Goal: Information Seeking & Learning: Learn about a topic

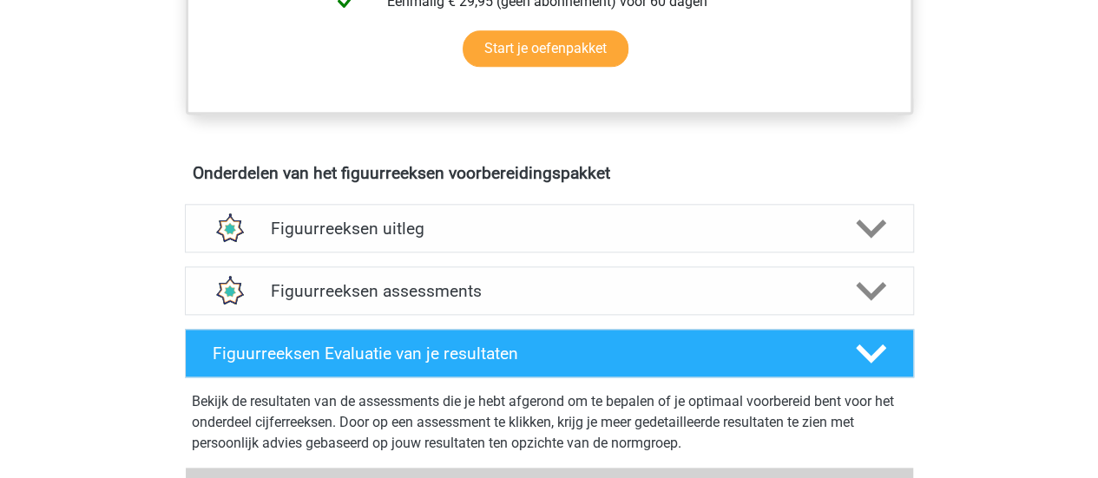
scroll to position [1029, 0]
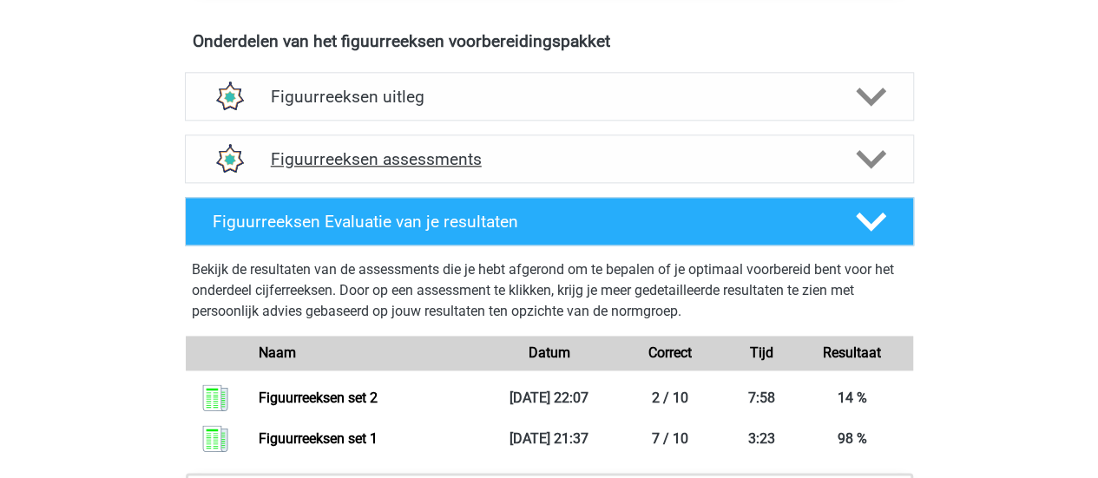
click at [437, 159] on h4 "Figuurreeksen assessments" at bounding box center [549, 159] width 557 height 20
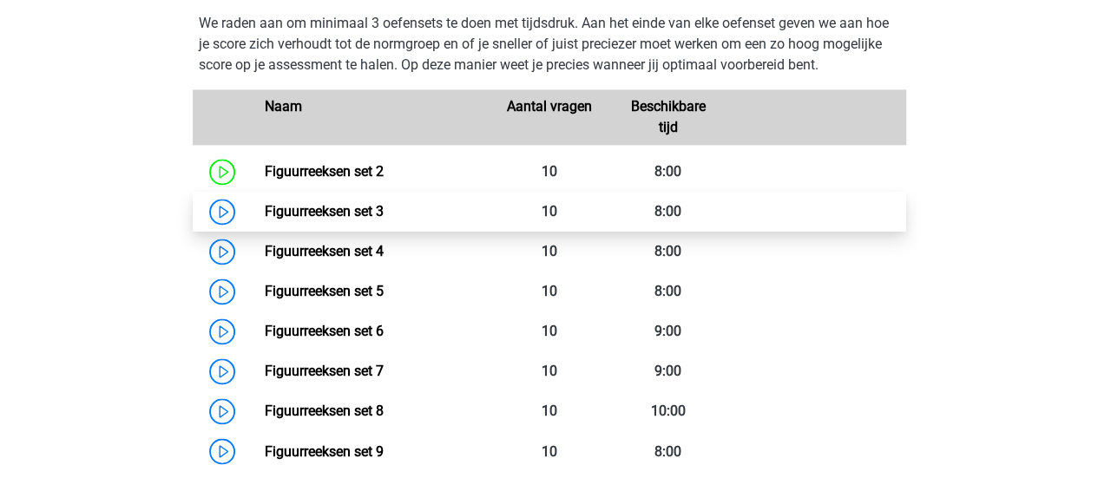
scroll to position [1213, 0]
click at [349, 211] on link "Figuurreeksen set 3" at bounding box center [324, 212] width 119 height 16
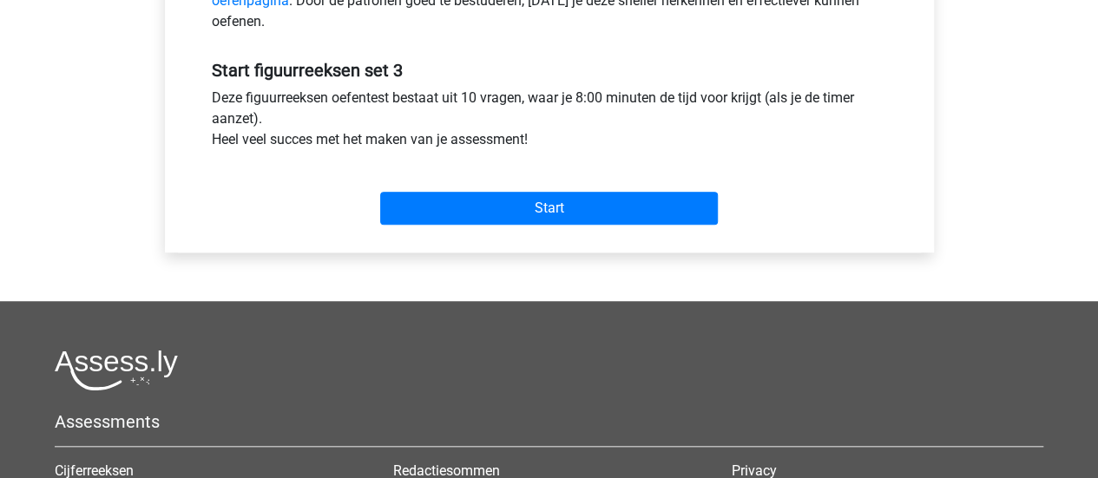
scroll to position [615, 0]
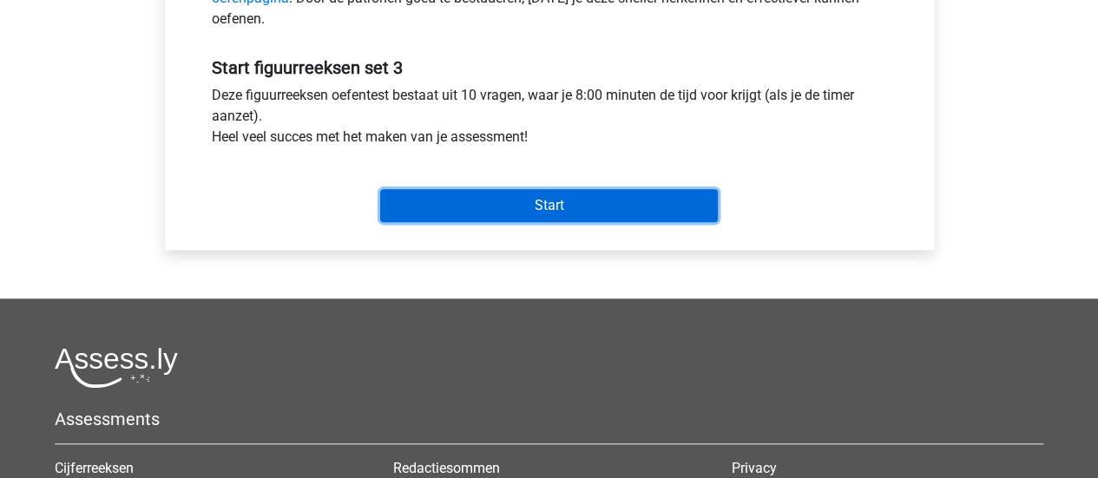
click at [588, 196] on input "Start" at bounding box center [549, 205] width 338 height 33
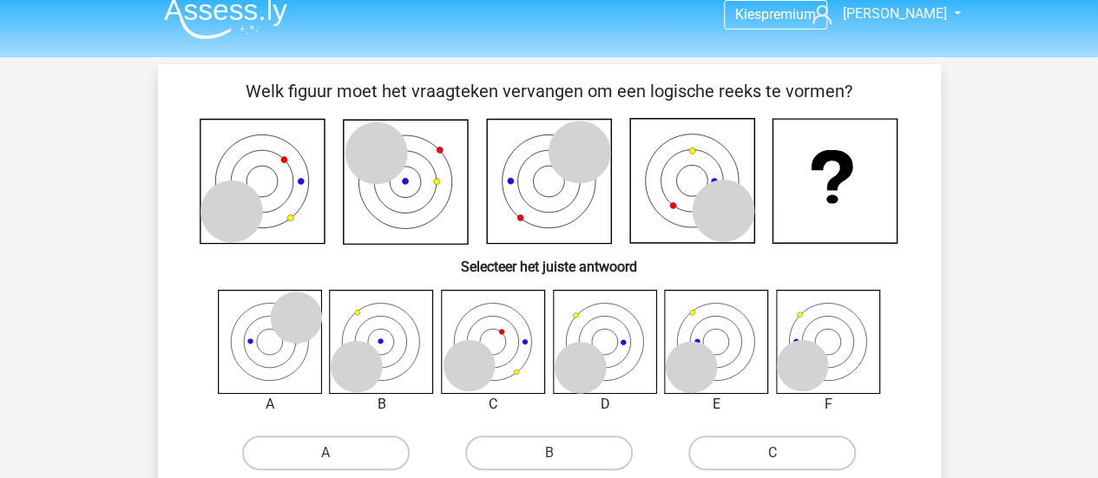
scroll to position [20, 0]
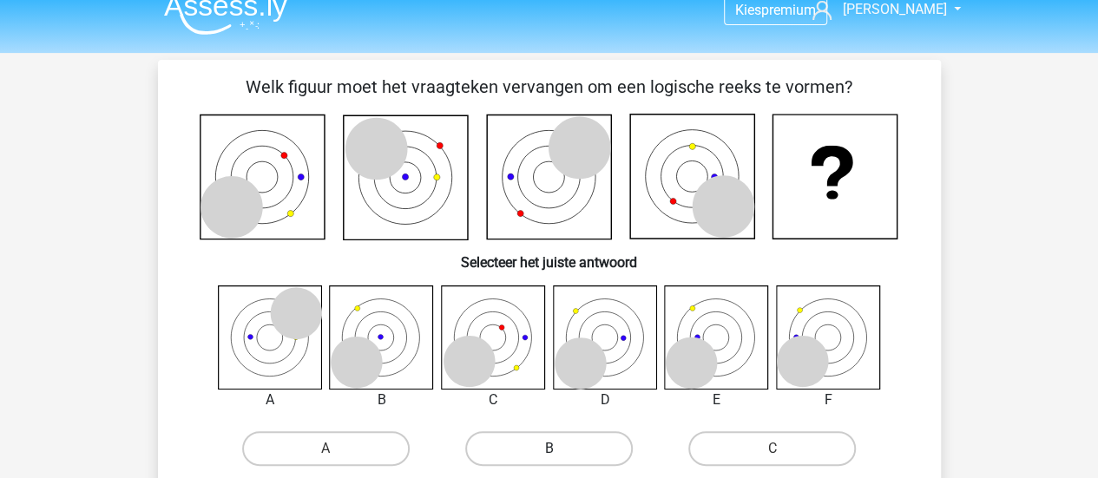
click at [575, 452] on label "B" at bounding box center [549, 448] width 168 height 35
click at [560, 452] on input "B" at bounding box center [554, 454] width 11 height 11
radio input "true"
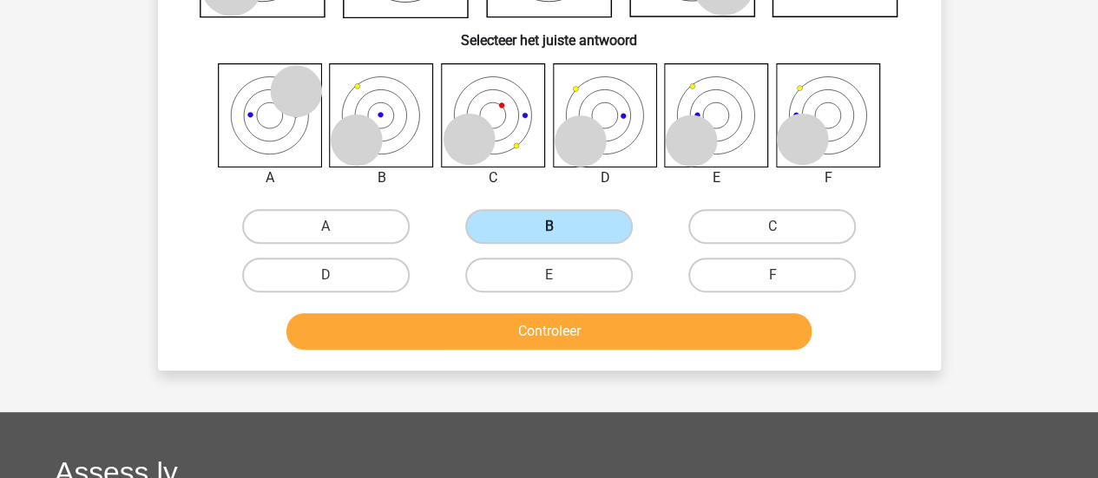
scroll to position [245, 0]
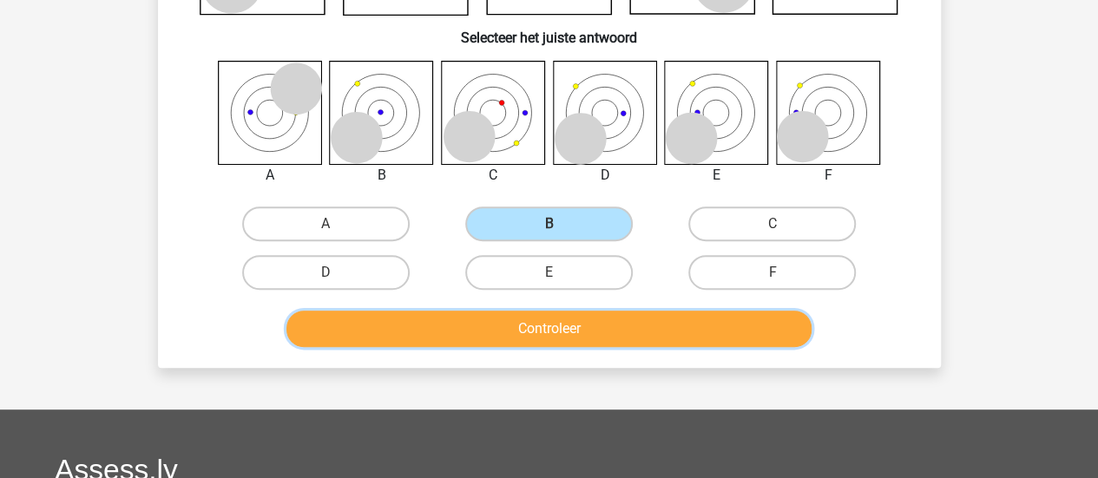
click at [606, 334] on button "Controleer" at bounding box center [548, 329] width 525 height 36
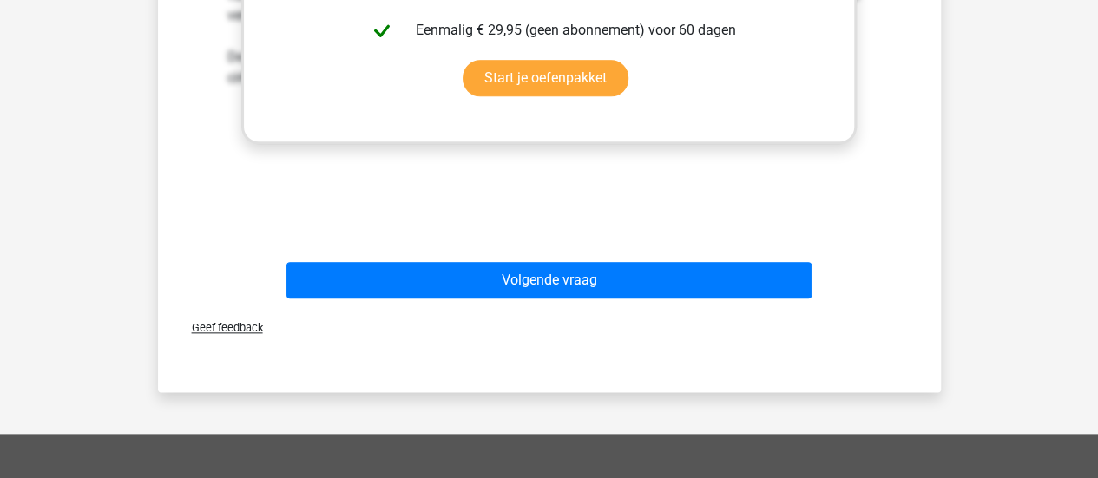
scroll to position [857, 0]
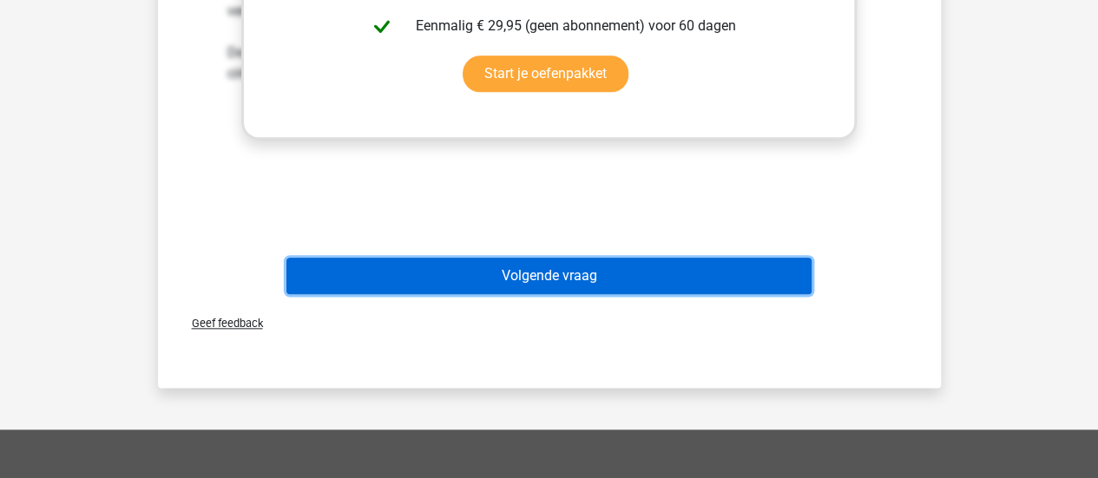
click at [665, 282] on button "Volgende vraag" at bounding box center [548, 276] width 525 height 36
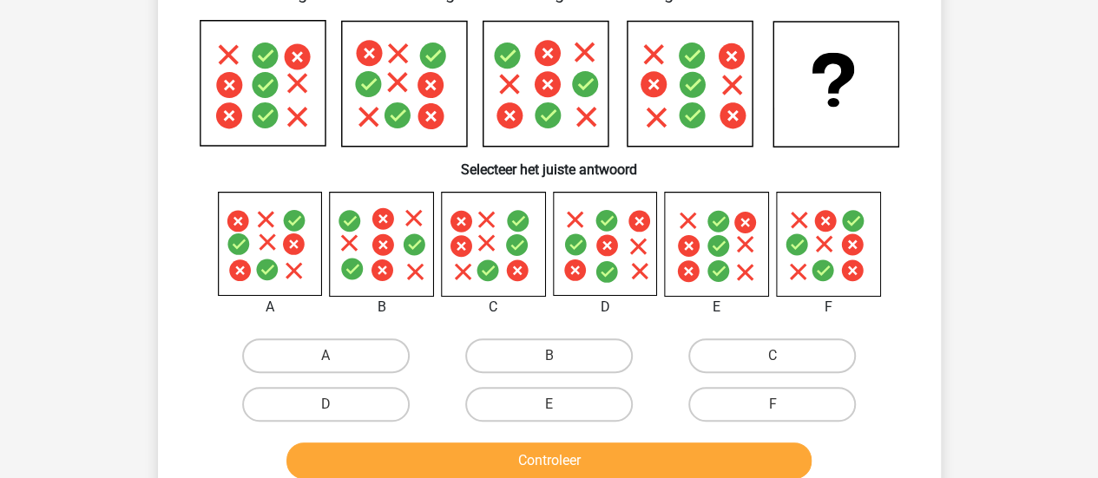
scroll to position [108, 0]
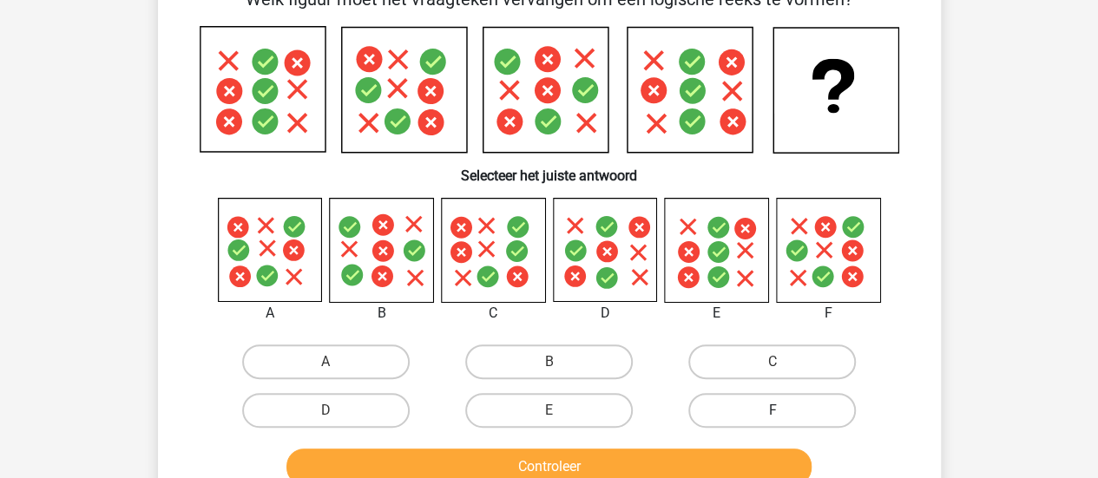
click at [779, 407] on label "F" at bounding box center [772, 410] width 168 height 35
click at [779, 411] on input "F" at bounding box center [777, 416] width 11 height 11
radio input "true"
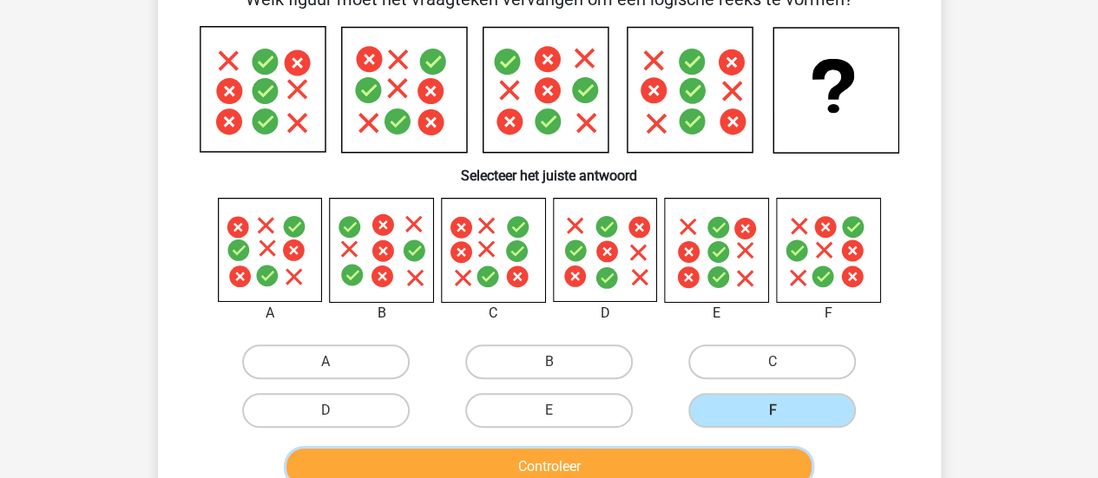
click at [734, 458] on button "Controleer" at bounding box center [548, 467] width 525 height 36
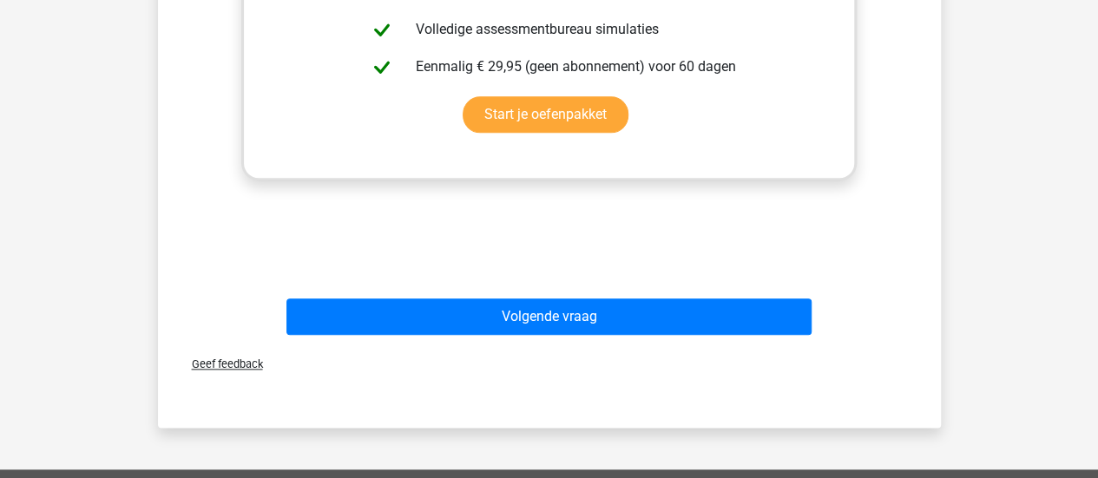
scroll to position [818, 0]
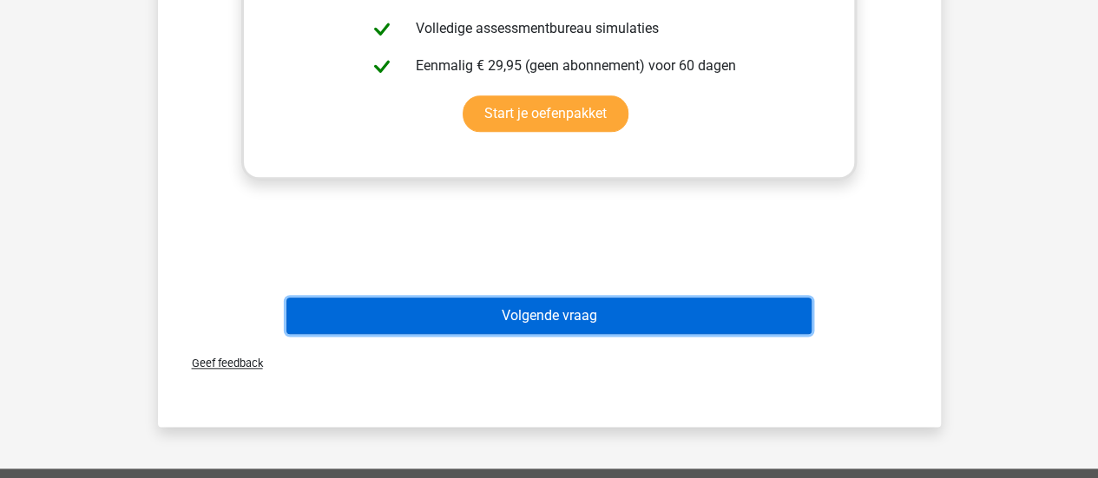
click at [562, 325] on button "Volgende vraag" at bounding box center [548, 316] width 525 height 36
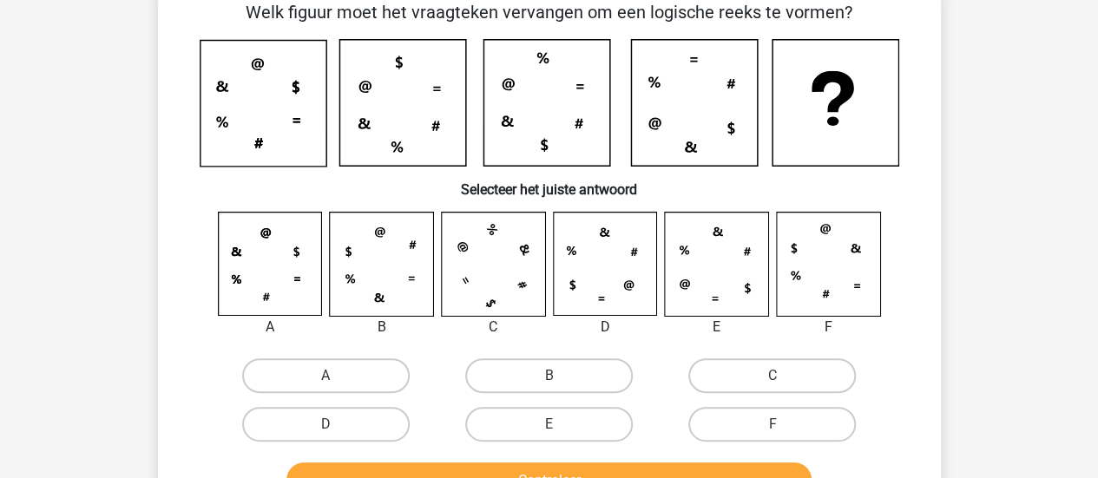
scroll to position [93, 0]
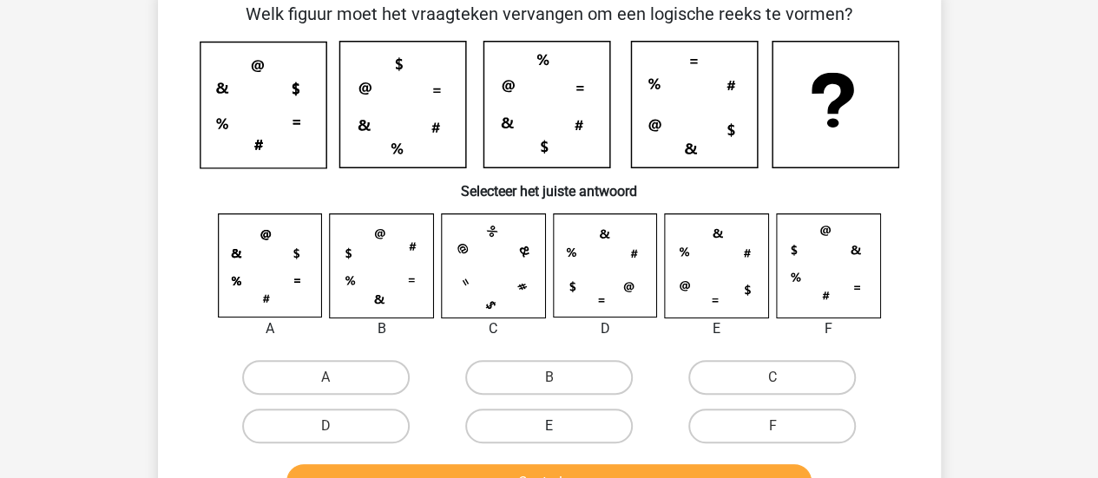
click at [565, 423] on label "E" at bounding box center [549, 426] width 168 height 35
click at [560, 426] on input "E" at bounding box center [554, 431] width 11 height 11
radio input "true"
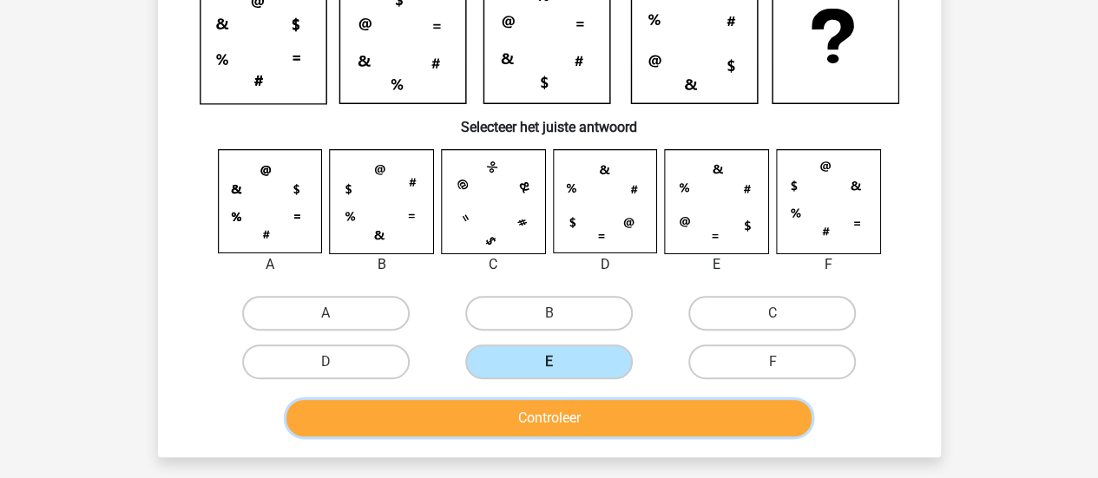
click at [565, 423] on button "Controleer" at bounding box center [548, 418] width 525 height 36
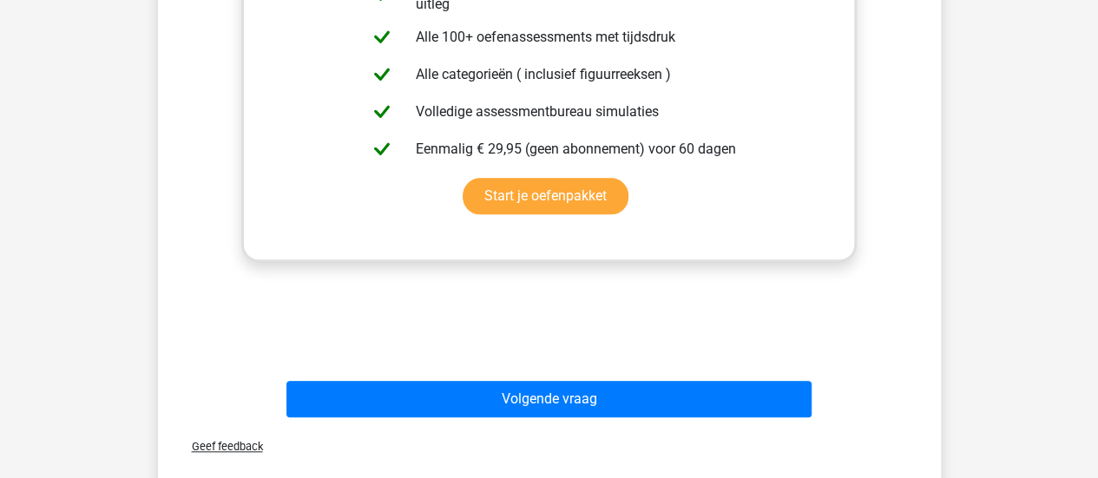
scroll to position [750, 0]
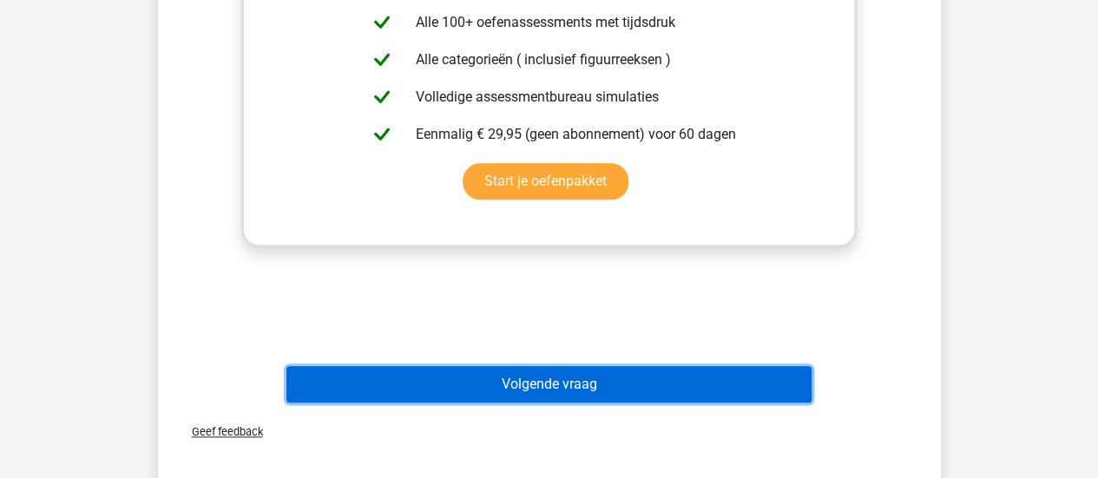
click at [586, 374] on button "Volgende vraag" at bounding box center [548, 384] width 525 height 36
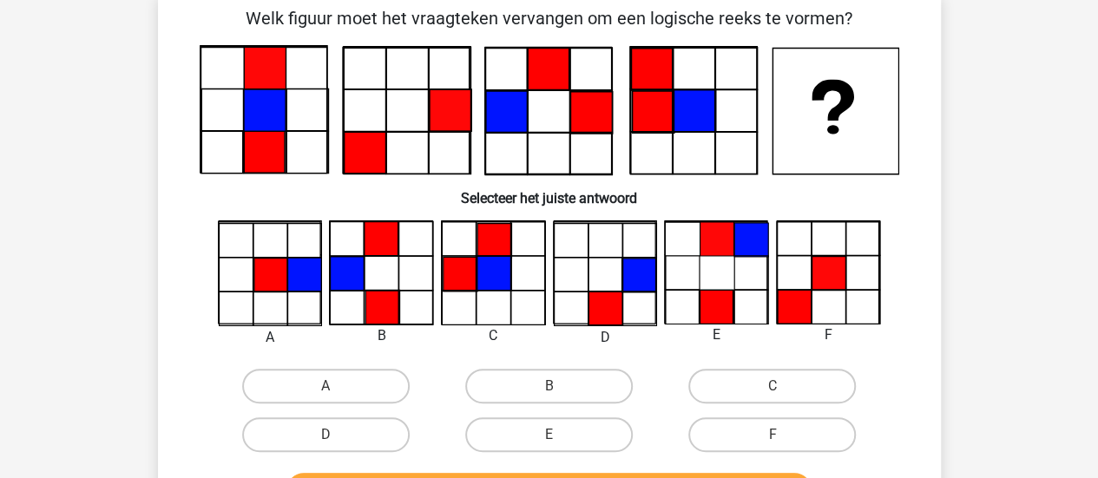
scroll to position [80, 0]
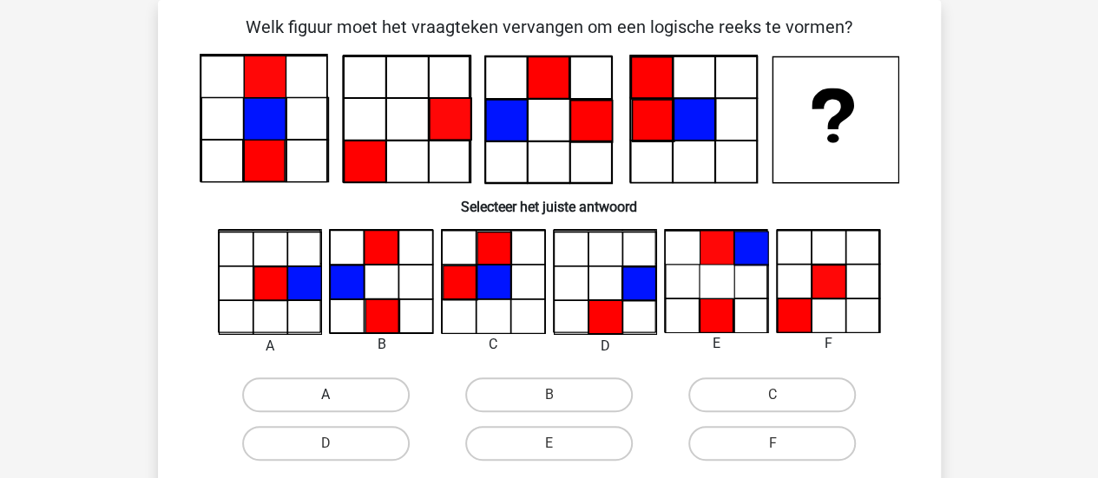
click at [359, 394] on label "A" at bounding box center [326, 395] width 168 height 35
click at [337, 395] on input "A" at bounding box center [330, 400] width 11 height 11
radio input "true"
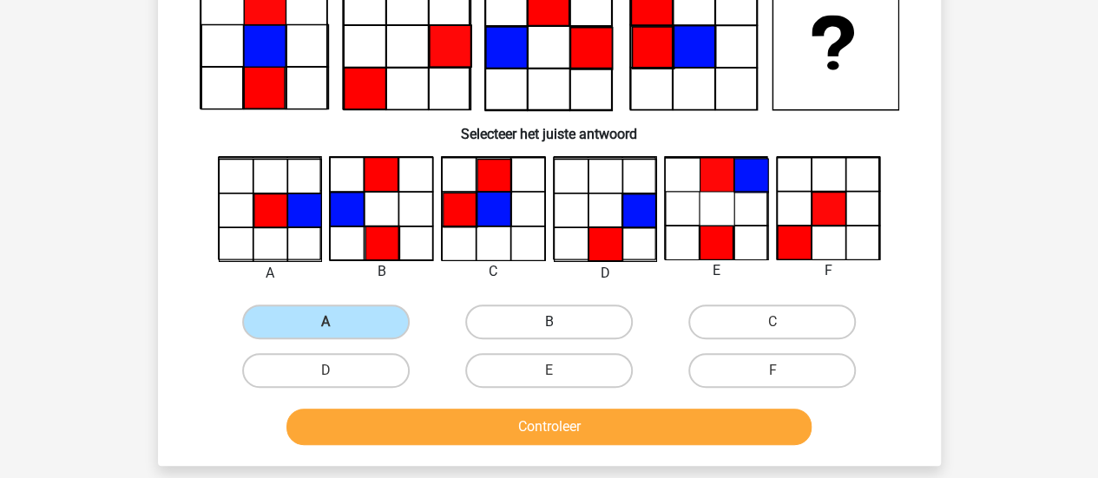
scroll to position [154, 0]
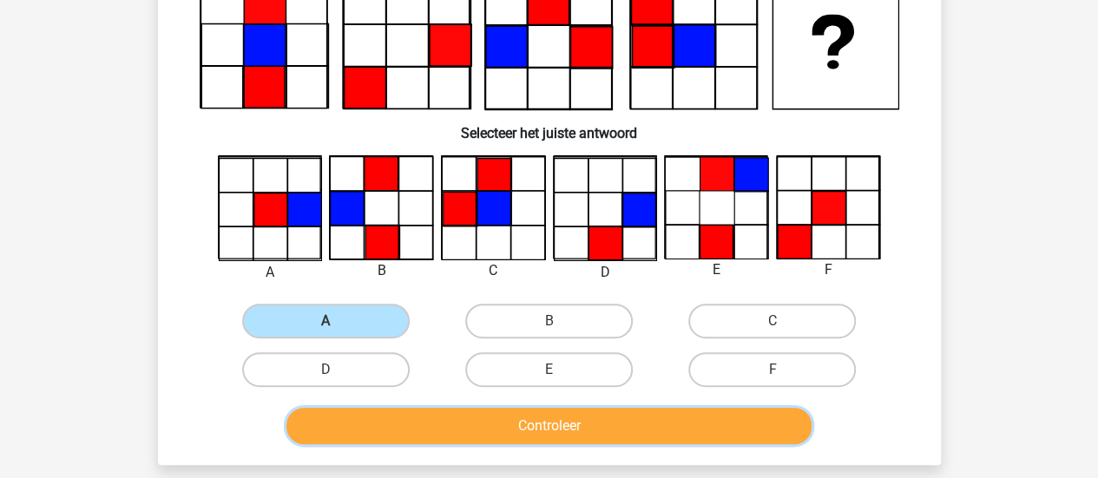
click at [551, 417] on button "Controleer" at bounding box center [548, 426] width 525 height 36
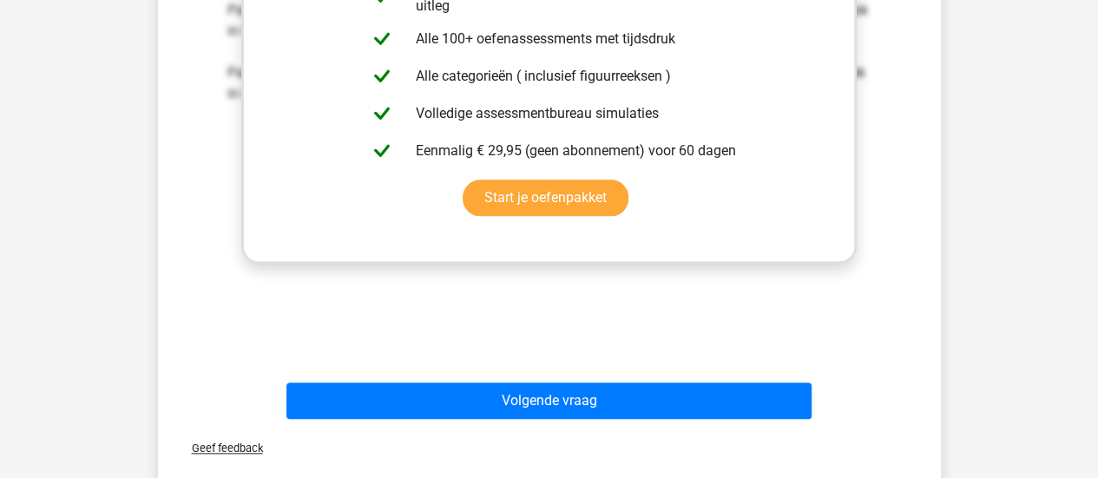
scroll to position [739, 0]
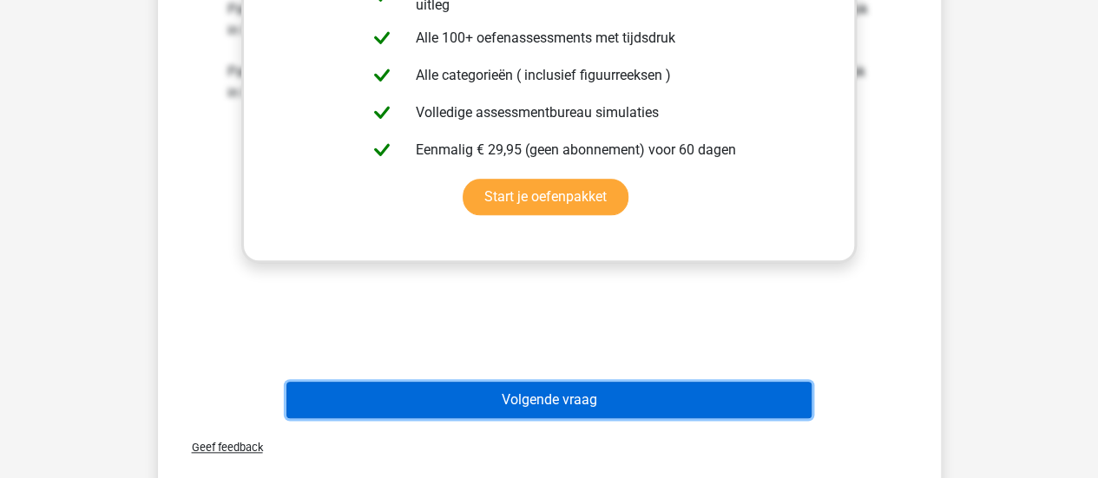
click at [582, 400] on button "Volgende vraag" at bounding box center [548, 400] width 525 height 36
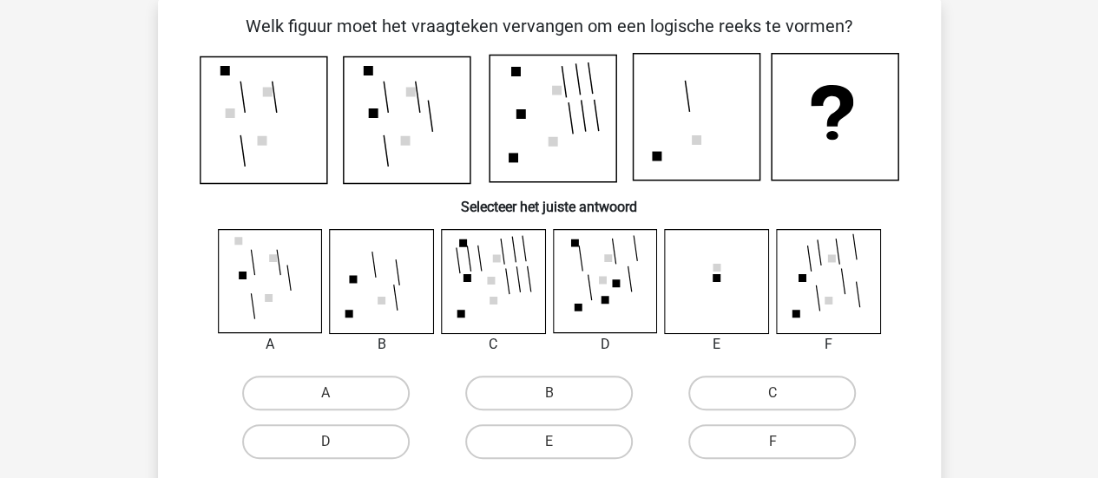
scroll to position [80, 0]
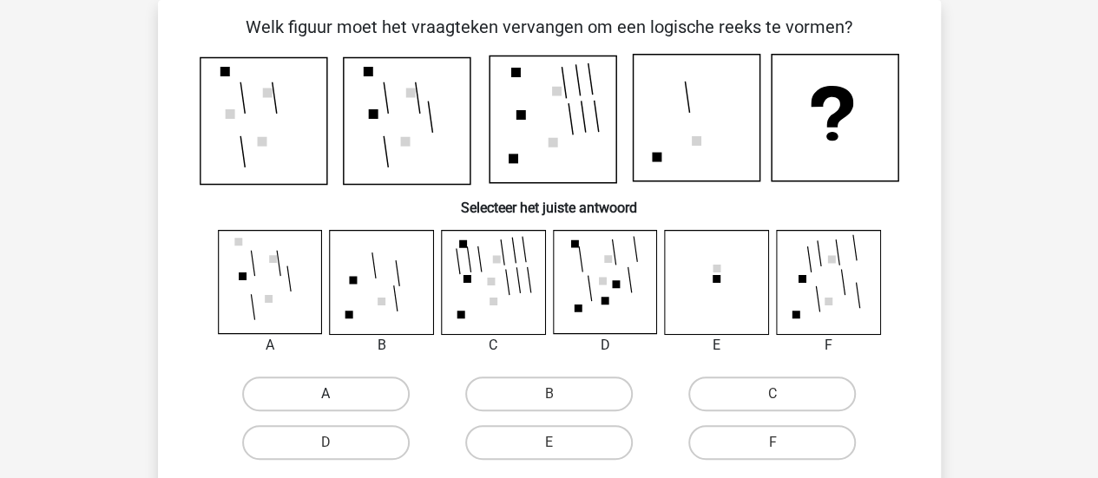
click at [310, 397] on label "A" at bounding box center [326, 394] width 168 height 35
click at [325, 397] on input "A" at bounding box center [330, 399] width 11 height 11
radio input "true"
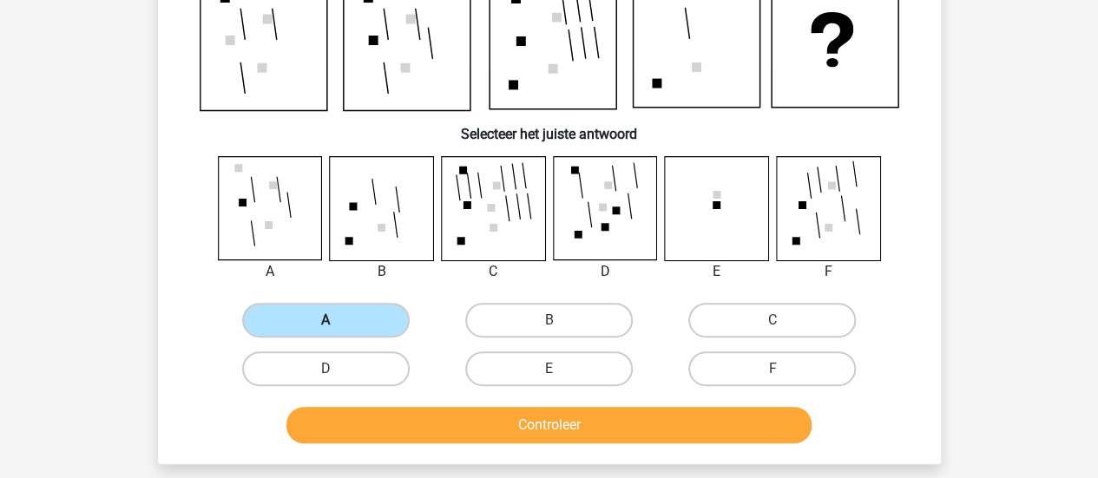
scroll to position [154, 0]
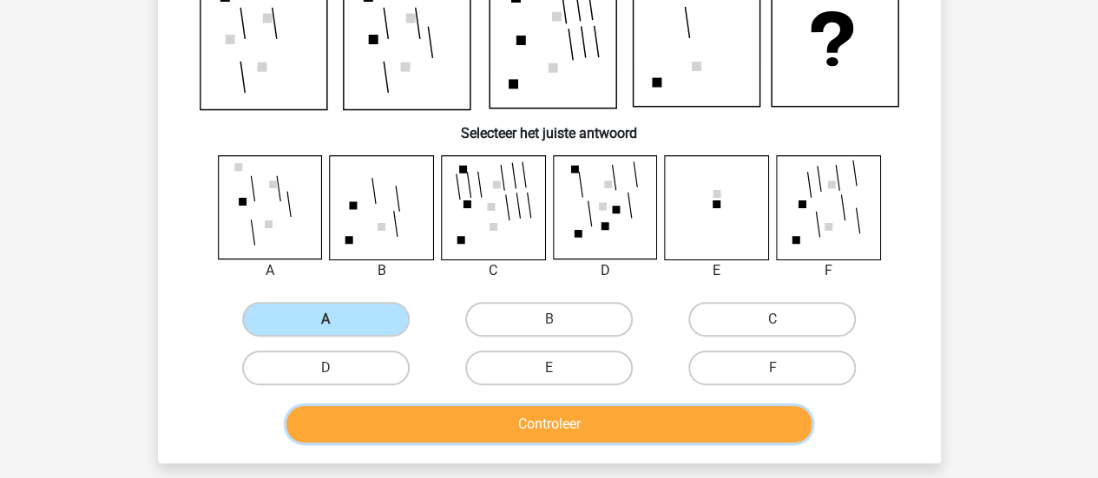
click at [433, 424] on button "Controleer" at bounding box center [548, 424] width 525 height 36
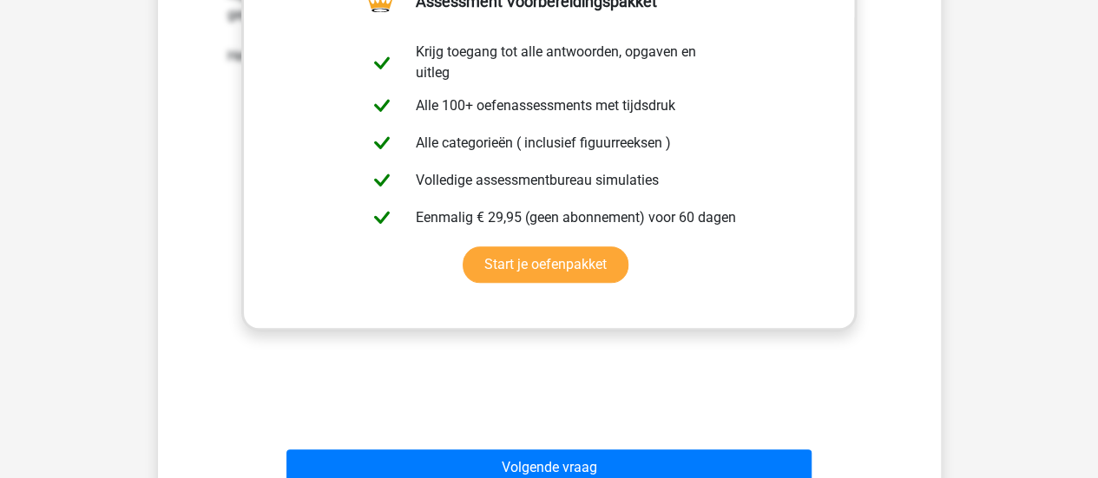
scroll to position [673, 0]
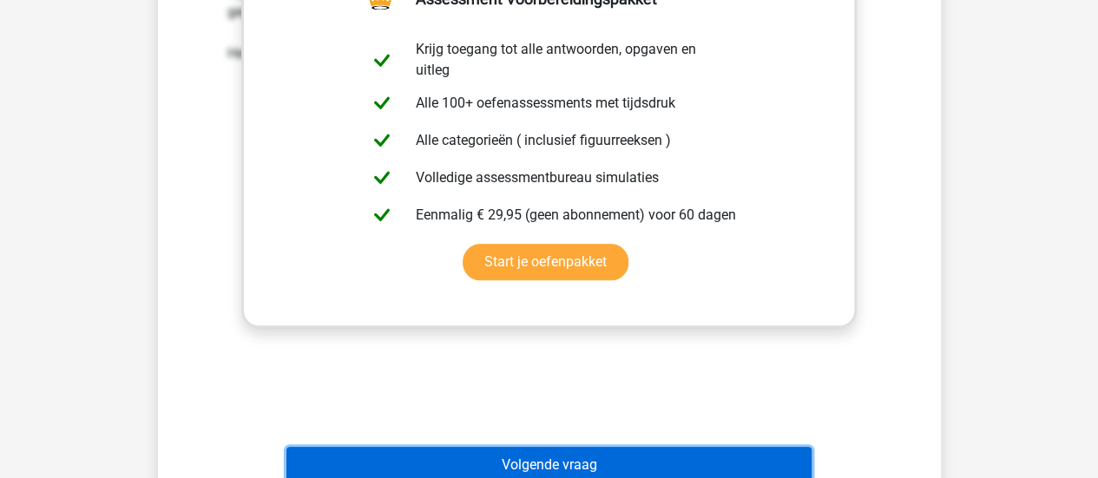
click at [638, 459] on button "Volgende vraag" at bounding box center [548, 465] width 525 height 36
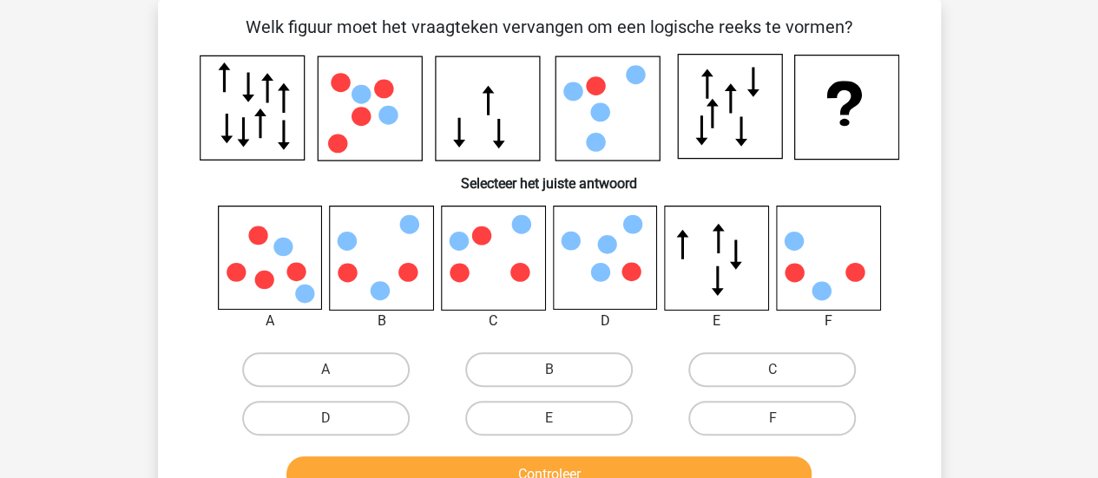
scroll to position [80, 0]
click at [821, 417] on label "F" at bounding box center [772, 418] width 168 height 35
click at [784, 418] on input "F" at bounding box center [777, 423] width 11 height 11
radio input "true"
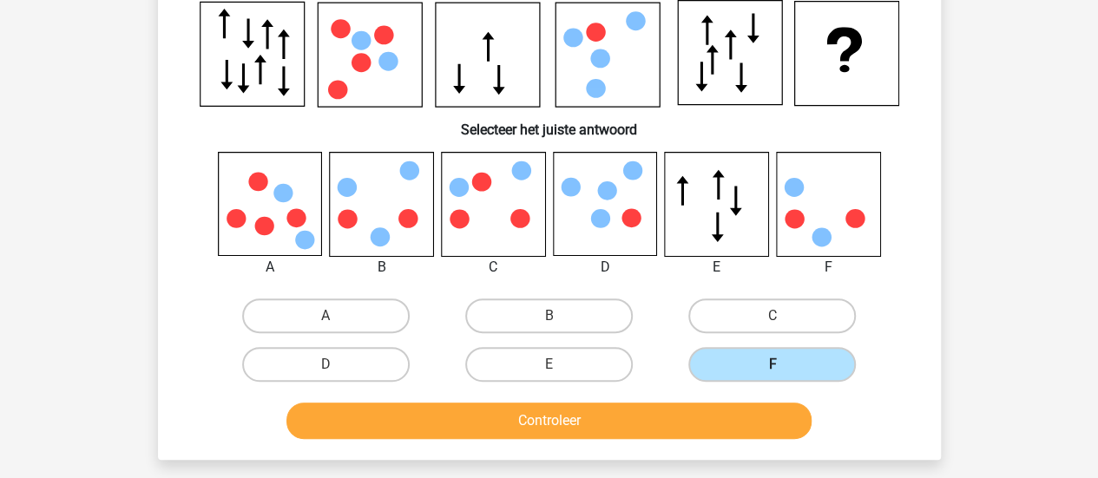
scroll to position [135, 0]
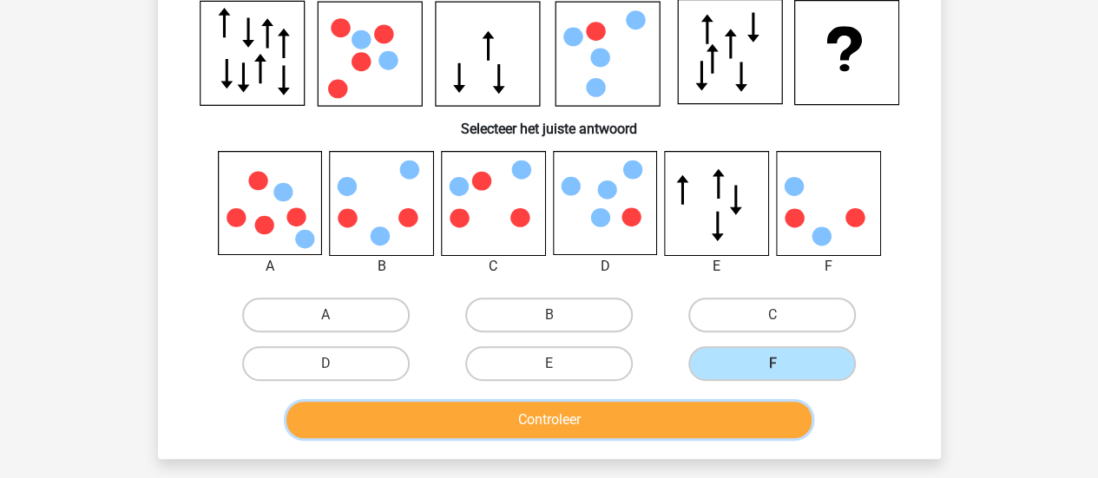
click at [752, 412] on button "Controleer" at bounding box center [548, 420] width 525 height 36
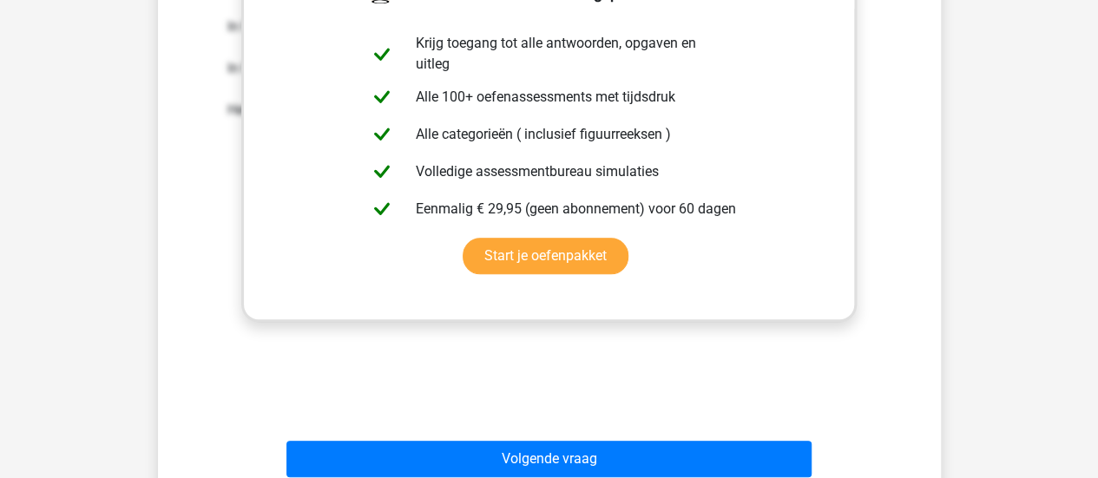
scroll to position [720, 0]
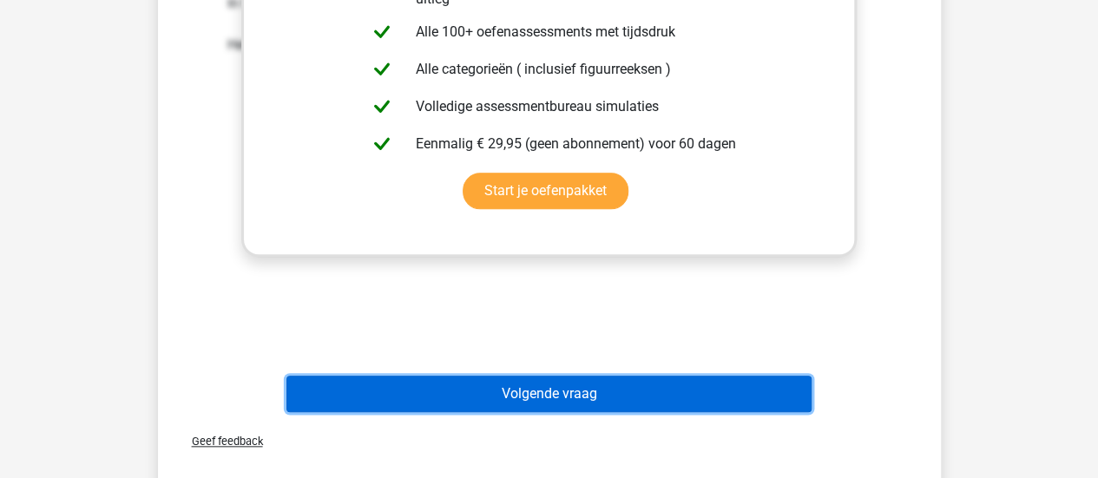
click at [703, 397] on button "Volgende vraag" at bounding box center [548, 394] width 525 height 36
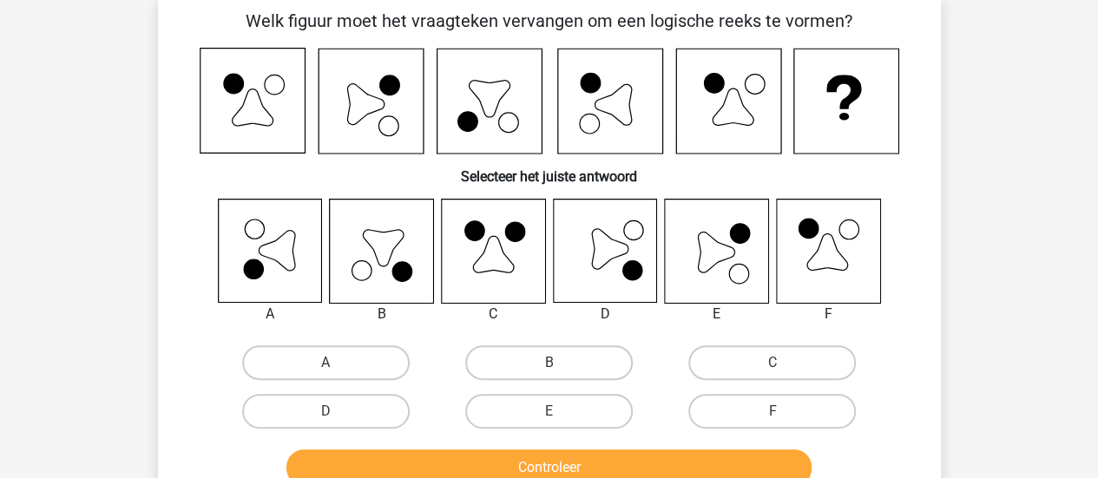
scroll to position [80, 0]
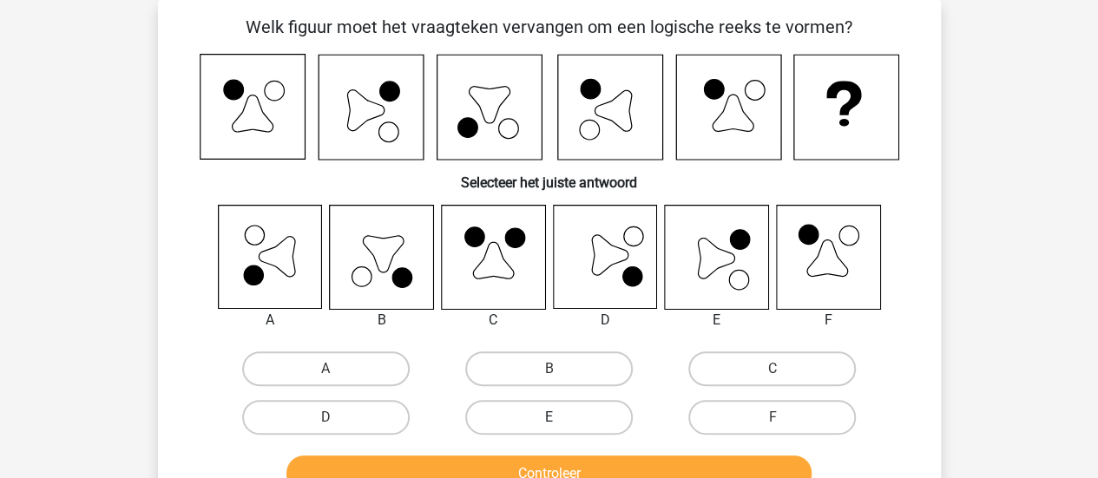
click at [585, 417] on label "E" at bounding box center [549, 417] width 168 height 35
click at [560, 417] on input "E" at bounding box center [554, 422] width 11 height 11
radio input "true"
click at [612, 463] on button "Controleer" at bounding box center [548, 474] width 525 height 36
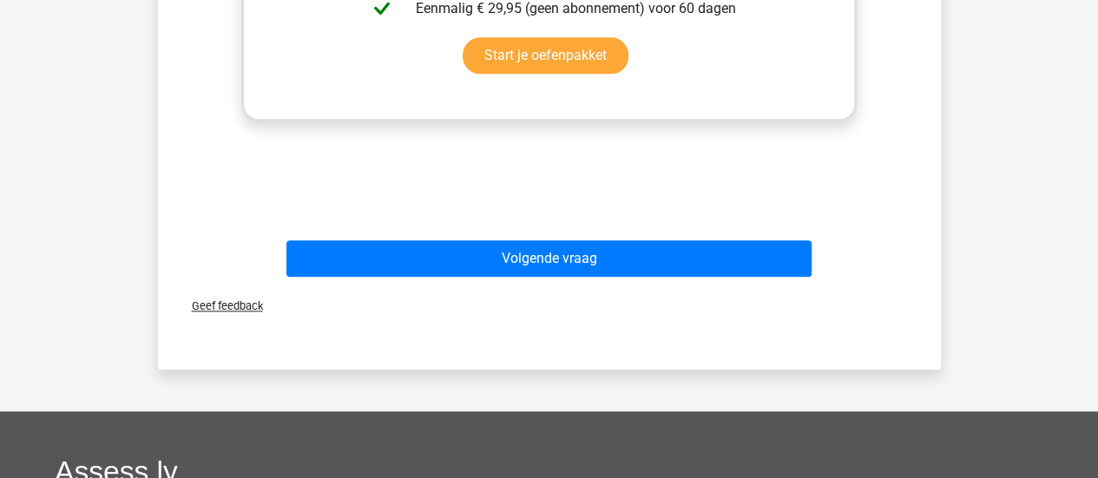
scroll to position [856, 0]
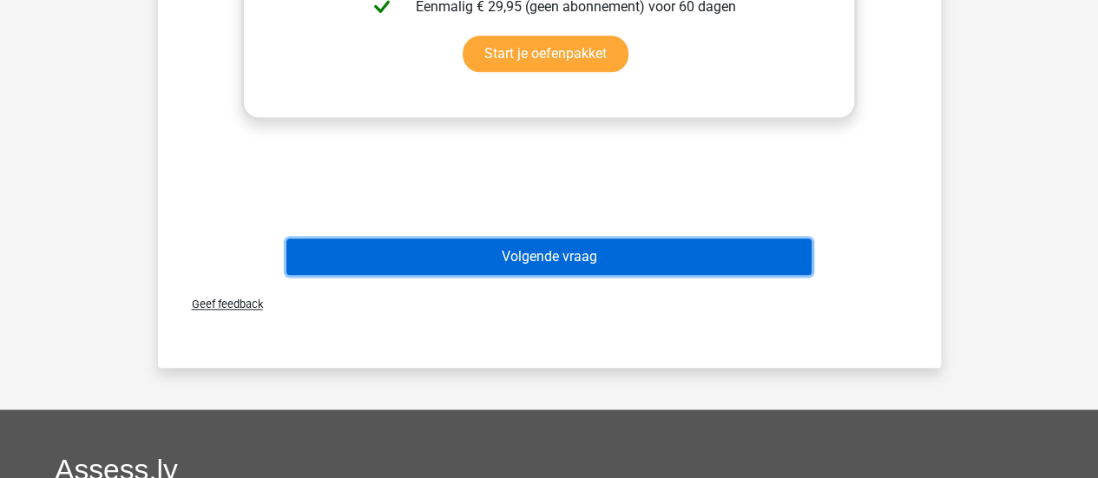
click at [603, 257] on button "Volgende vraag" at bounding box center [548, 257] width 525 height 36
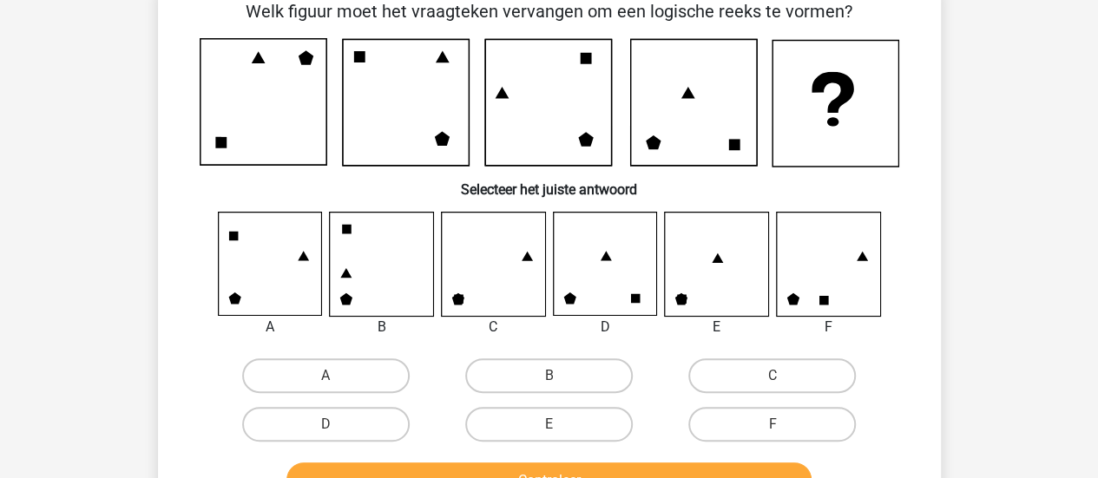
scroll to position [80, 0]
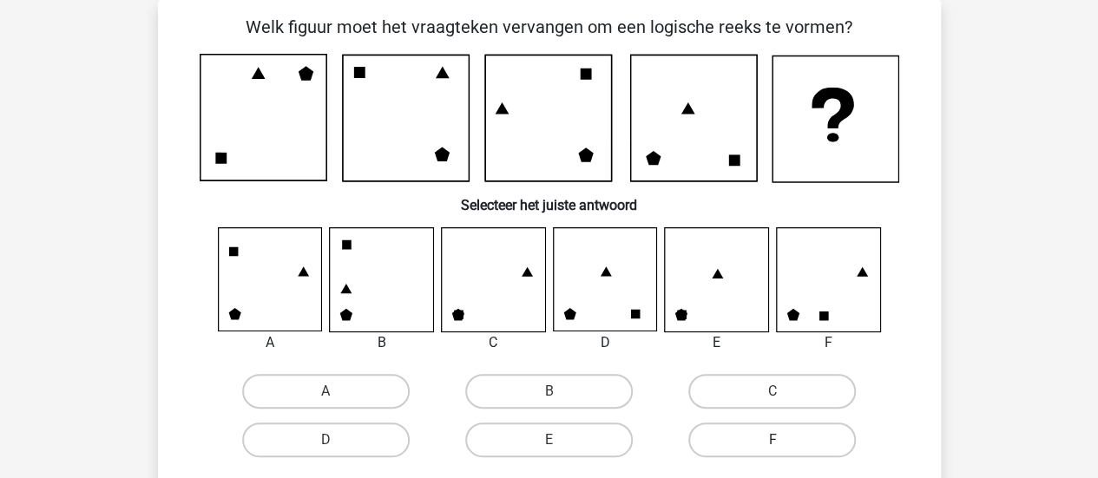
click at [744, 430] on label "F" at bounding box center [772, 440] width 168 height 35
click at [772, 440] on input "F" at bounding box center [777, 445] width 11 height 11
radio input "true"
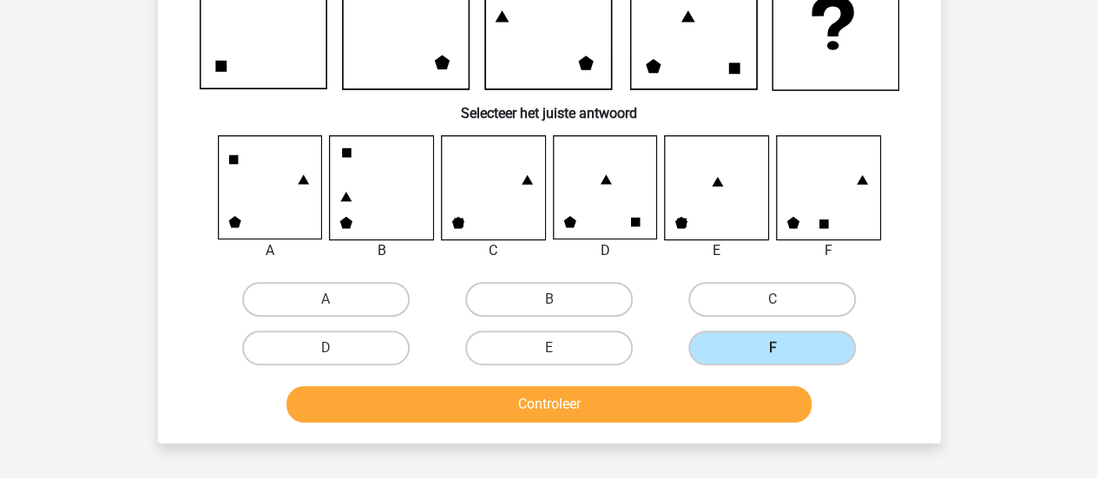
scroll to position [173, 0]
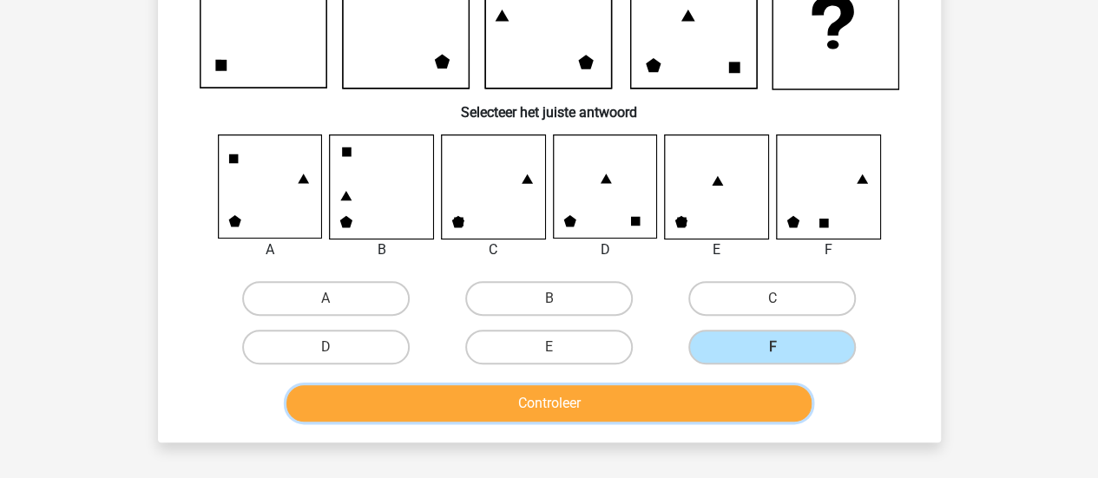
click at [715, 401] on button "Controleer" at bounding box center [548, 403] width 525 height 36
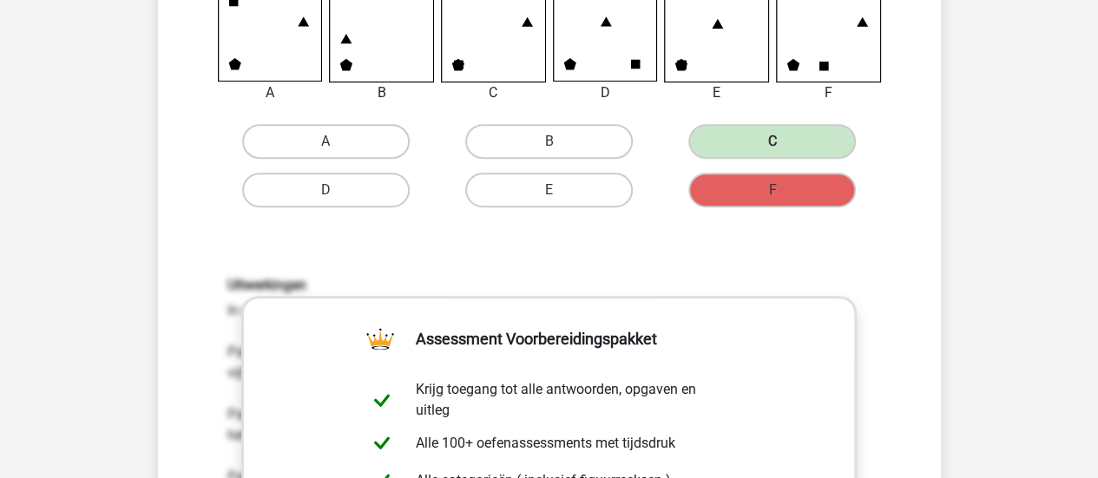
scroll to position [331, 0]
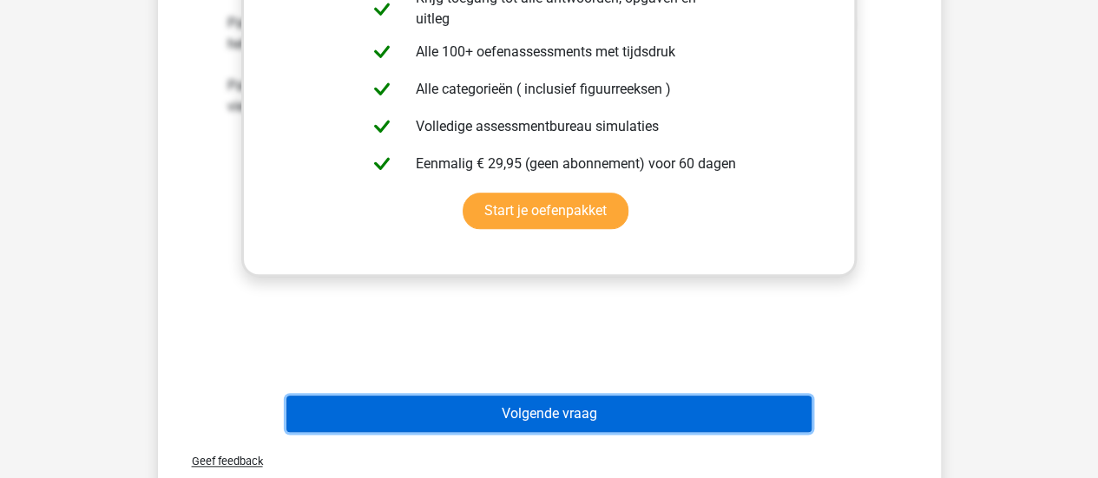
click at [661, 408] on button "Volgende vraag" at bounding box center [548, 414] width 525 height 36
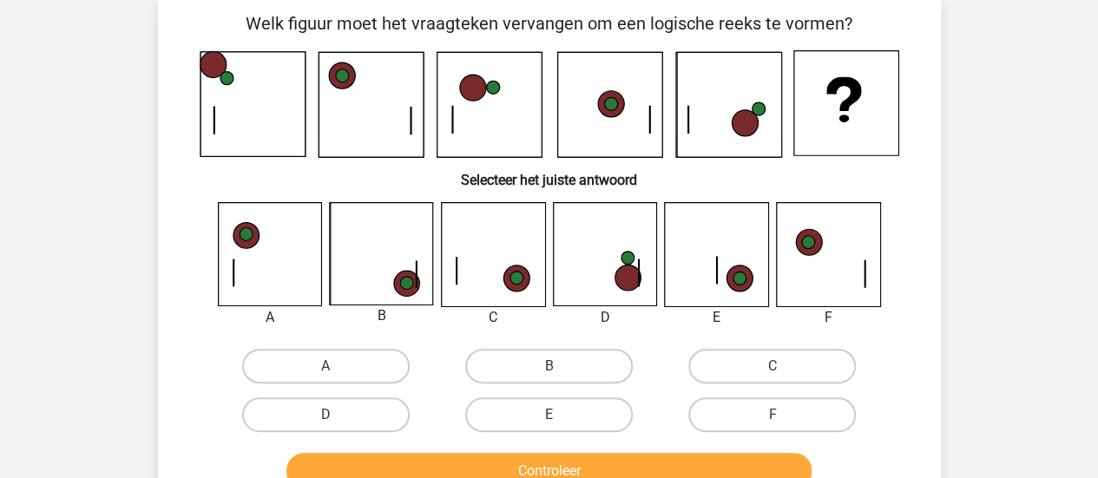
scroll to position [80, 0]
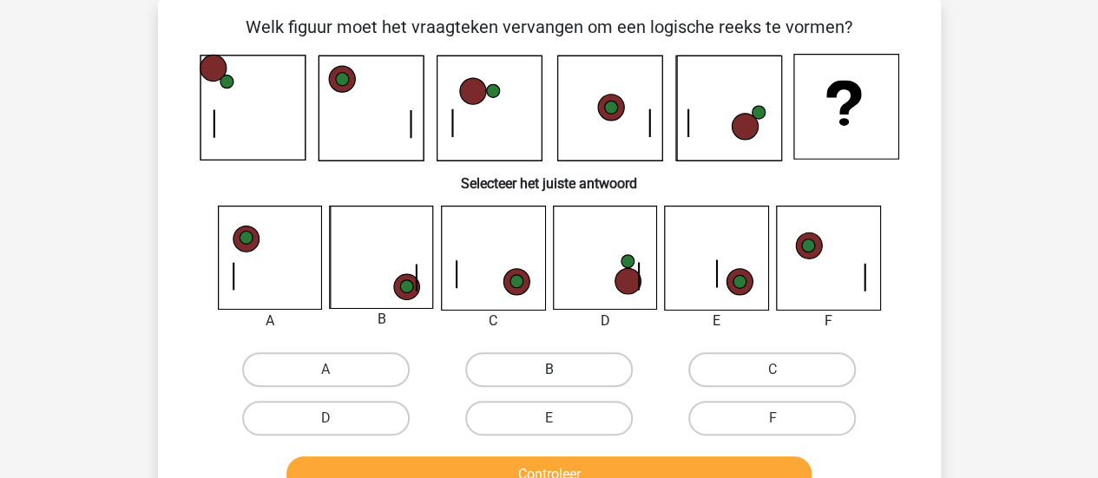
click at [540, 371] on label "B" at bounding box center [549, 369] width 168 height 35
click at [549, 371] on input "B" at bounding box center [554, 375] width 11 height 11
radio input "true"
click at [597, 464] on button "Controleer" at bounding box center [548, 475] width 525 height 36
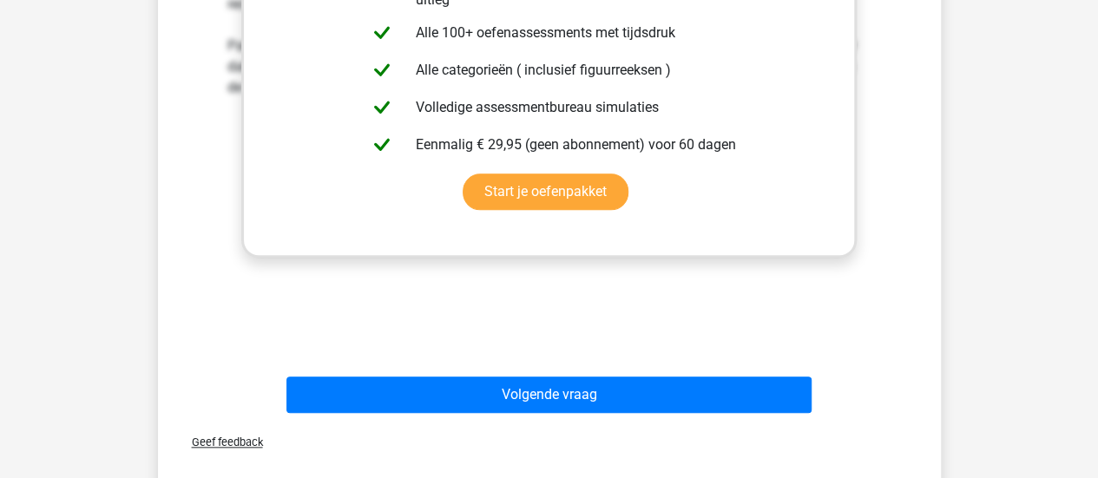
scroll to position [720, 0]
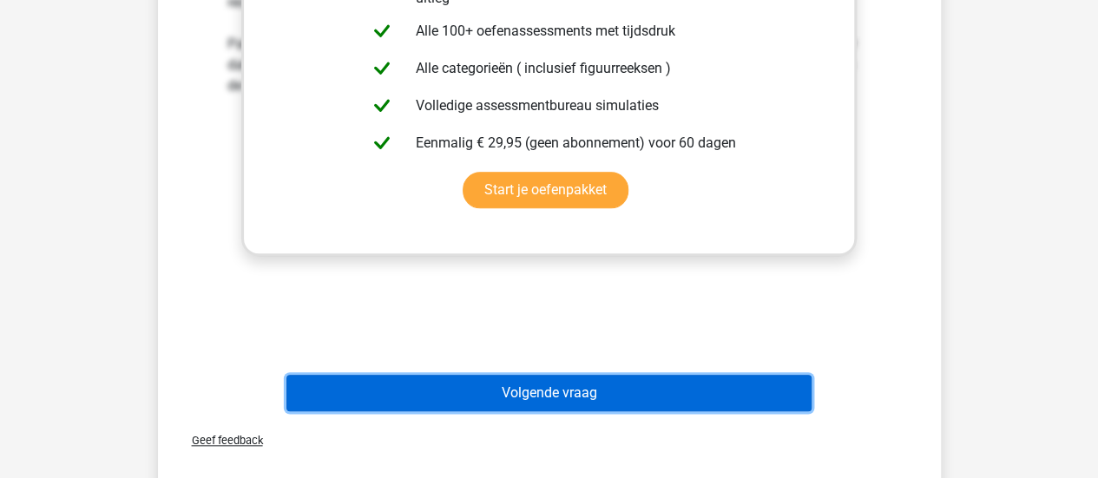
click at [635, 391] on button "Volgende vraag" at bounding box center [548, 393] width 525 height 36
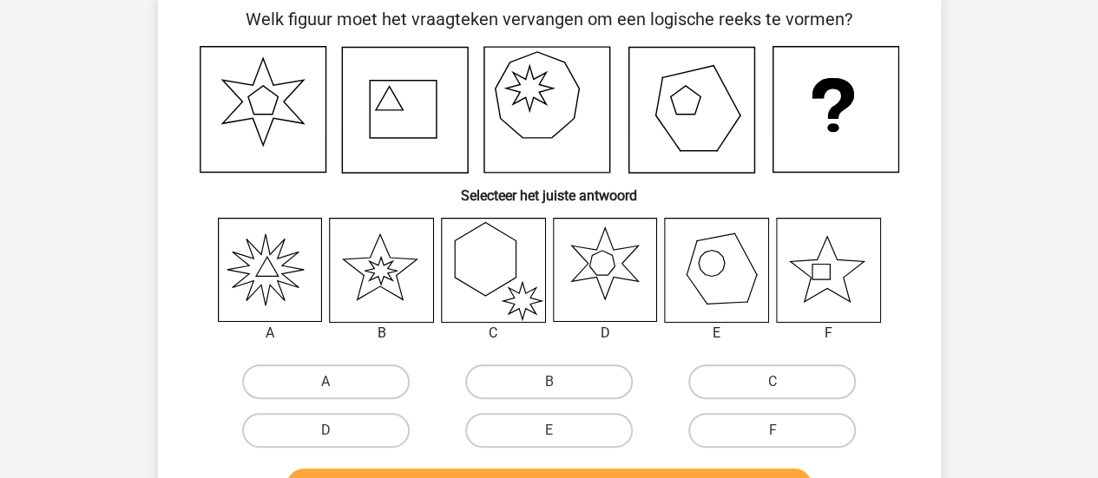
scroll to position [80, 0]
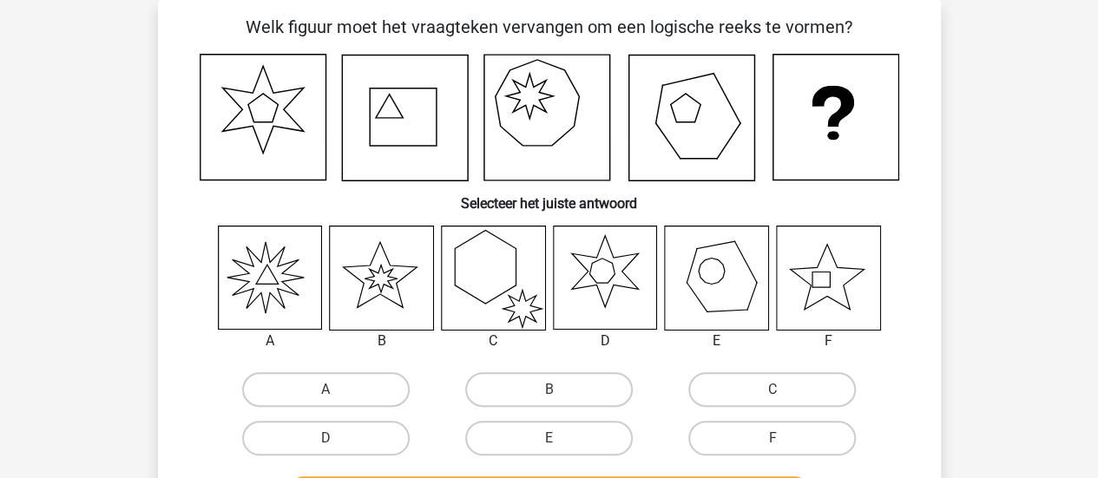
click at [257, 287] on icon at bounding box center [269, 278] width 103 height 103
click at [306, 386] on label "A" at bounding box center [326, 389] width 168 height 35
click at [325, 390] on input "A" at bounding box center [330, 395] width 11 height 11
radio input "true"
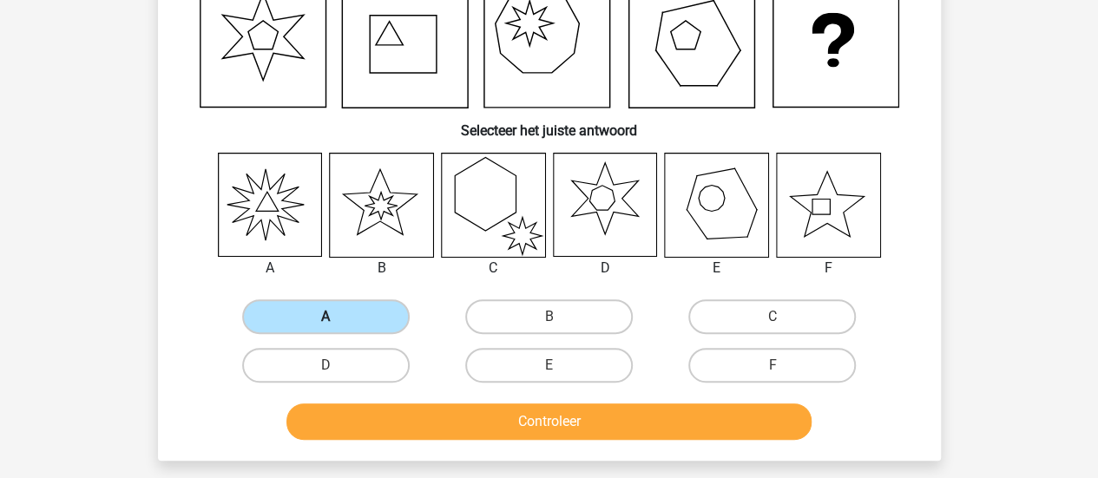
scroll to position [154, 0]
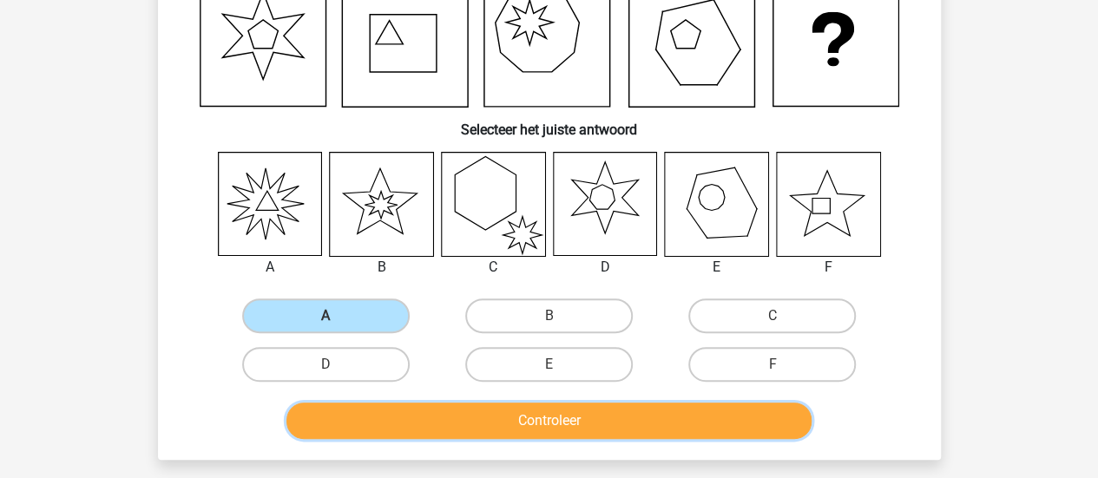
click at [404, 420] on button "Controleer" at bounding box center [548, 421] width 525 height 36
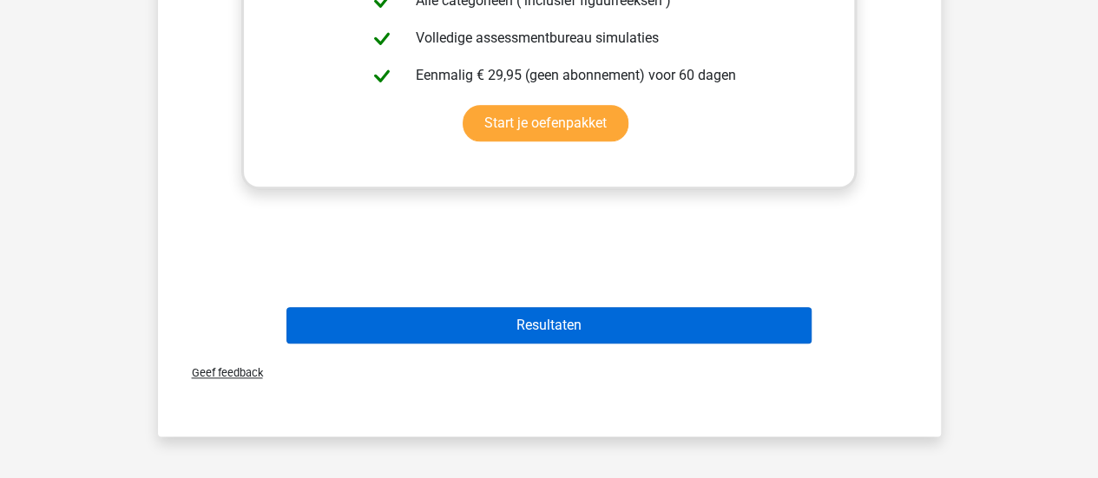
scroll to position [796, 0]
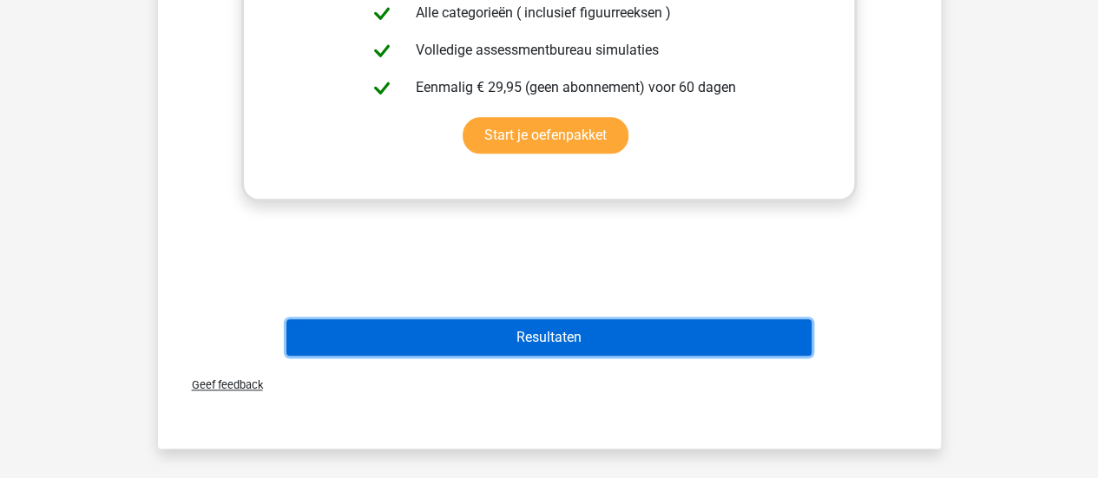
click at [632, 328] on button "Resultaten" at bounding box center [548, 337] width 525 height 36
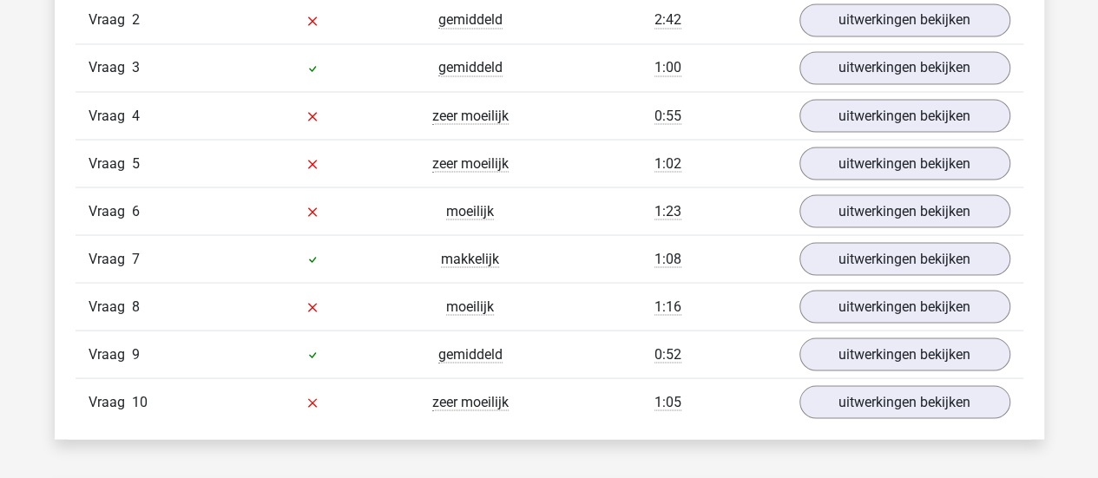
scroll to position [1548, 0]
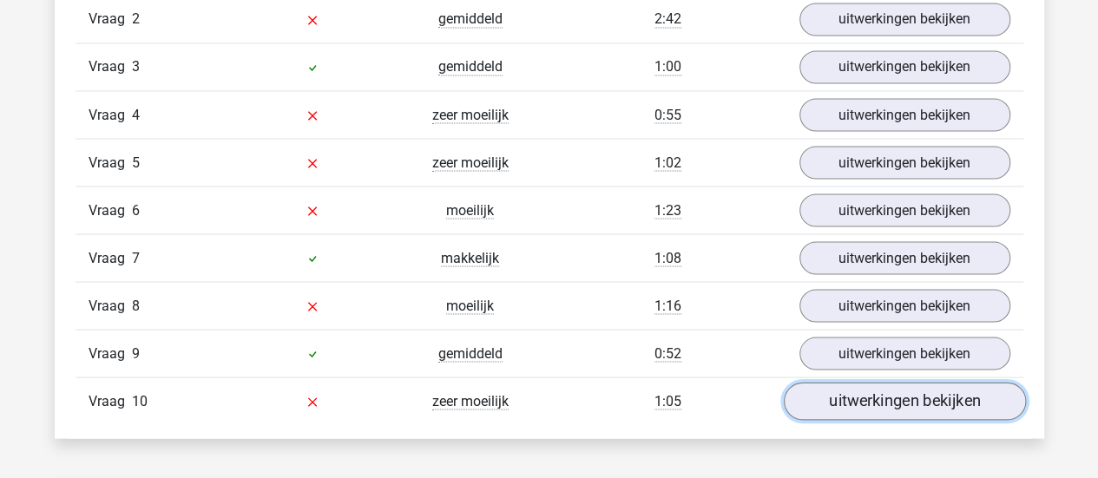
click at [913, 393] on link "uitwerkingen bekijken" at bounding box center [904, 401] width 242 height 38
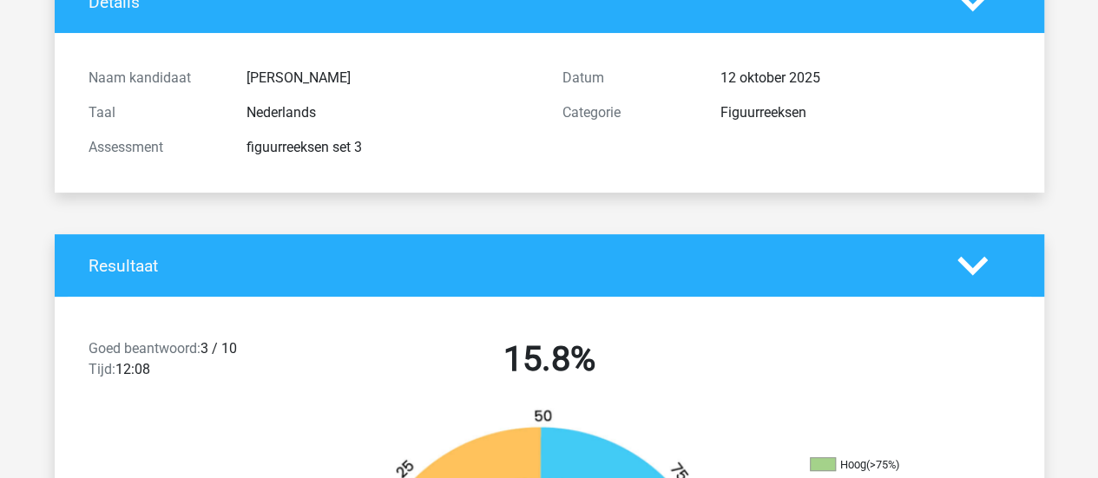
scroll to position [0, 0]
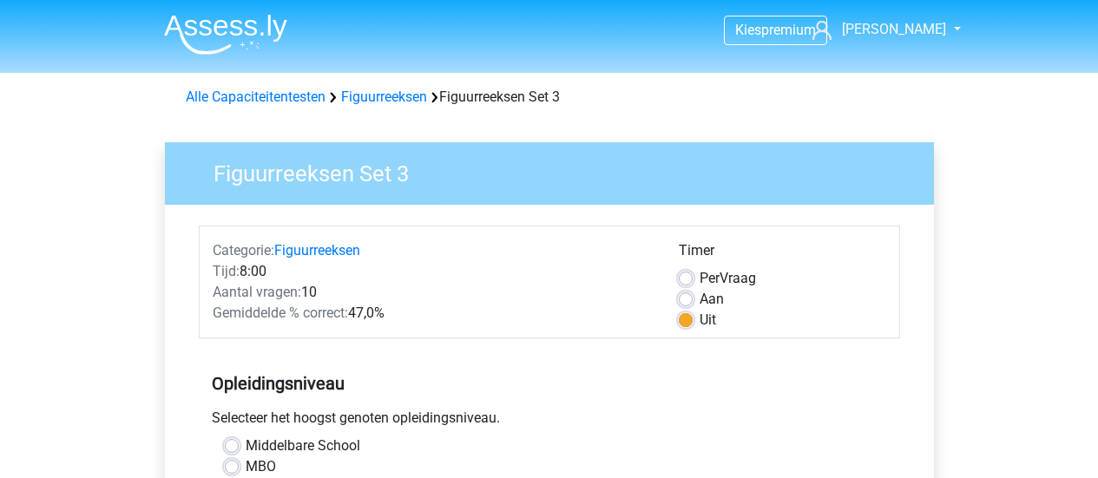
scroll to position [615, 0]
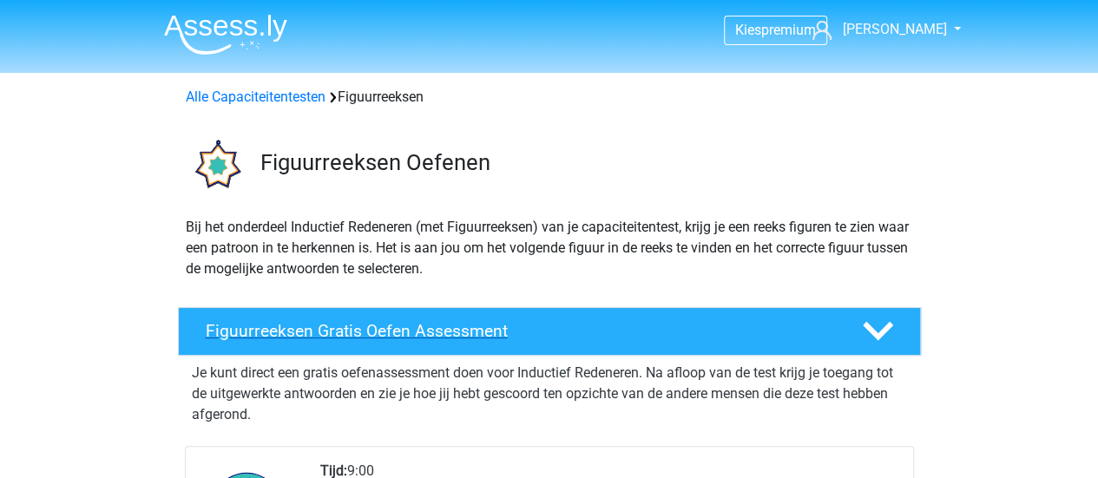
click at [885, 331] on polygon at bounding box center [878, 331] width 30 height 19
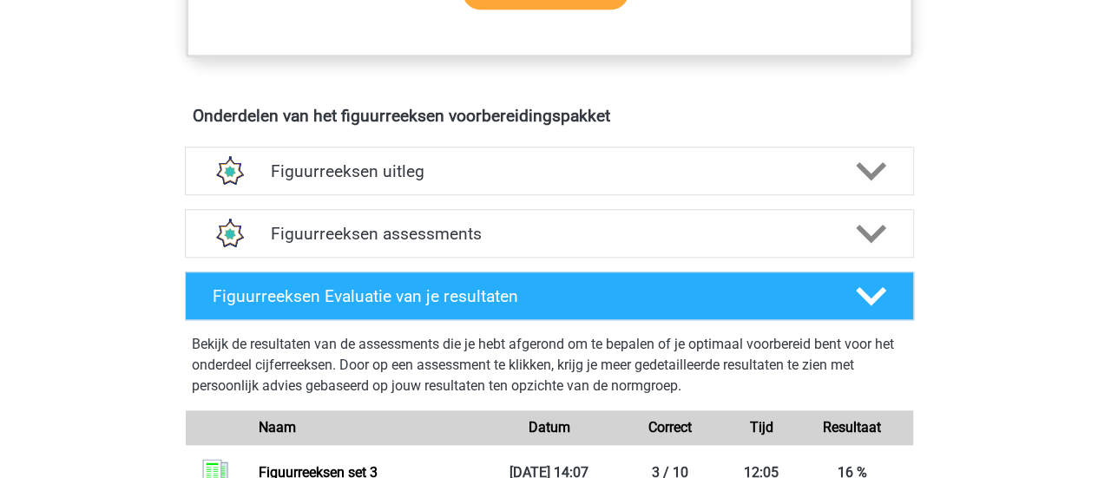
scroll to position [670, 0]
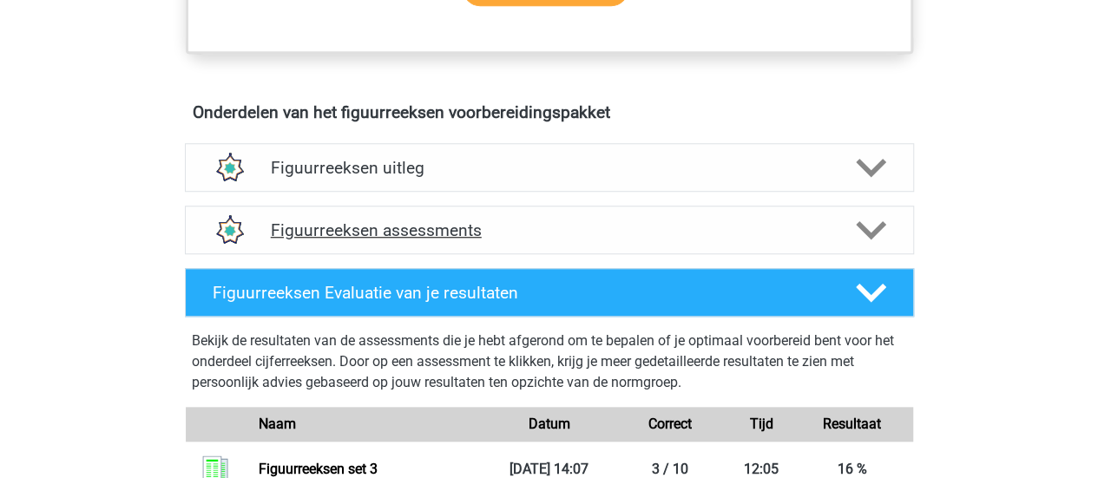
click at [858, 230] on icon at bounding box center [871, 230] width 30 height 30
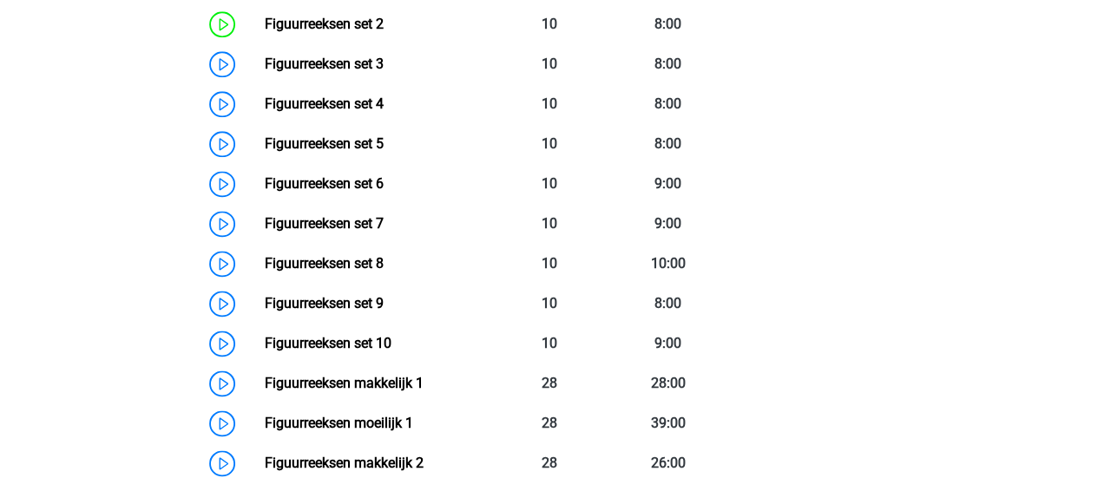
scroll to position [1076, 0]
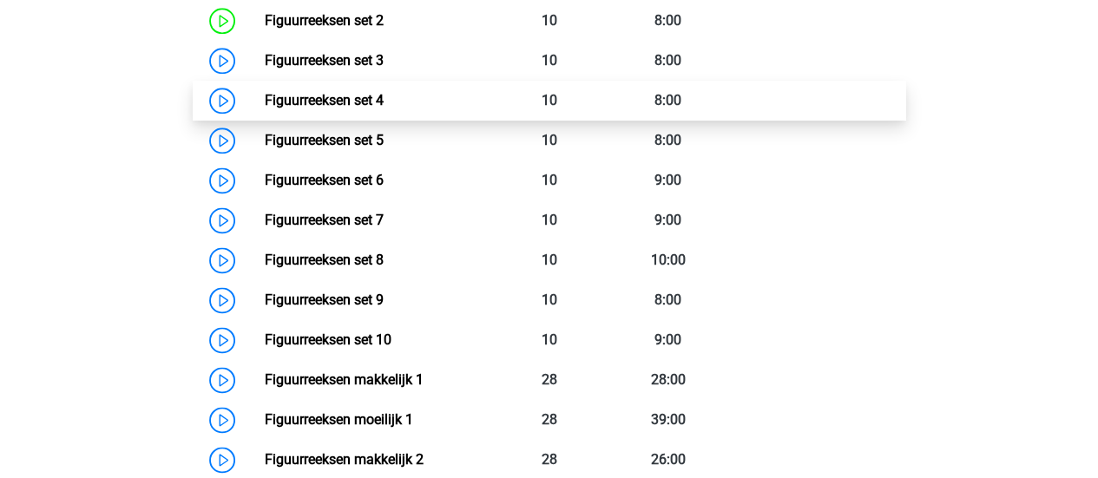
click at [318, 102] on link "Figuurreeksen set 4" at bounding box center [324, 100] width 119 height 16
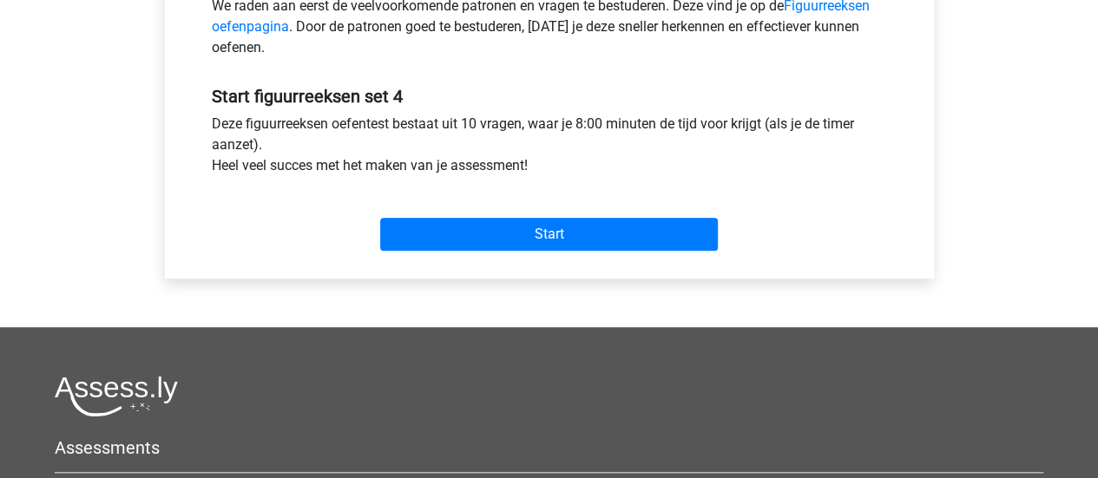
scroll to position [587, 0]
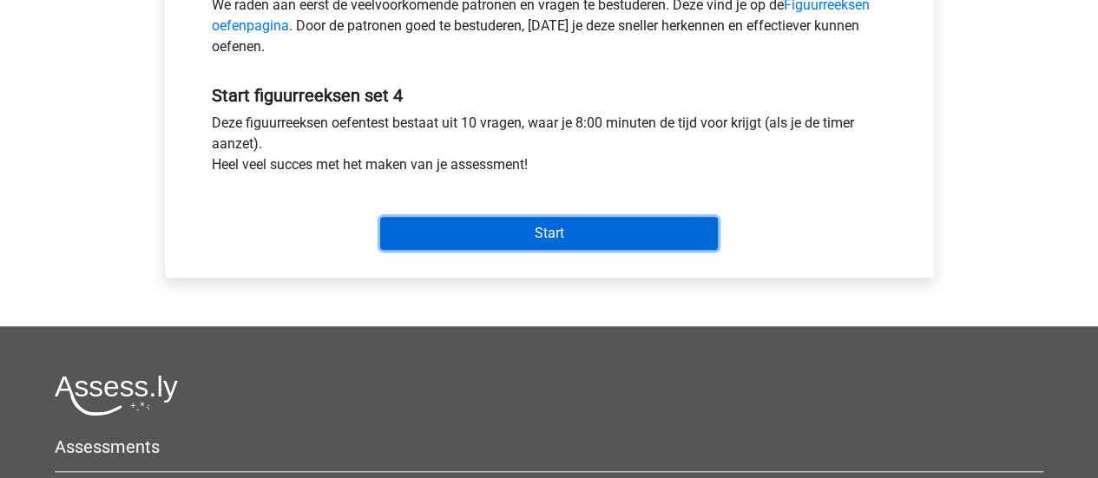
click at [617, 226] on input "Start" at bounding box center [549, 233] width 338 height 33
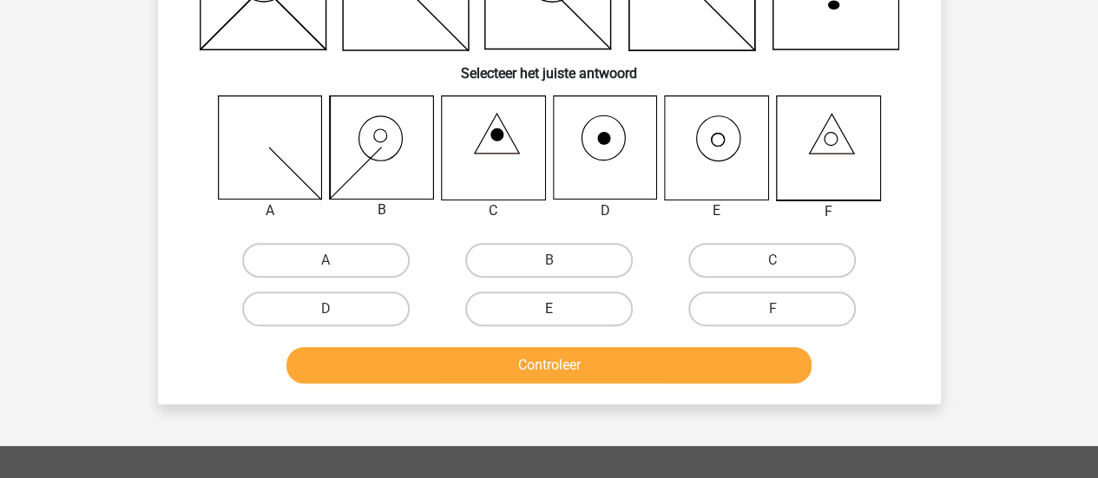
scroll to position [212, 0]
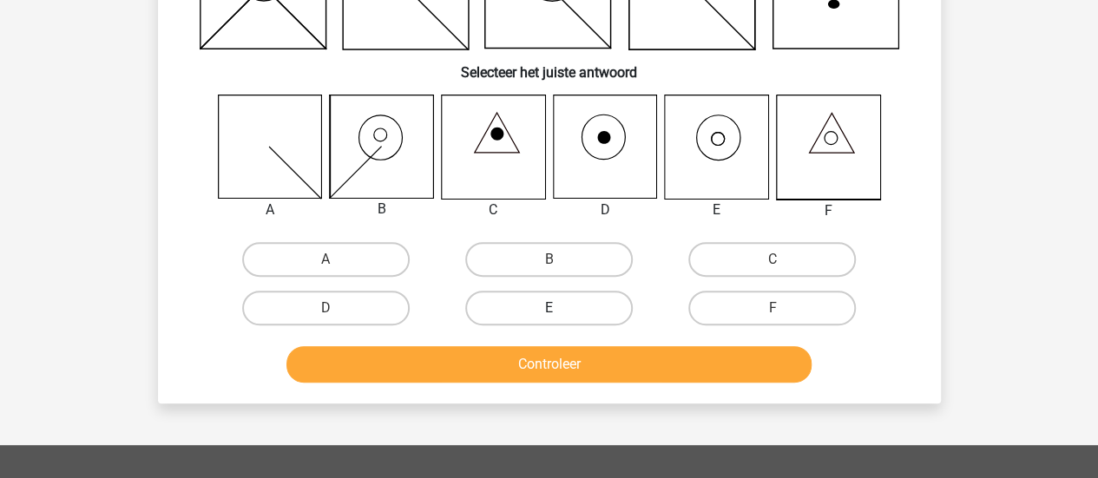
click at [573, 310] on label "E" at bounding box center [549, 308] width 168 height 35
click at [560, 310] on input "E" at bounding box center [554, 313] width 11 height 11
radio input "true"
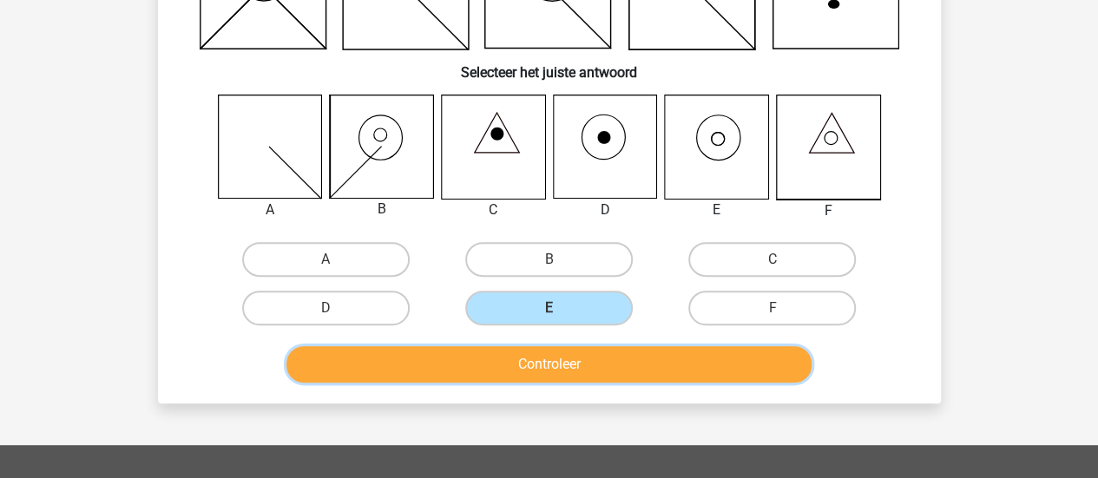
click at [612, 358] on button "Controleer" at bounding box center [548, 364] width 525 height 36
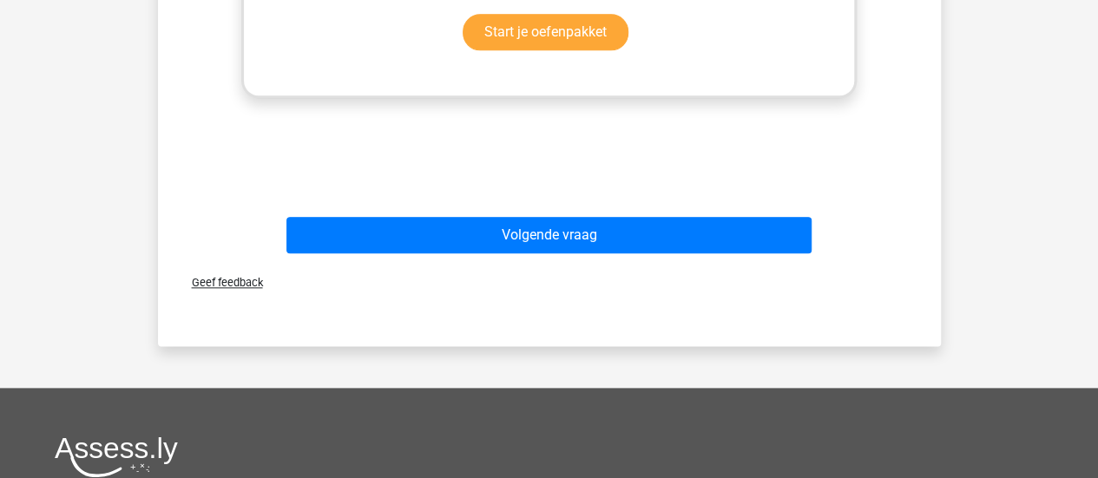
scroll to position [904, 0]
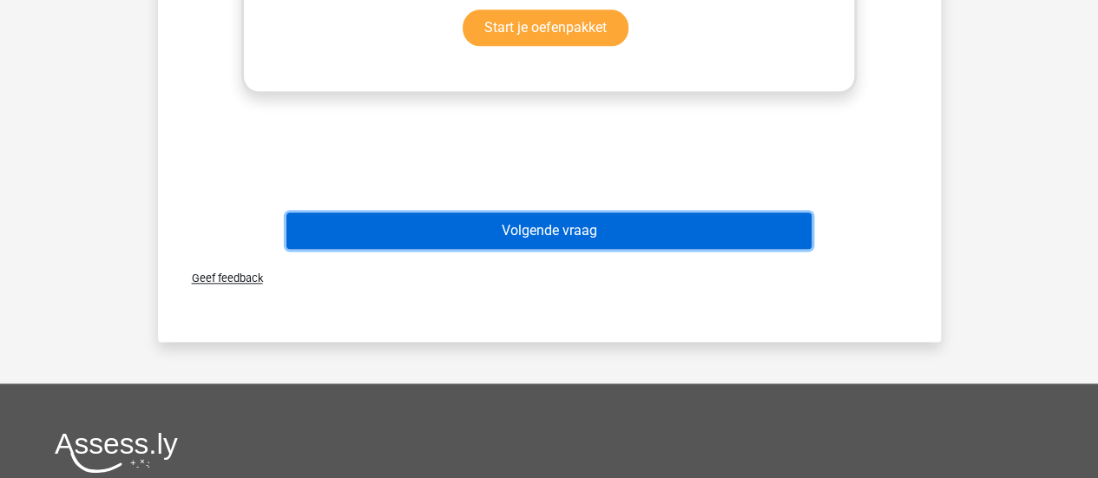
click at [612, 239] on button "Volgende vraag" at bounding box center [548, 231] width 525 height 36
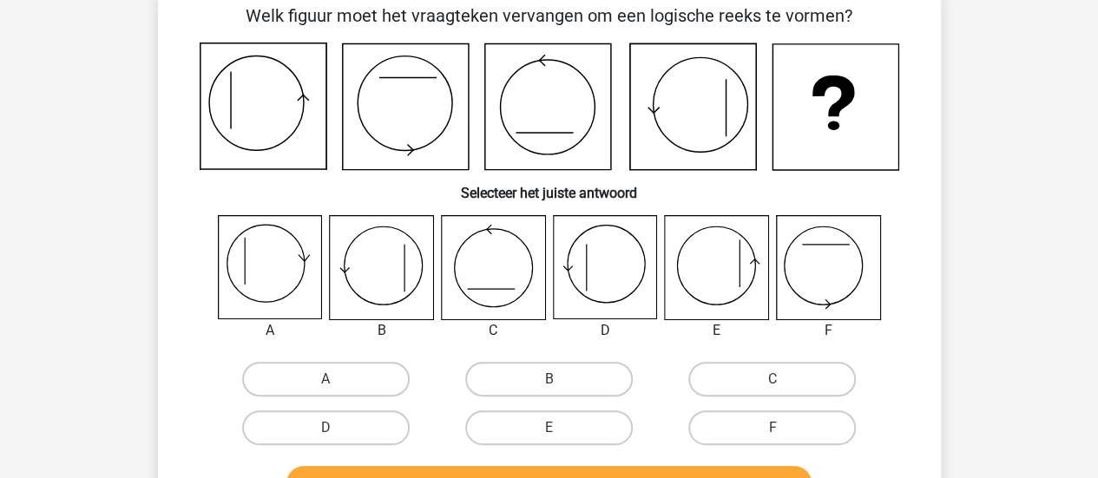
scroll to position [80, 0]
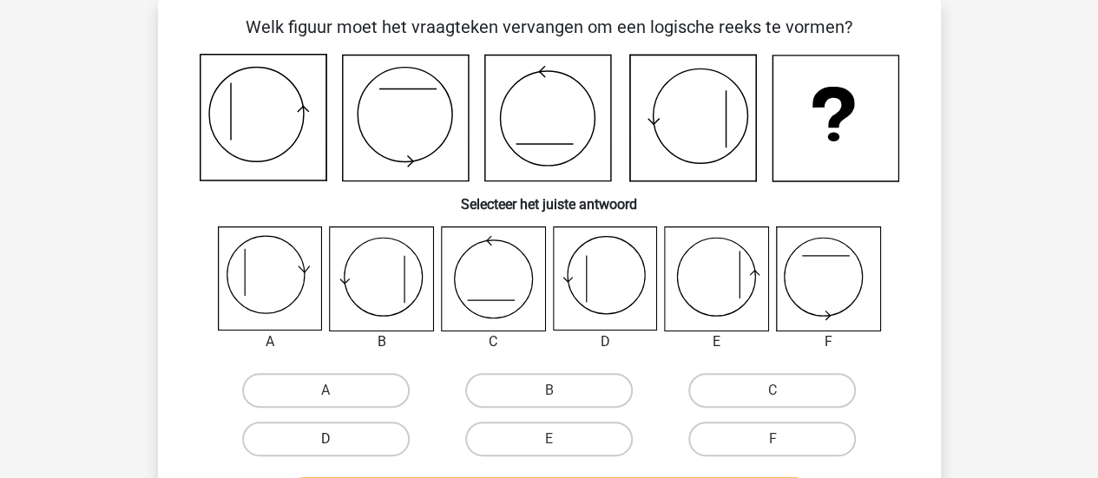
click at [379, 440] on label "D" at bounding box center [326, 439] width 168 height 35
click at [337, 440] on input "D" at bounding box center [330, 444] width 11 height 11
radio input "true"
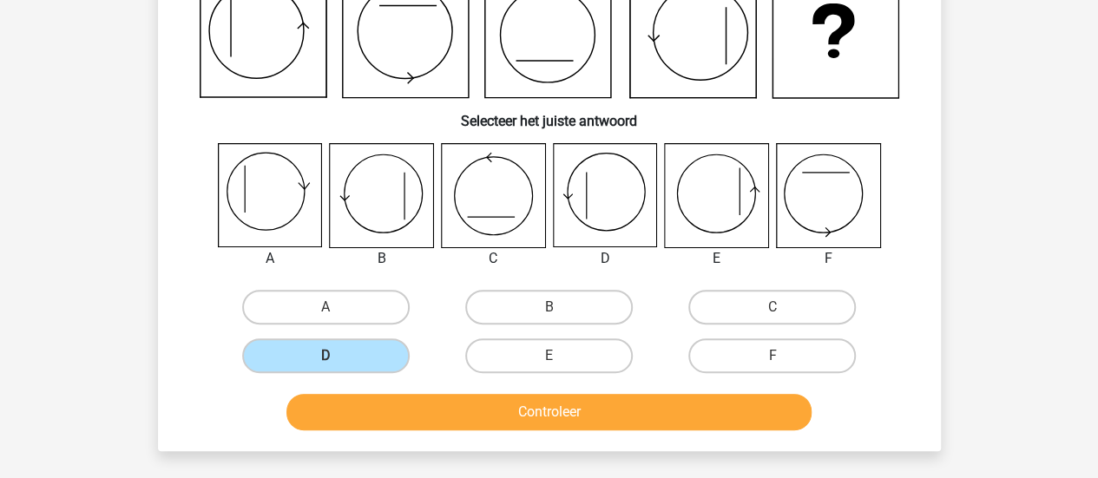
scroll to position [165, 0]
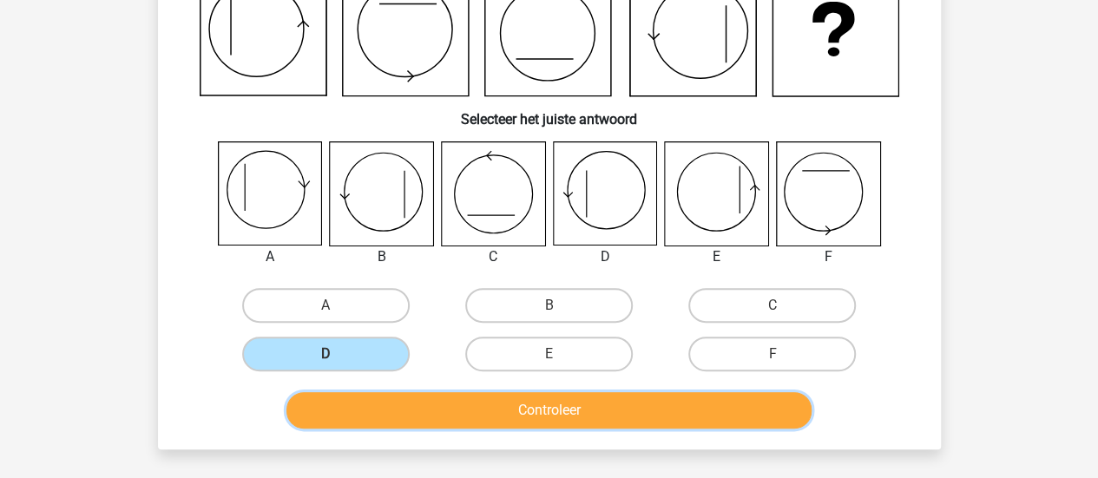
click at [493, 411] on button "Controleer" at bounding box center [548, 410] width 525 height 36
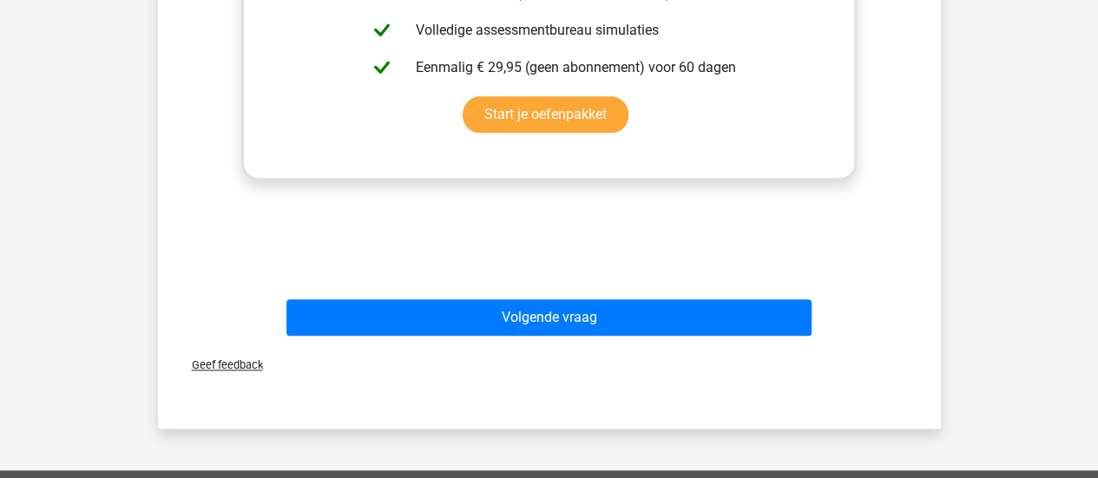
scroll to position [818, 0]
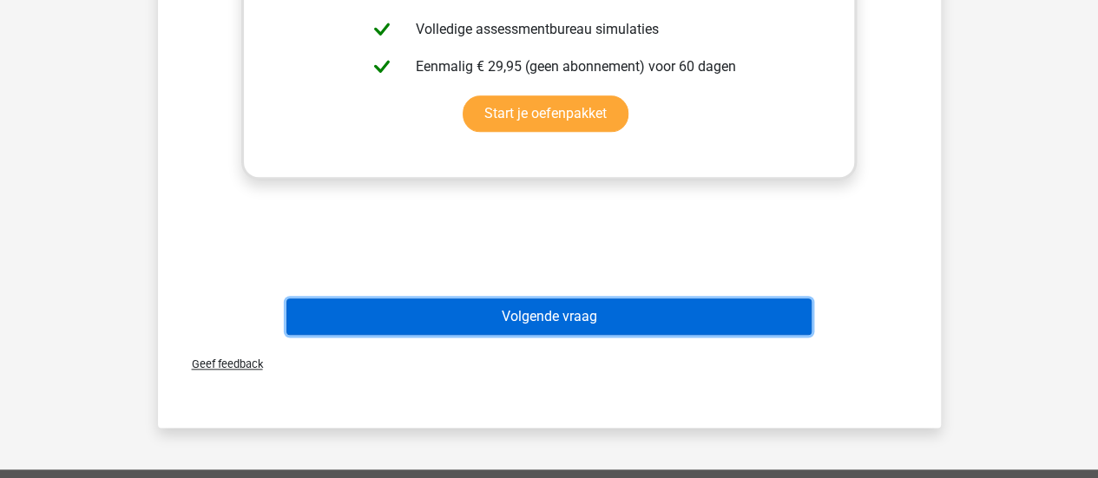
click at [665, 325] on button "Volgende vraag" at bounding box center [548, 317] width 525 height 36
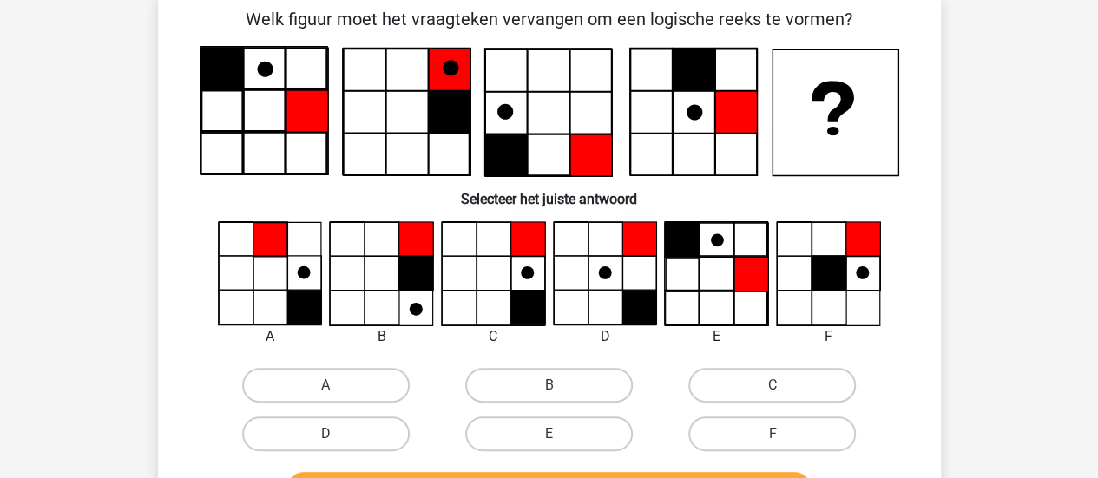
scroll to position [80, 0]
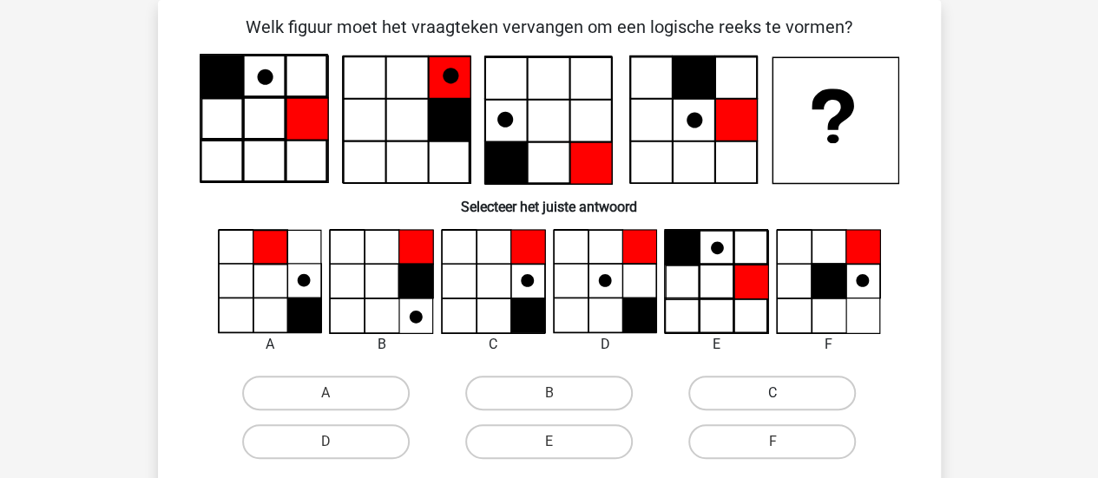
click at [829, 396] on label "C" at bounding box center [772, 393] width 168 height 35
click at [784, 396] on input "C" at bounding box center [777, 398] width 11 height 11
radio input "true"
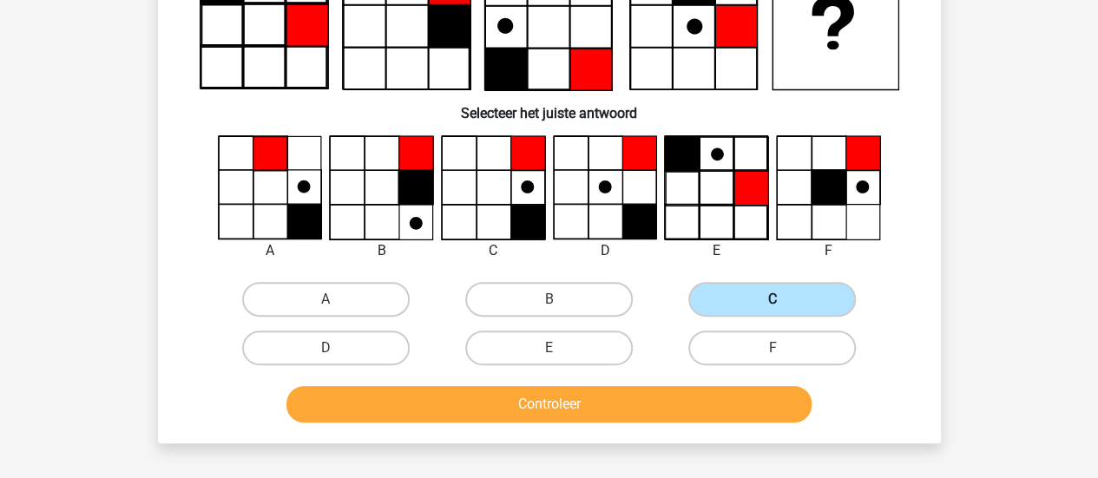
scroll to position [182, 0]
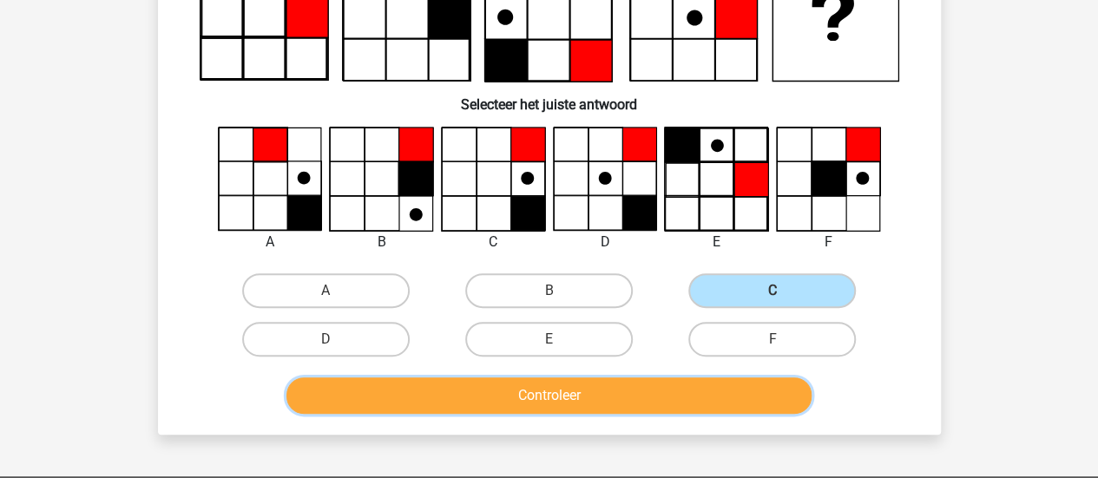
click at [776, 398] on button "Controleer" at bounding box center [548, 396] width 525 height 36
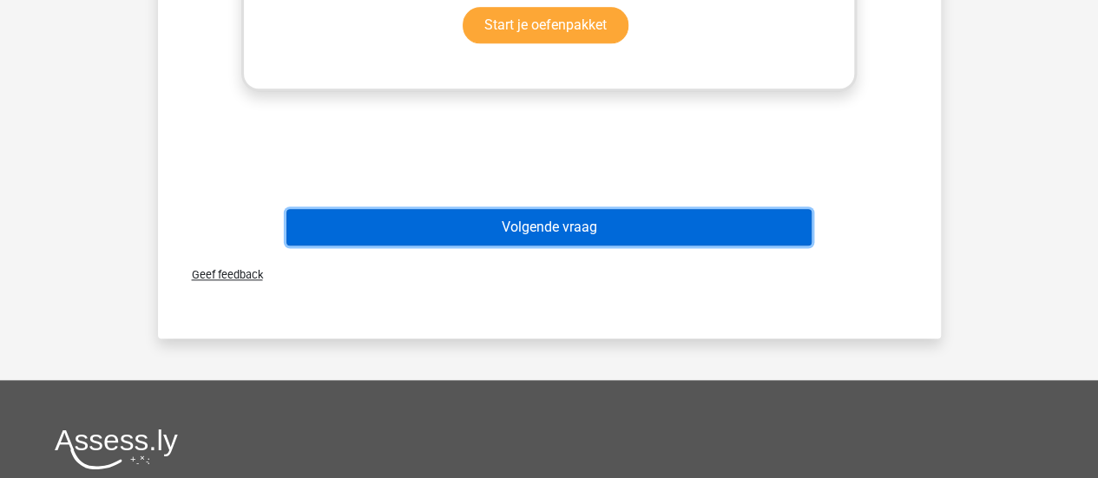
click at [595, 235] on button "Volgende vraag" at bounding box center [548, 227] width 525 height 36
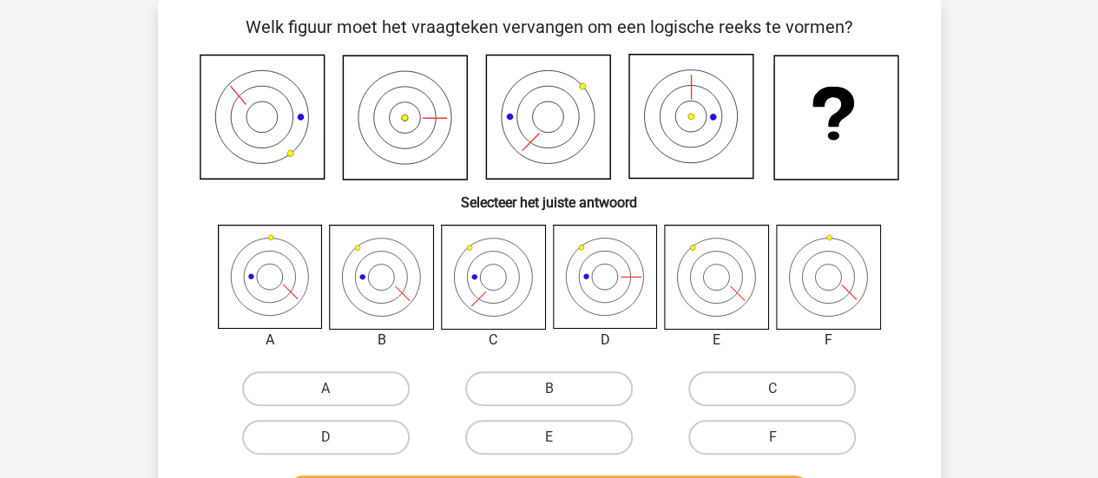
scroll to position [80, 0]
click at [611, 385] on label "B" at bounding box center [549, 388] width 168 height 35
click at [560, 389] on input "B" at bounding box center [554, 394] width 11 height 11
radio input "true"
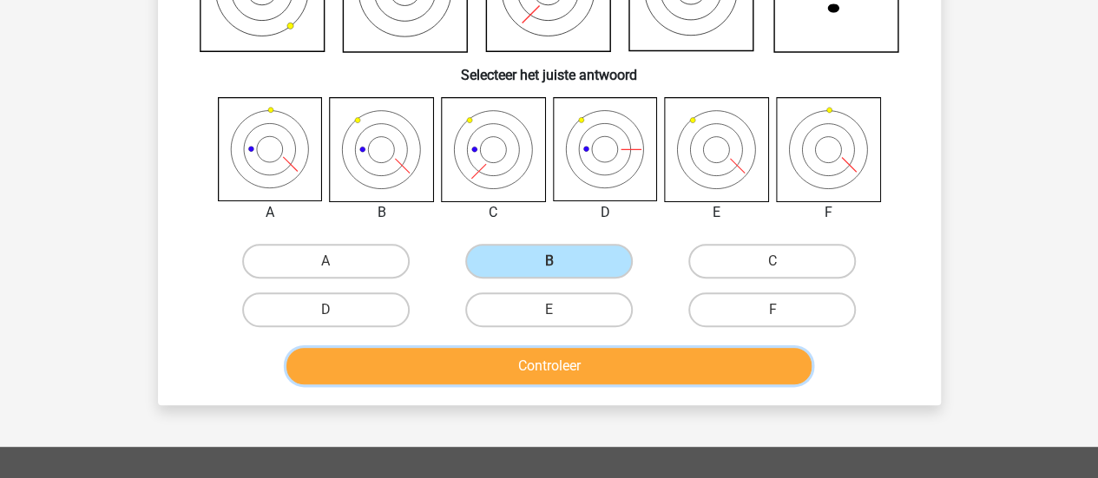
click at [610, 367] on button "Controleer" at bounding box center [548, 366] width 525 height 36
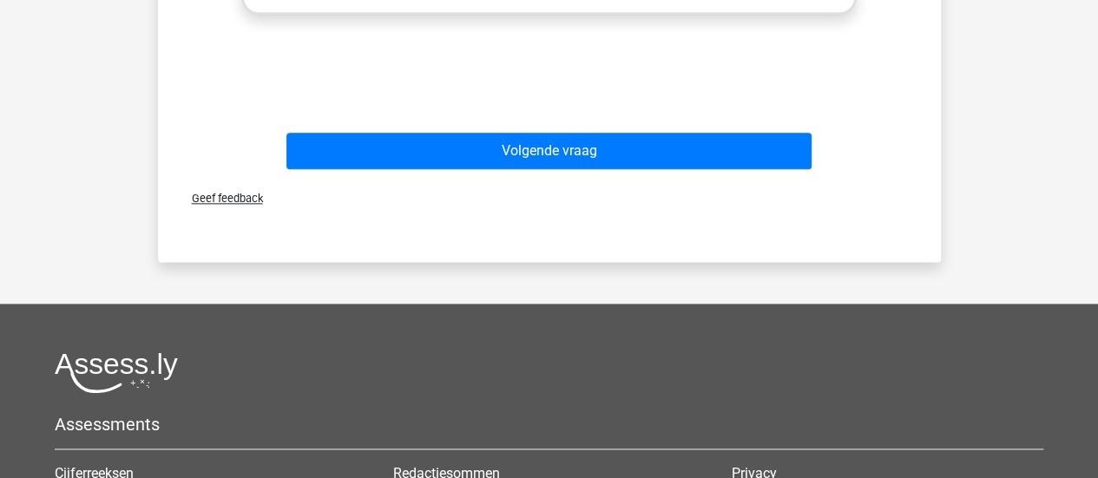
scroll to position [891, 0]
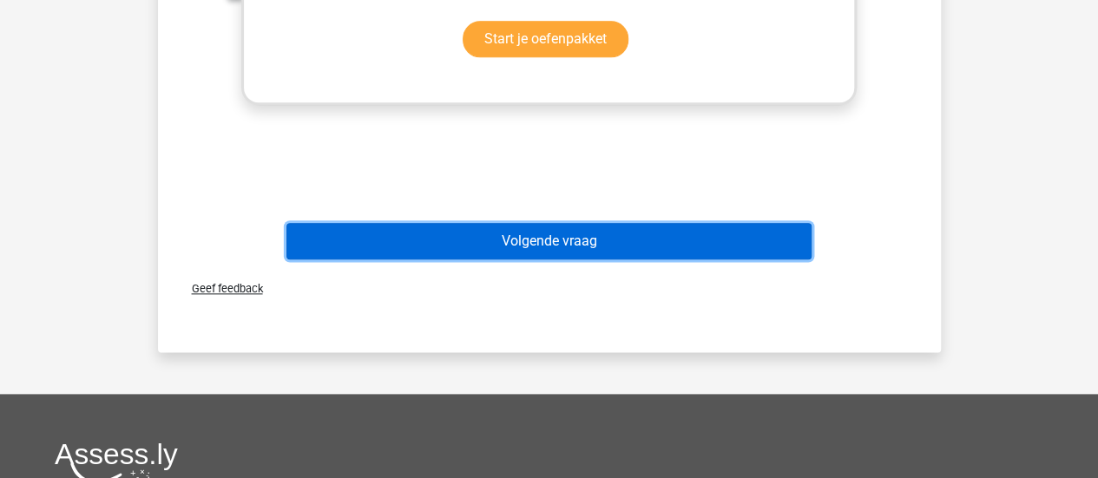
click at [576, 240] on button "Volgende vraag" at bounding box center [548, 241] width 525 height 36
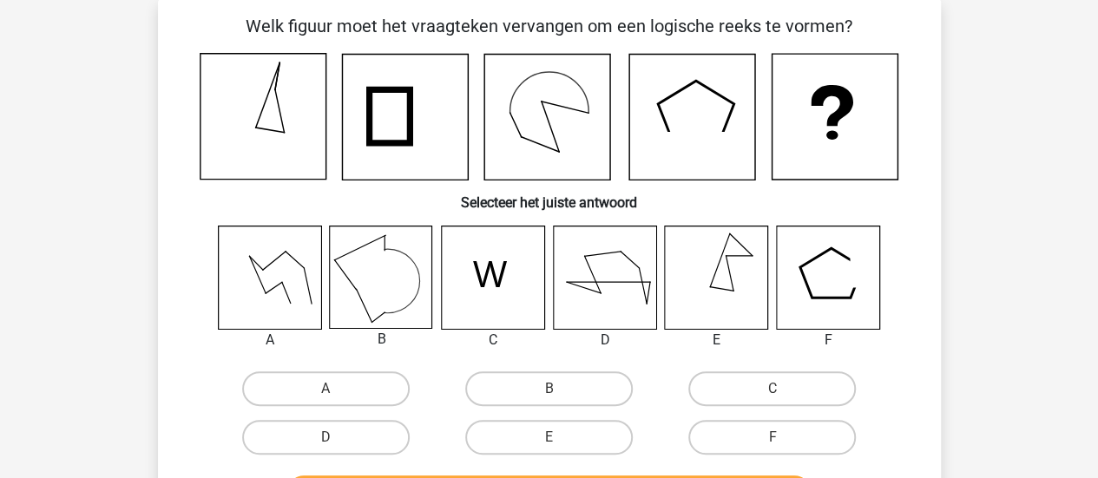
scroll to position [80, 0]
click at [592, 389] on label "B" at bounding box center [549, 389] width 168 height 35
click at [560, 390] on input "B" at bounding box center [554, 395] width 11 height 11
radio input "true"
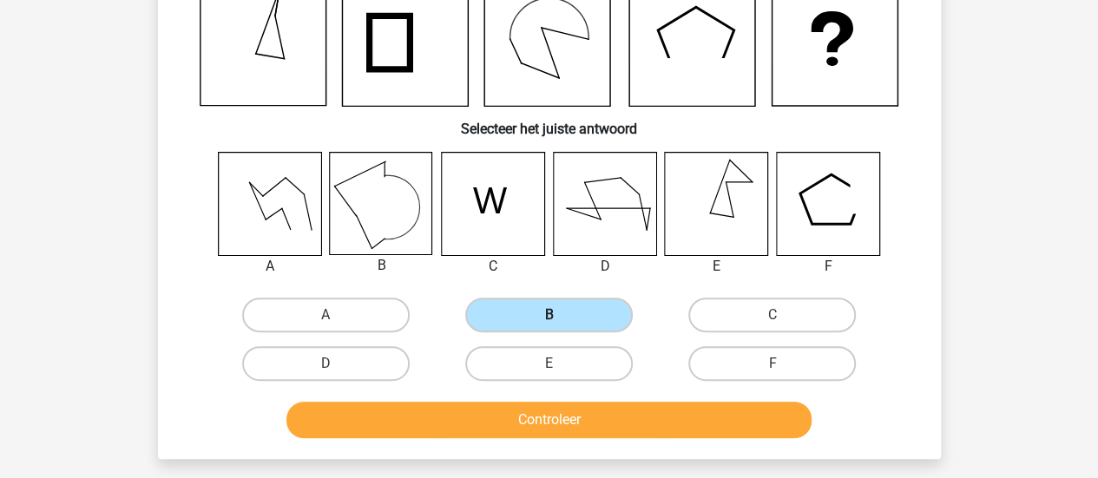
scroll to position [182, 0]
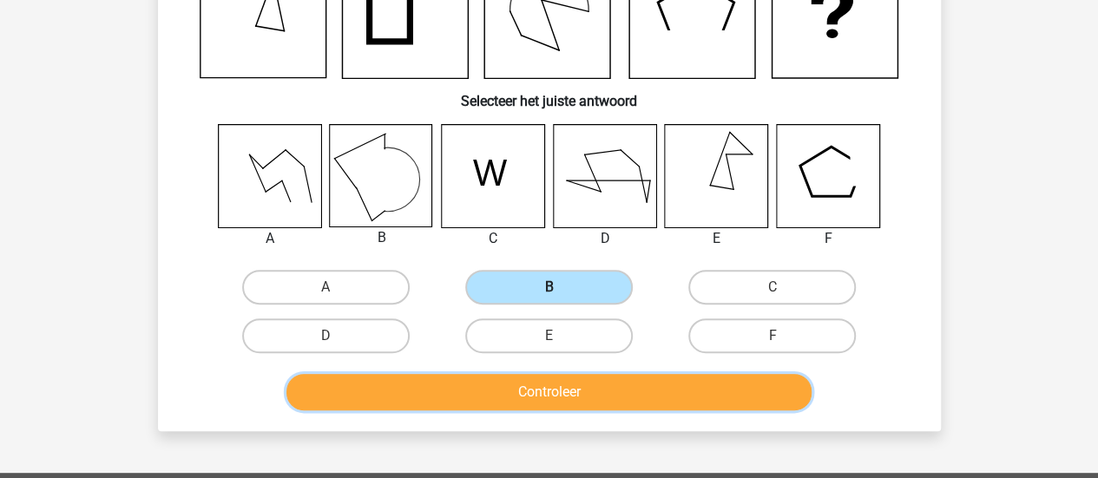
click at [592, 389] on button "Controleer" at bounding box center [548, 392] width 525 height 36
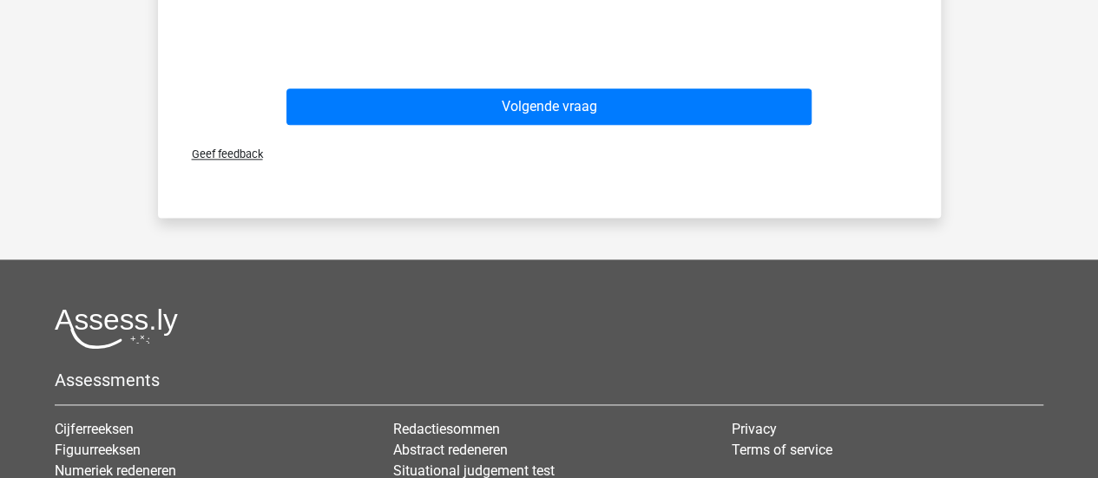
scroll to position [1028, 0]
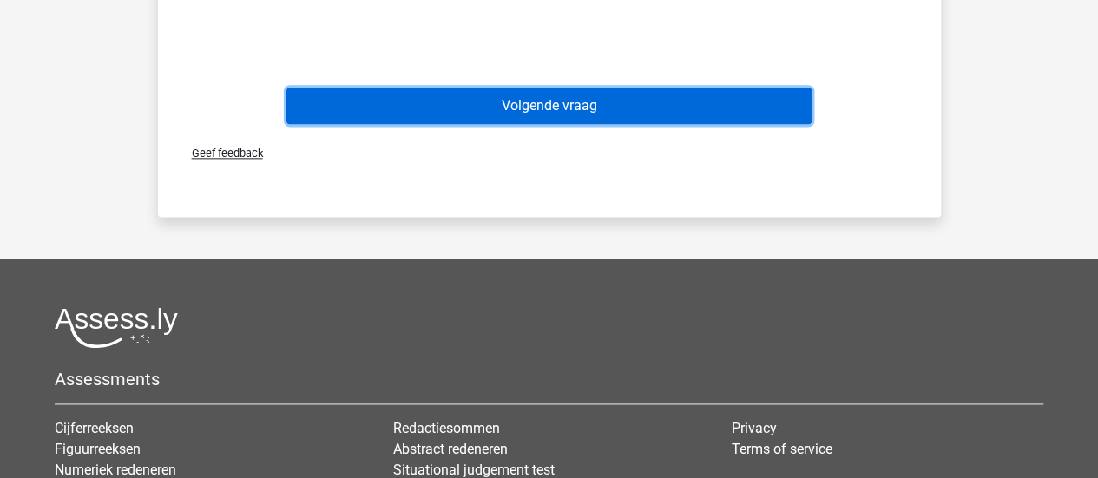
click at [538, 105] on button "Volgende vraag" at bounding box center [548, 106] width 525 height 36
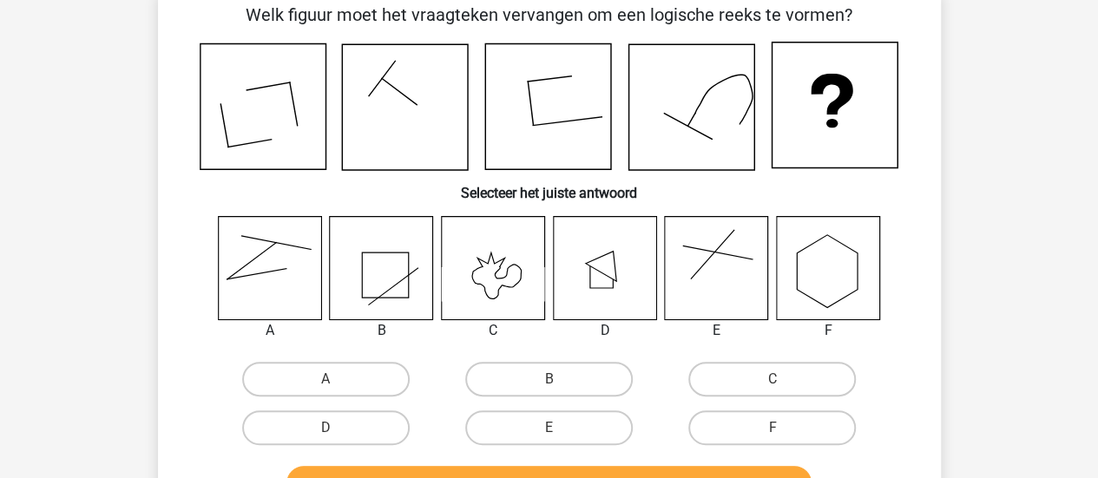
scroll to position [90, 0]
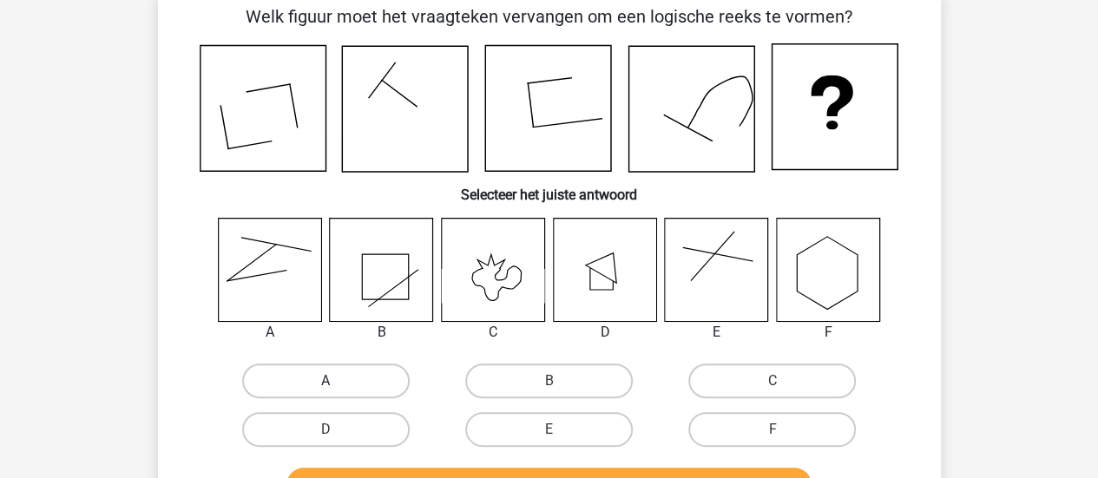
click at [387, 377] on label "A" at bounding box center [326, 381] width 168 height 35
click at [337, 381] on input "A" at bounding box center [330, 386] width 11 height 11
radio input "true"
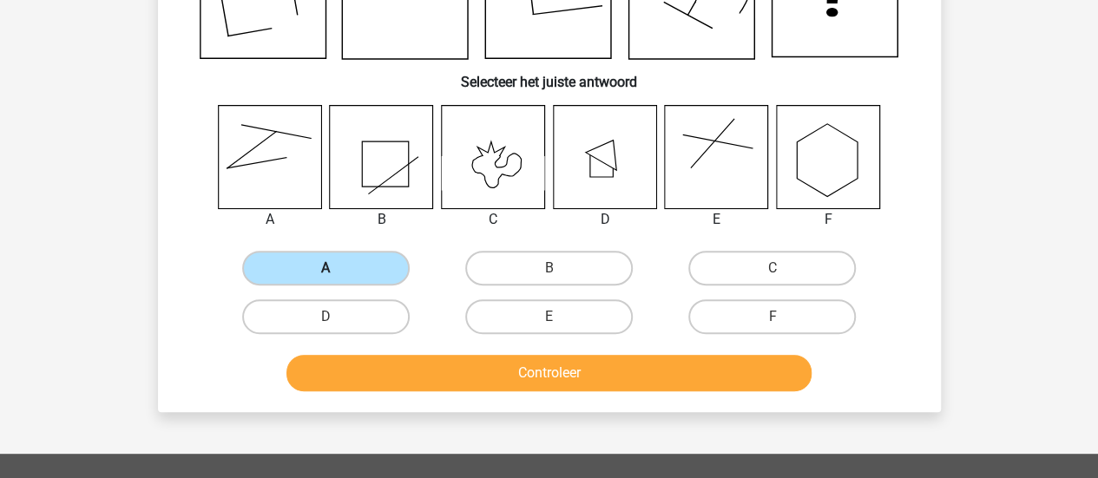
scroll to position [208, 0]
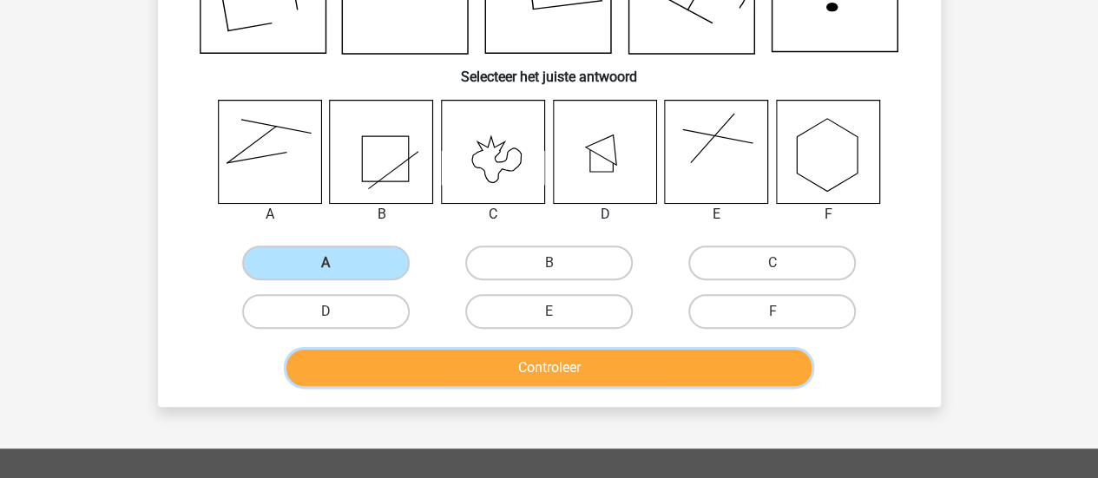
click at [444, 373] on button "Controleer" at bounding box center [548, 368] width 525 height 36
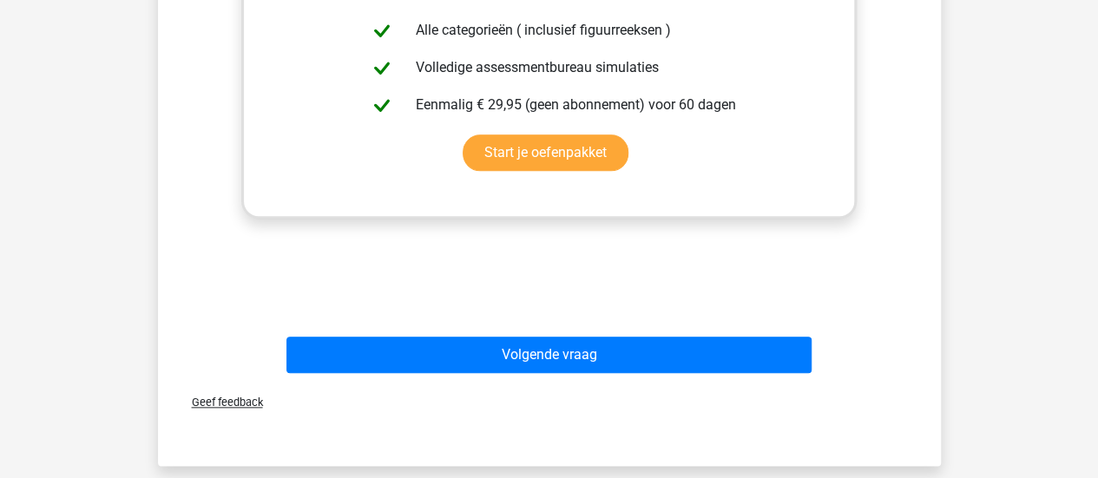
scroll to position [781, 0]
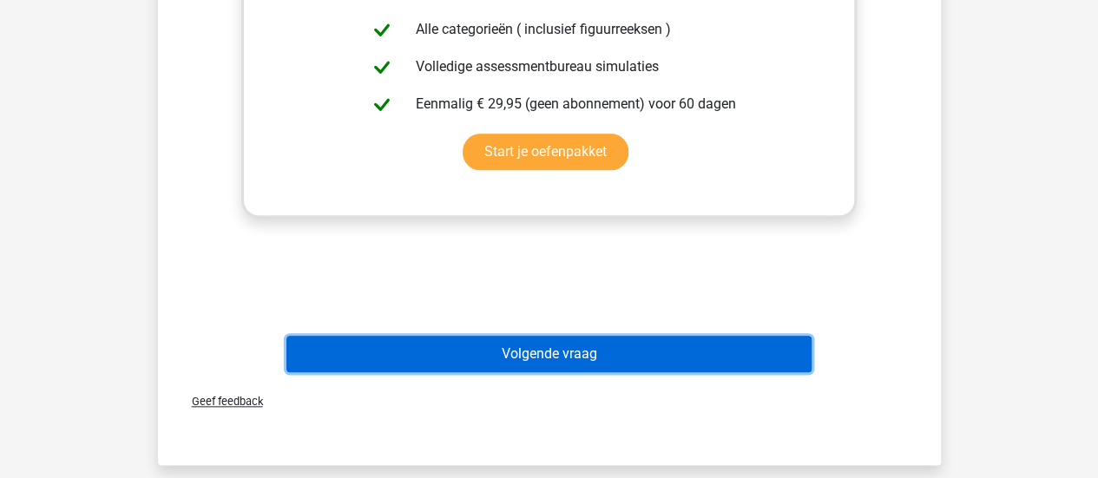
click at [554, 345] on button "Volgende vraag" at bounding box center [548, 354] width 525 height 36
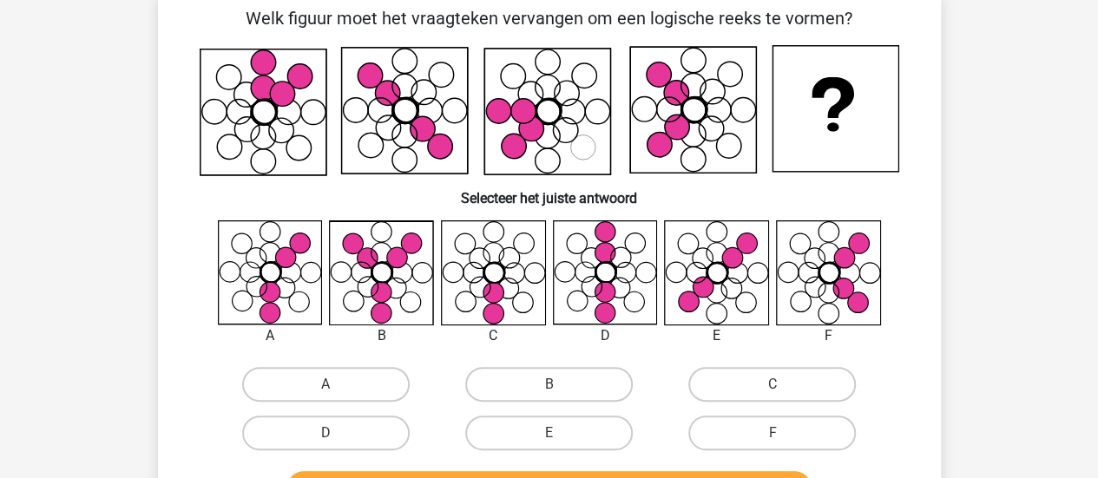
scroll to position [80, 0]
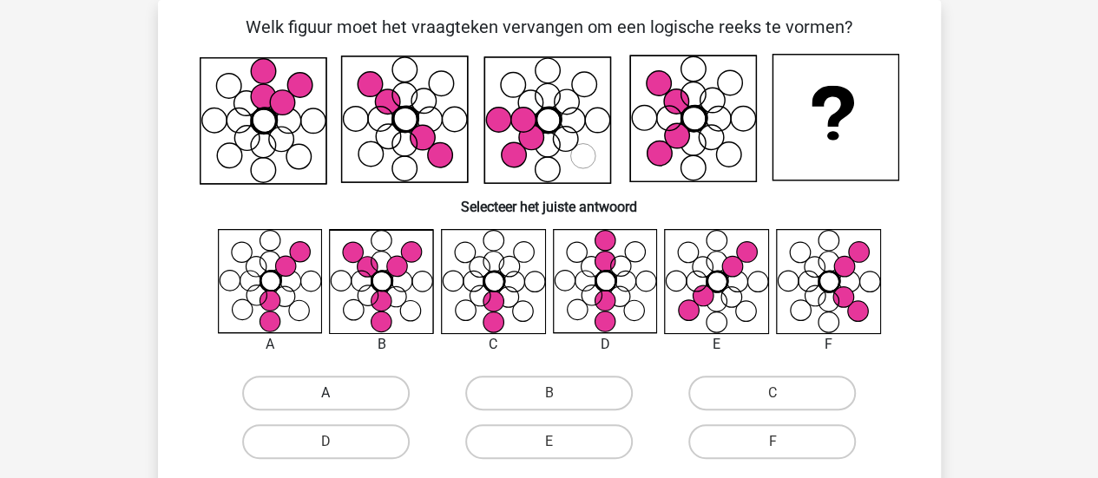
click at [359, 398] on label "A" at bounding box center [326, 393] width 168 height 35
click at [337, 398] on input "A" at bounding box center [330, 398] width 11 height 11
radio input "true"
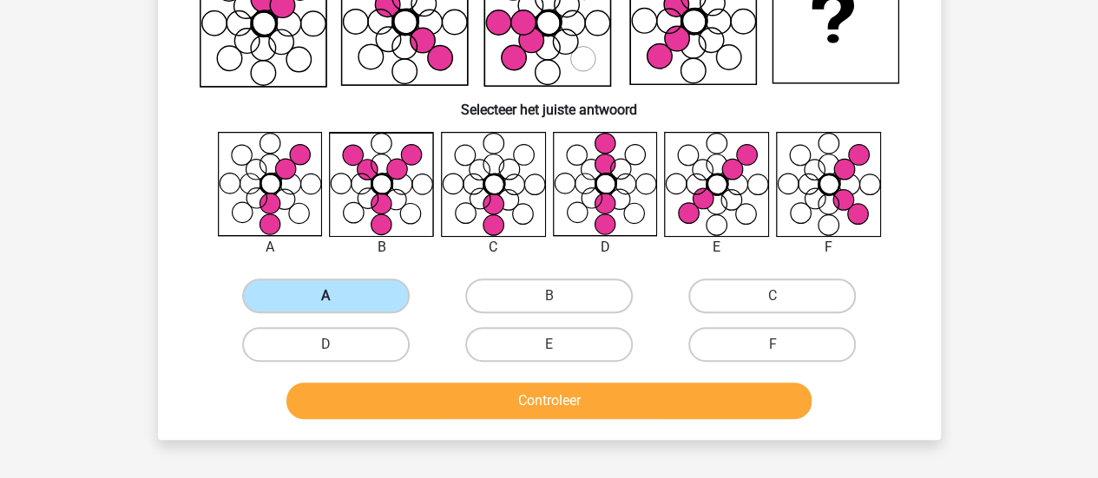
scroll to position [186, 0]
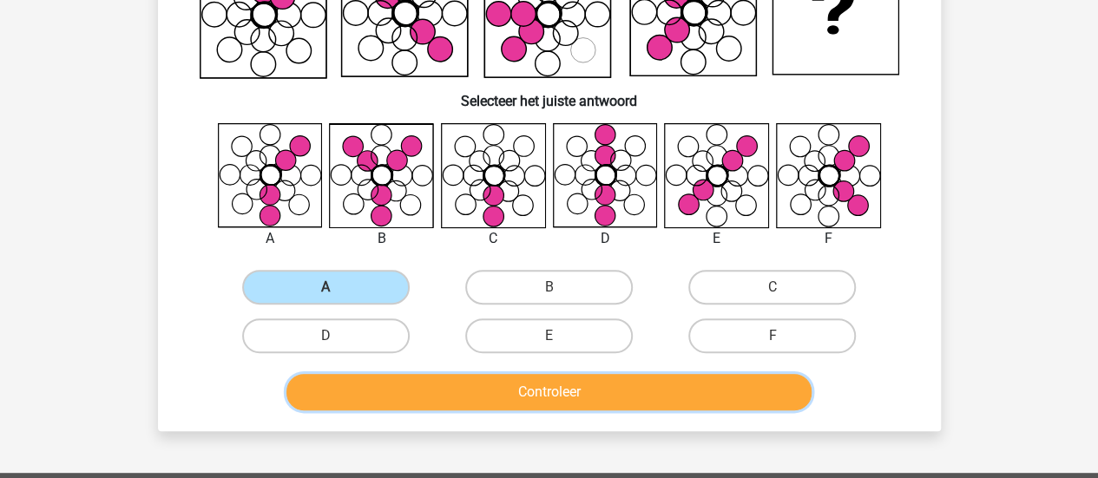
click at [423, 395] on button "Controleer" at bounding box center [548, 392] width 525 height 36
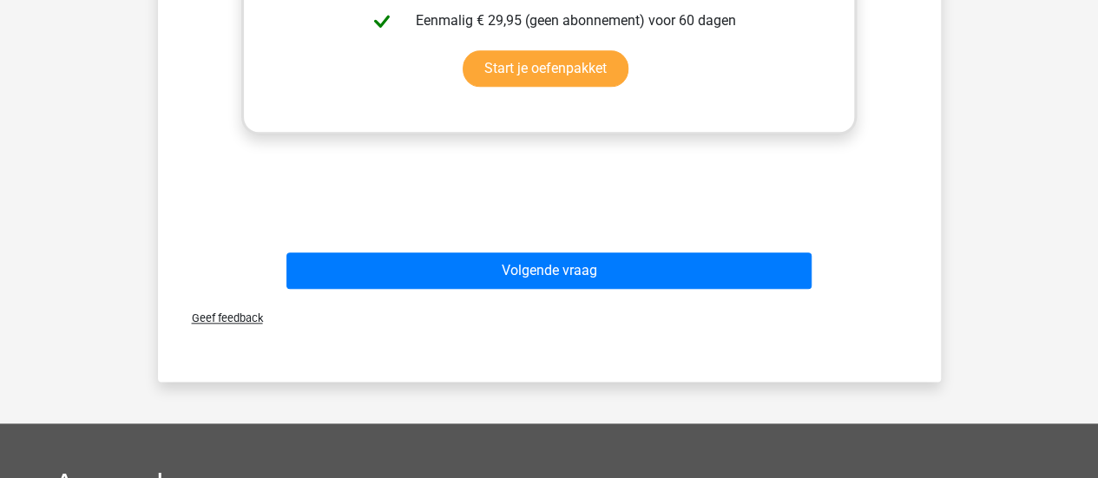
scroll to position [867, 0]
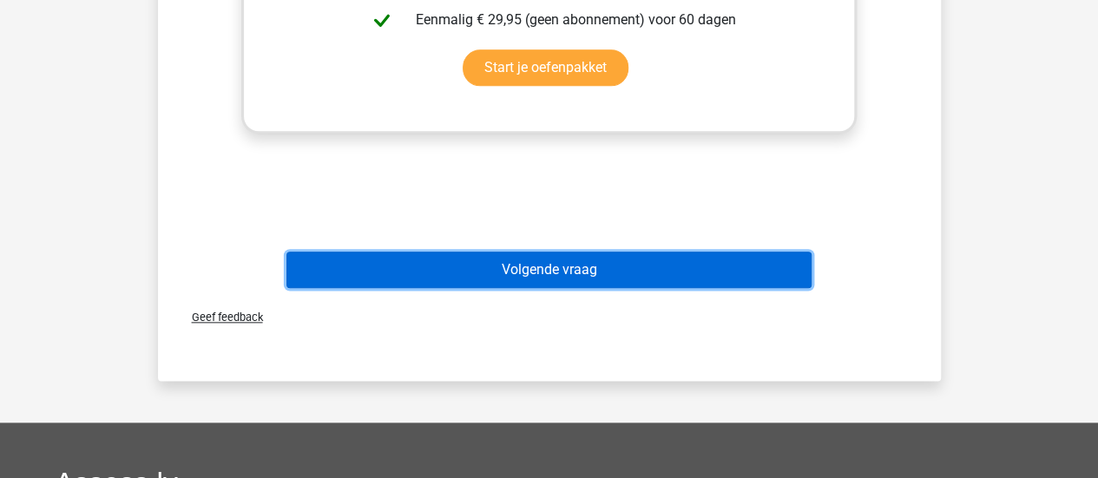
click at [628, 259] on button "Volgende vraag" at bounding box center [548, 270] width 525 height 36
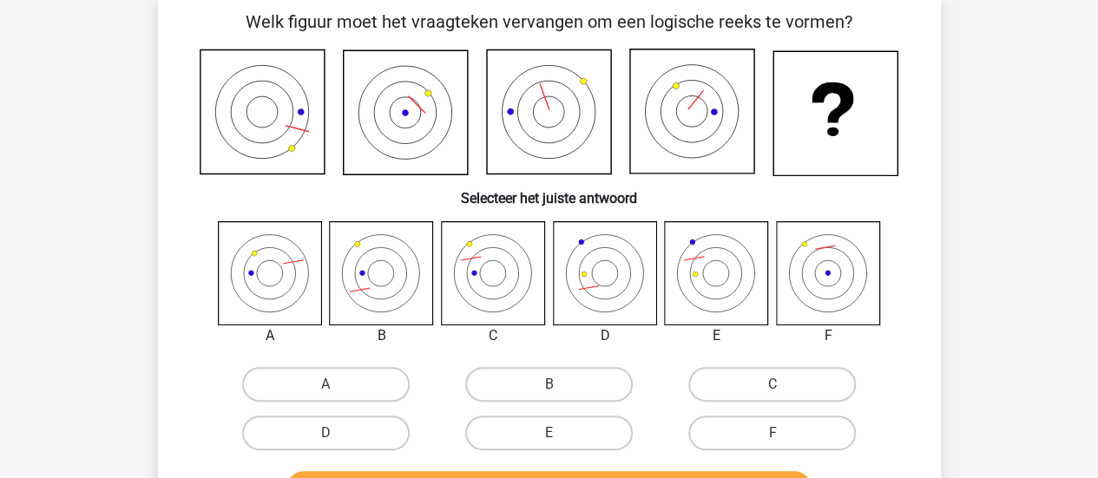
scroll to position [80, 0]
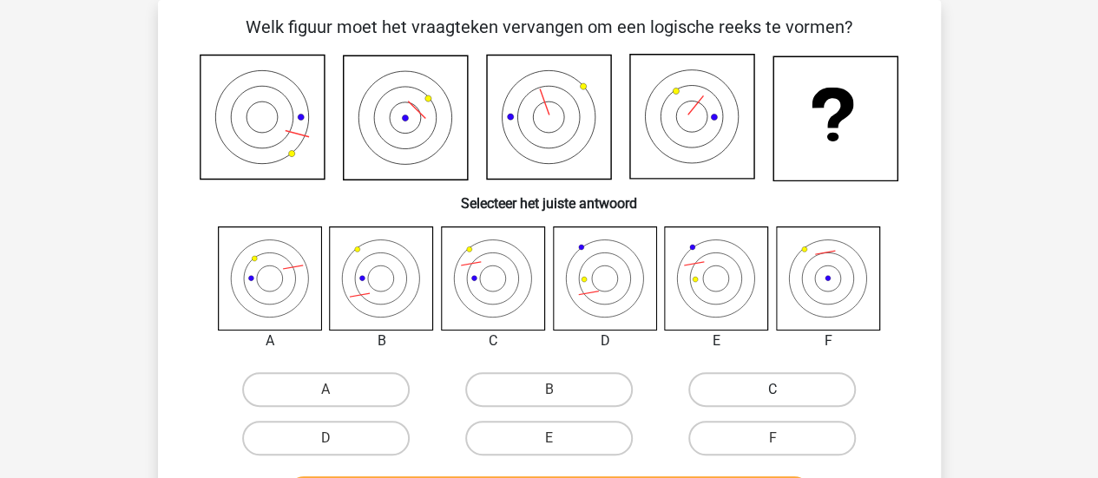
click at [759, 398] on label "C" at bounding box center [772, 389] width 168 height 35
click at [772, 398] on input "C" at bounding box center [777, 395] width 11 height 11
radio input "true"
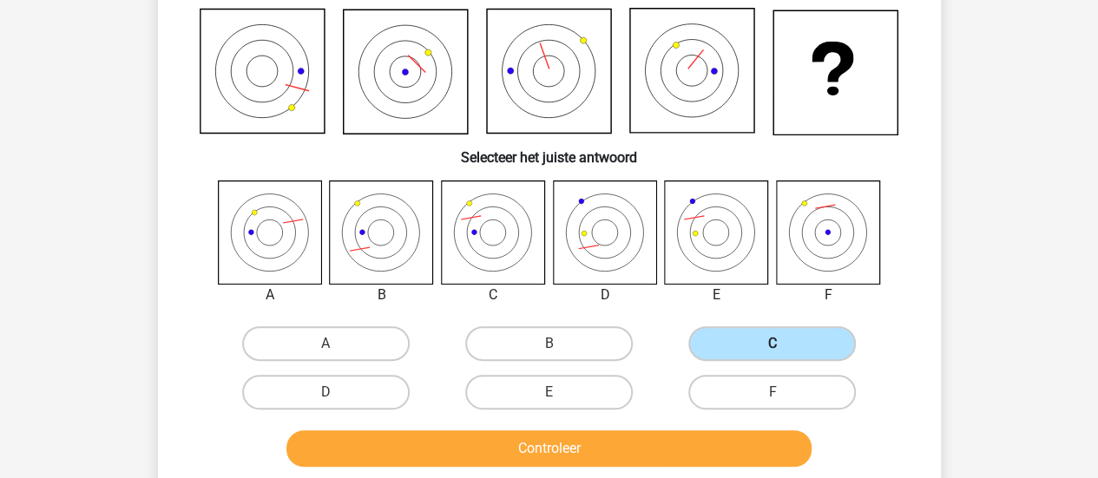
scroll to position [127, 0]
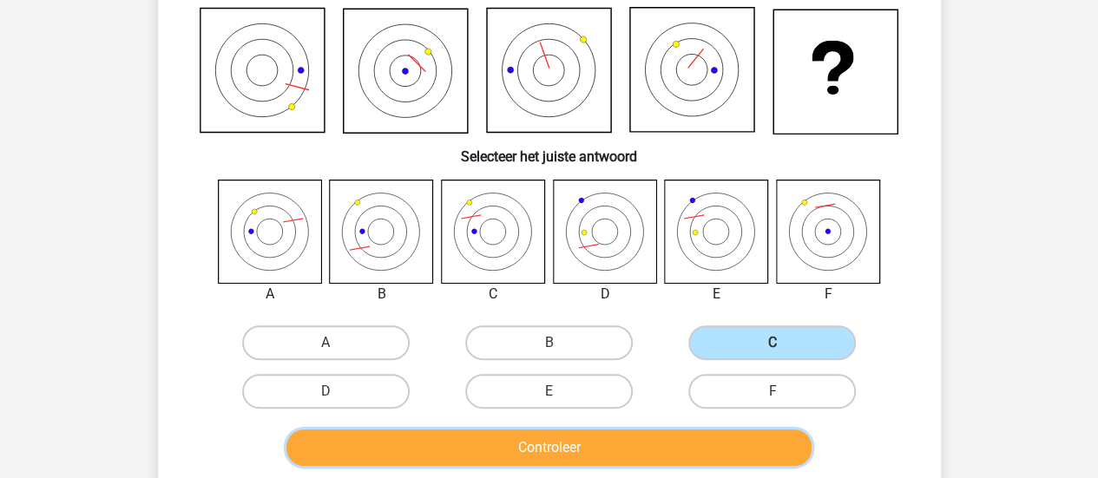
click at [702, 444] on button "Controleer" at bounding box center [548, 448] width 525 height 36
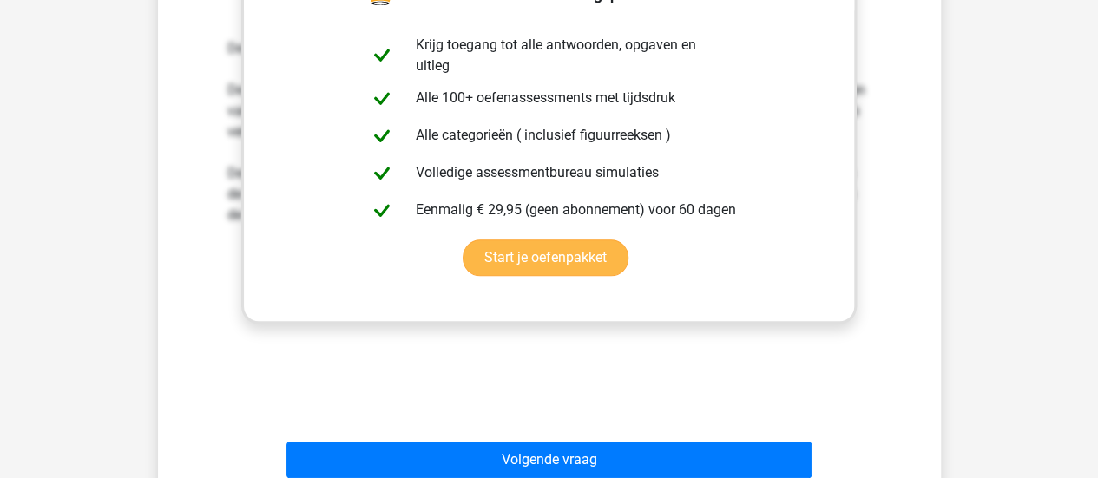
scroll to position [675, 0]
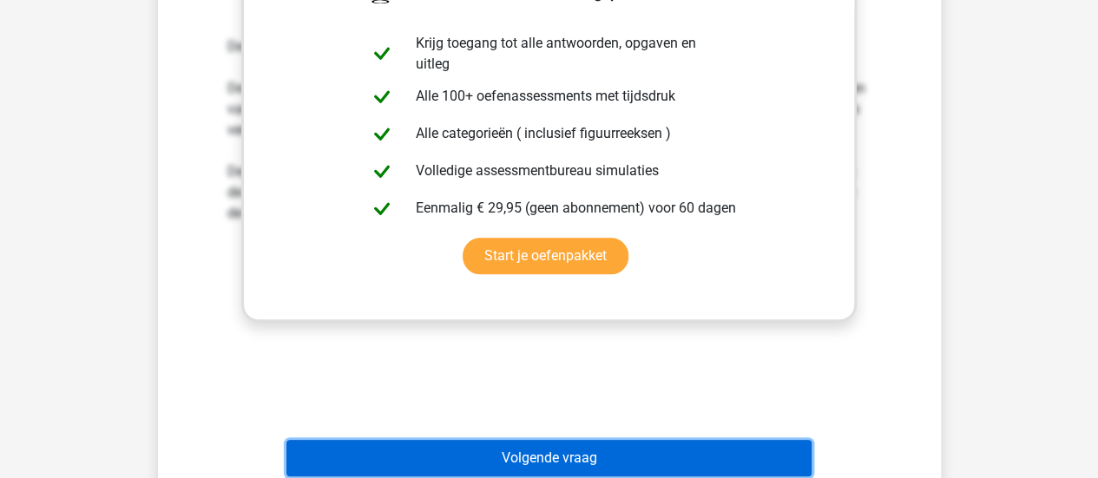
click at [601, 451] on button "Volgende vraag" at bounding box center [548, 458] width 525 height 36
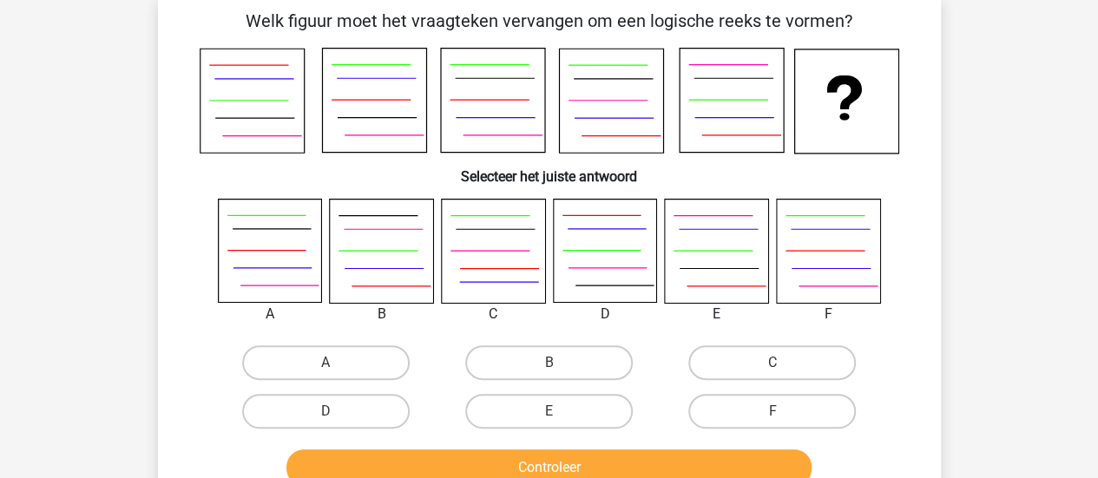
scroll to position [80, 0]
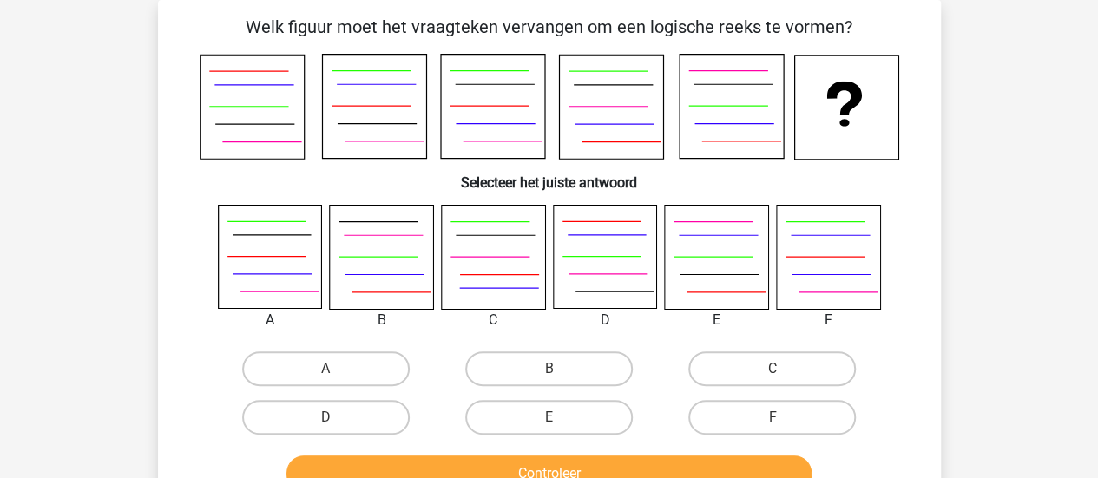
click at [258, 257] on icon at bounding box center [266, 257] width 78 height 0
click at [313, 365] on label "A" at bounding box center [326, 369] width 168 height 35
click at [325, 369] on input "A" at bounding box center [330, 374] width 11 height 11
radio input "true"
click at [480, 463] on button "Controleer" at bounding box center [548, 474] width 525 height 36
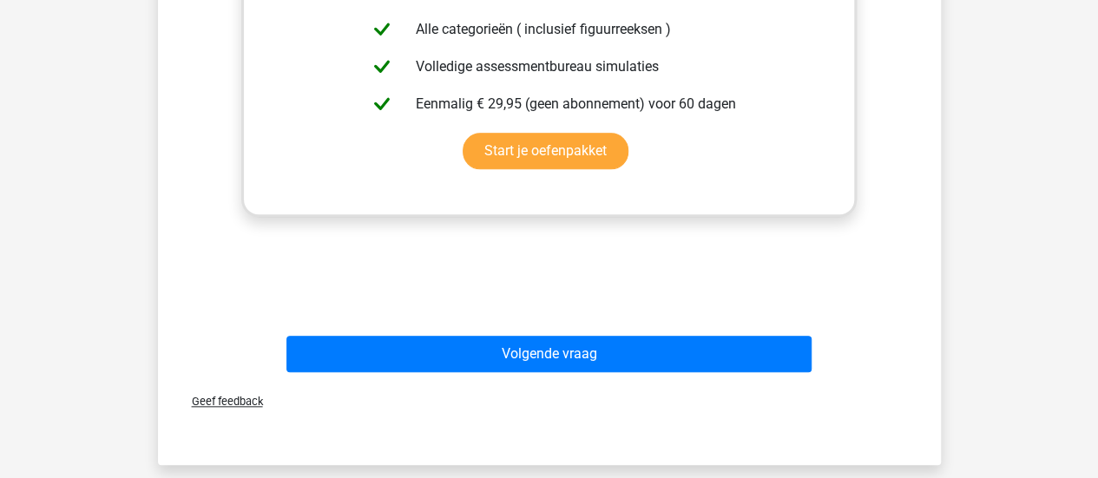
scroll to position [759, 0]
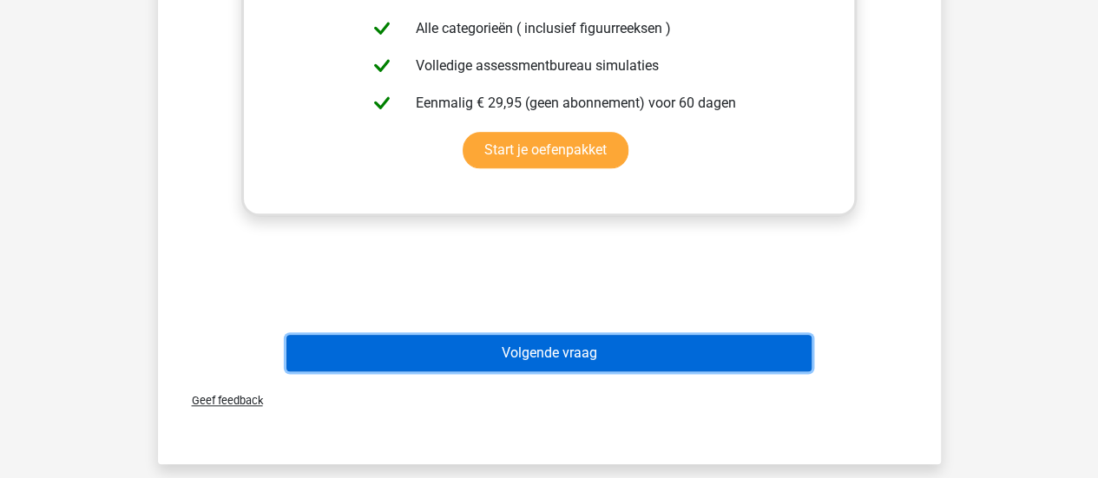
click at [641, 356] on button "Volgende vraag" at bounding box center [548, 353] width 525 height 36
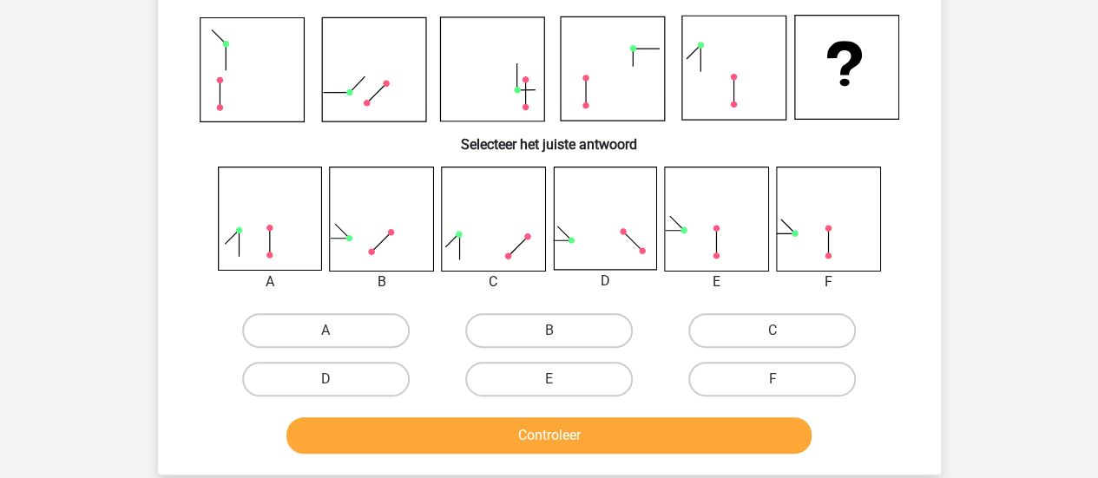
scroll to position [121, 0]
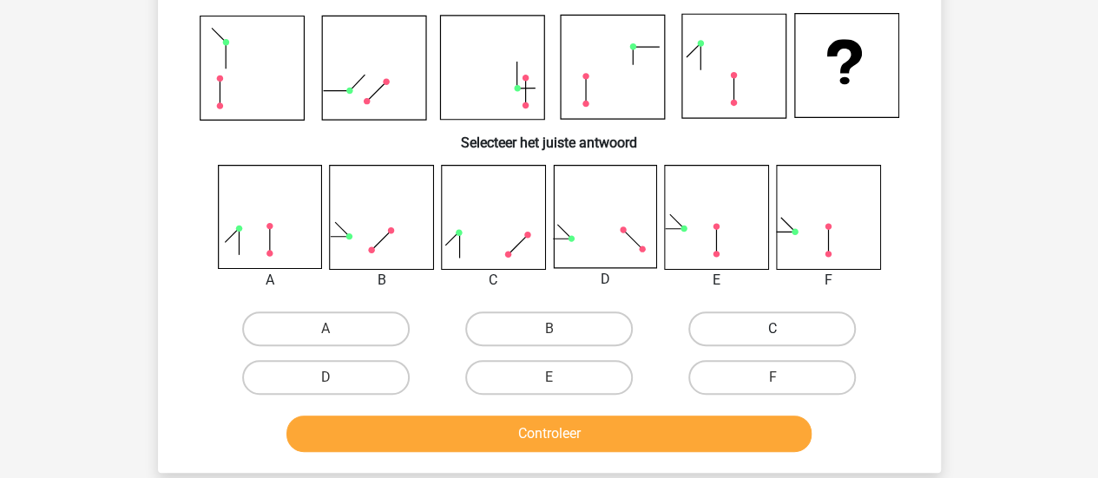
click at [729, 327] on label "C" at bounding box center [772, 329] width 168 height 35
click at [772, 329] on input "C" at bounding box center [777, 334] width 11 height 11
radio input "true"
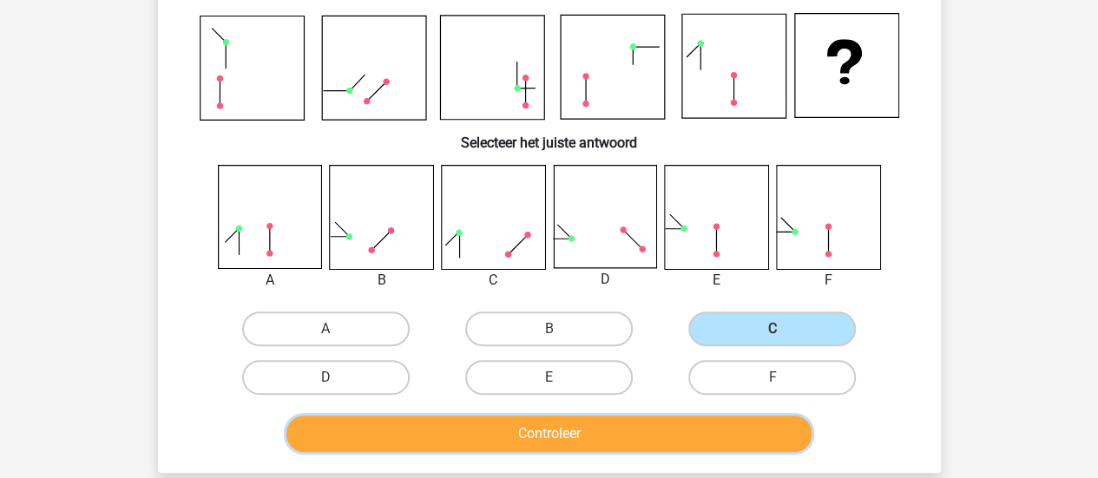
click at [603, 437] on button "Controleer" at bounding box center [548, 434] width 525 height 36
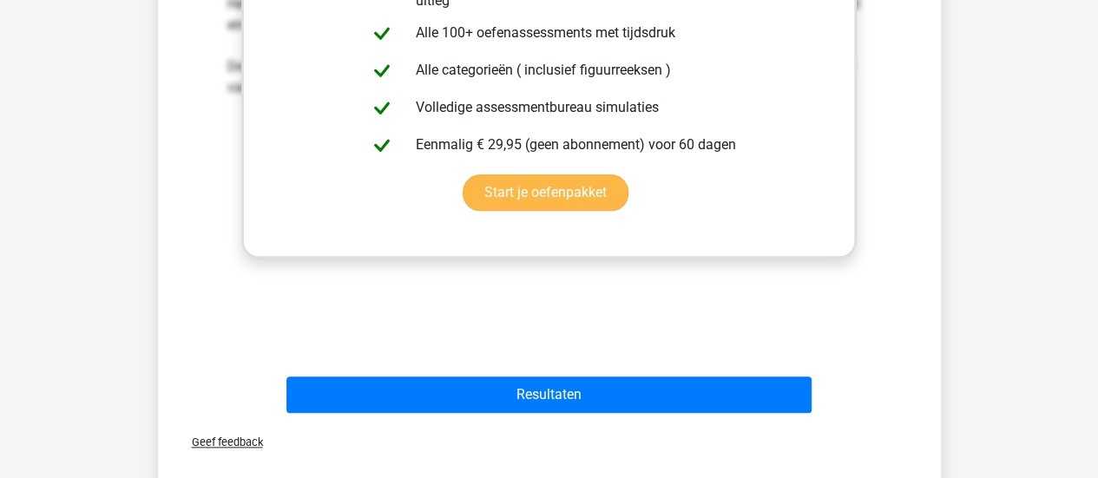
scroll to position [725, 0]
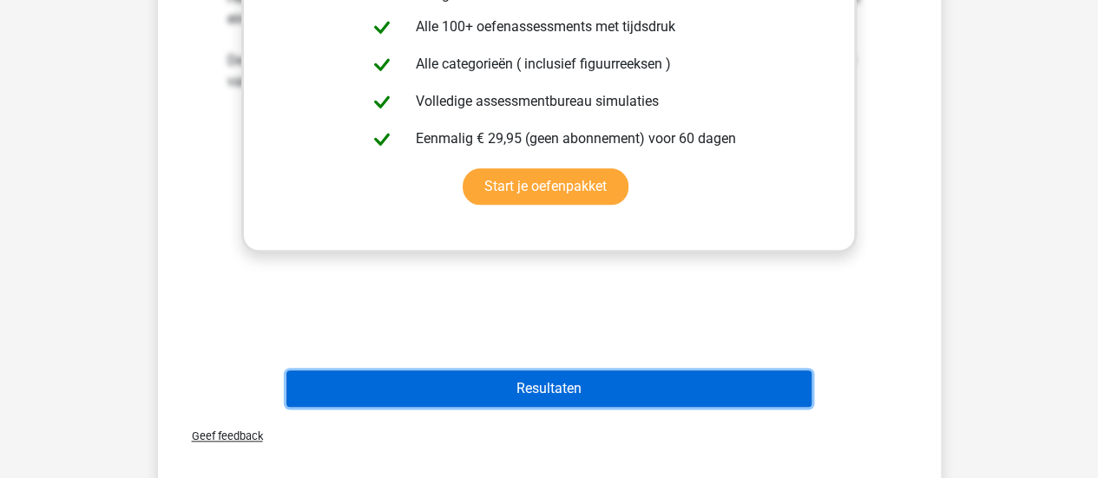
click at [604, 387] on button "Resultaten" at bounding box center [548, 389] width 525 height 36
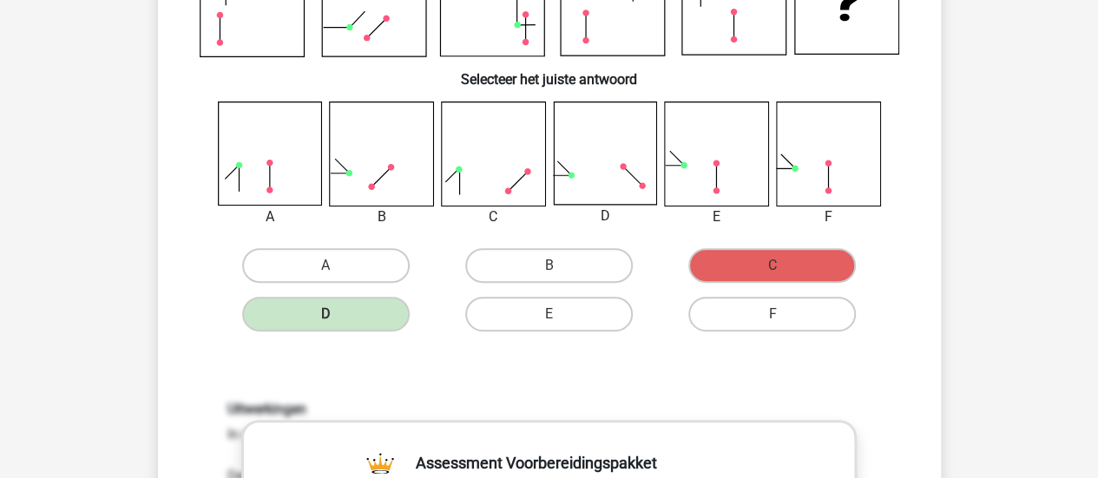
scroll to position [162, 0]
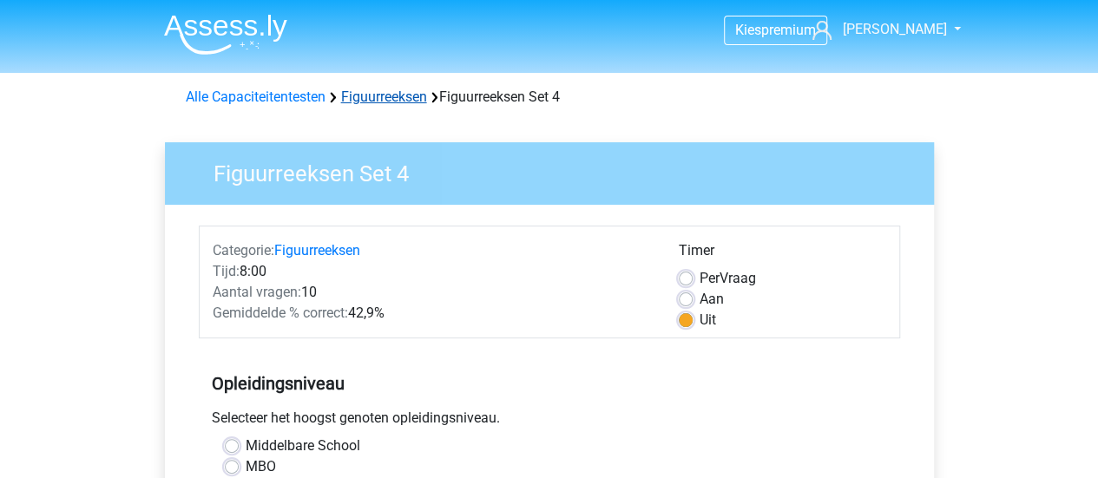
click at [384, 97] on link "Figuurreeksen" at bounding box center [384, 97] width 86 height 16
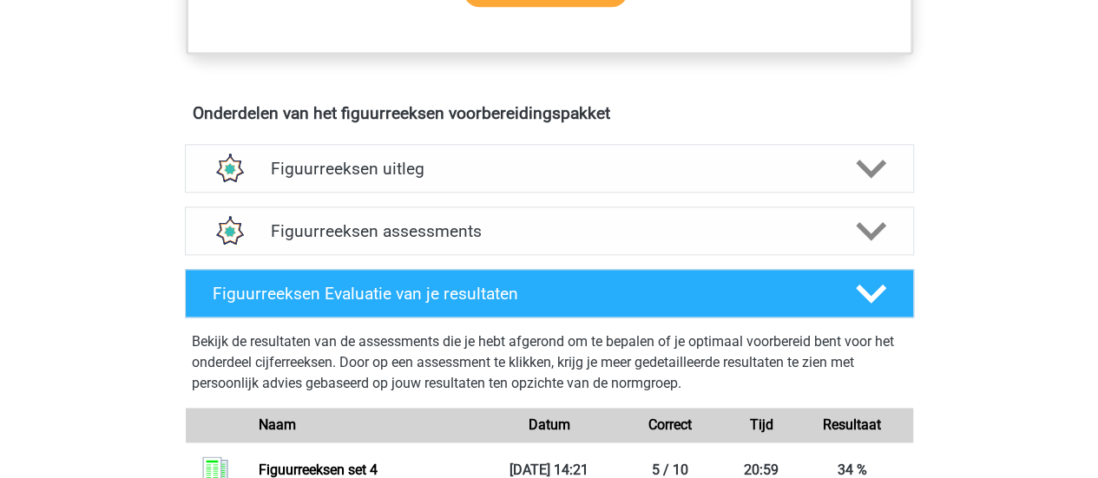
scroll to position [970, 0]
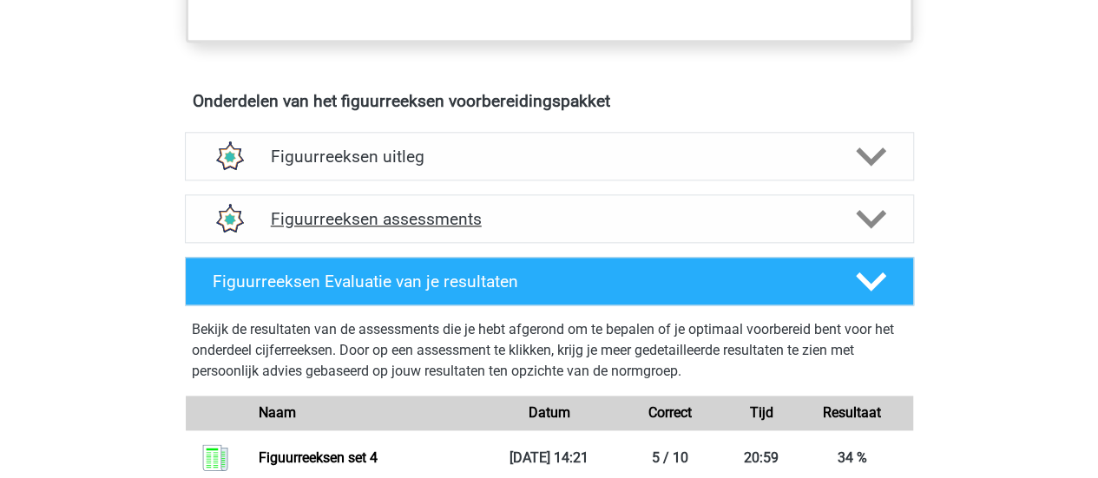
click at [856, 207] on icon at bounding box center [871, 219] width 30 height 30
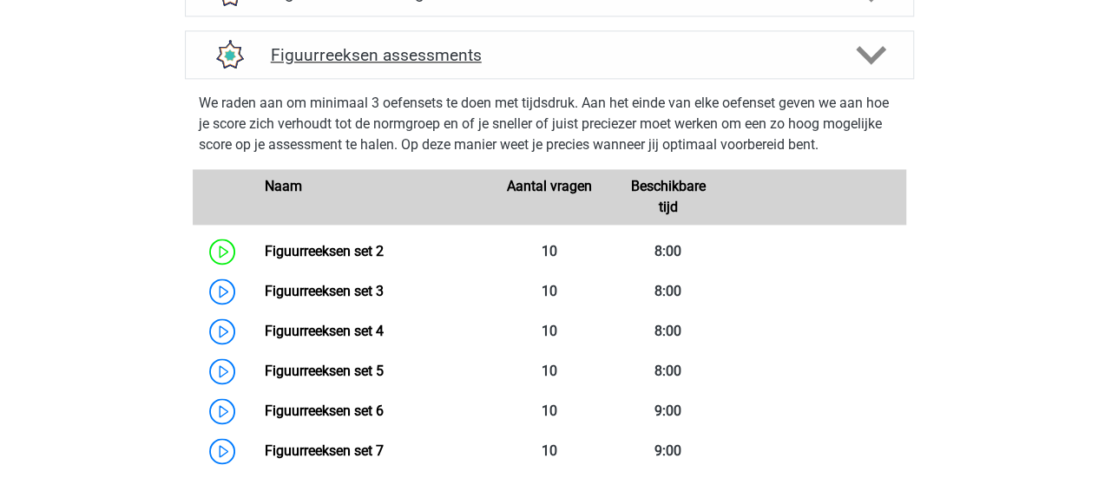
scroll to position [1134, 0]
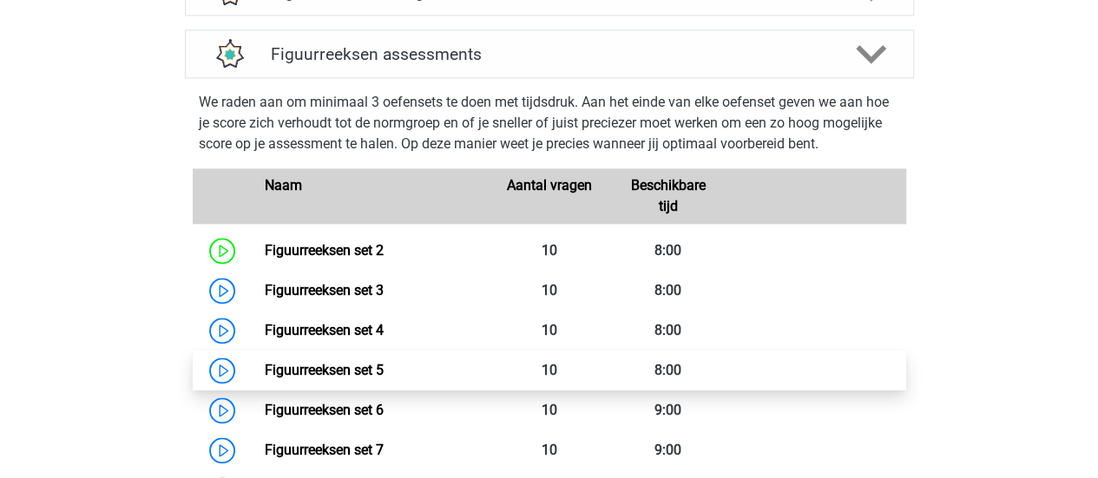
click at [377, 365] on link "Figuurreeksen set 5" at bounding box center [324, 370] width 119 height 16
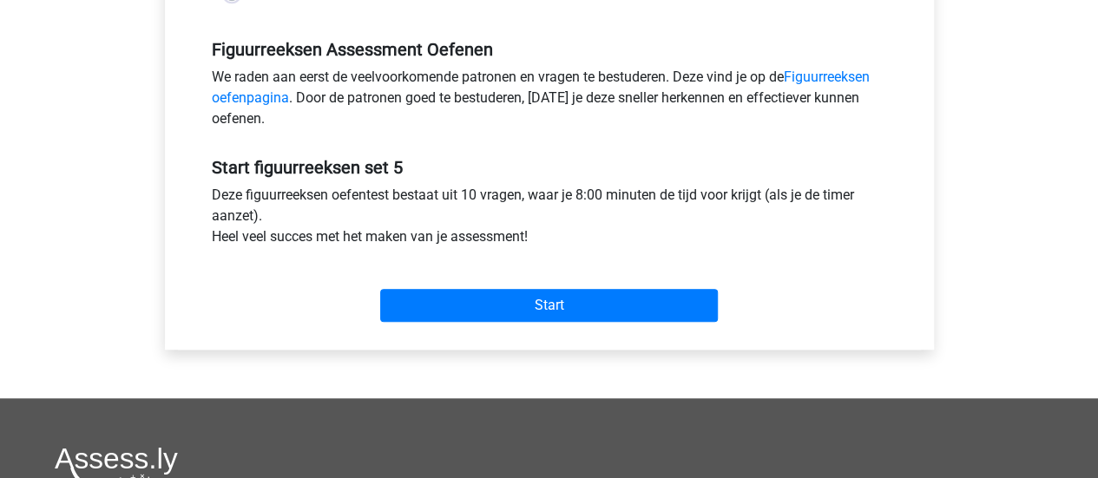
scroll to position [516, 0]
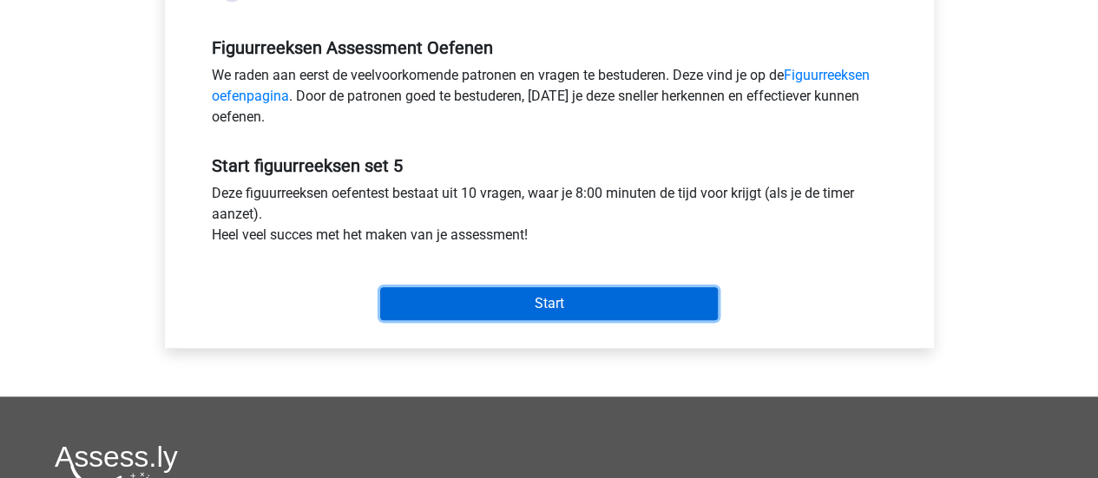
click at [585, 298] on input "Start" at bounding box center [549, 303] width 338 height 33
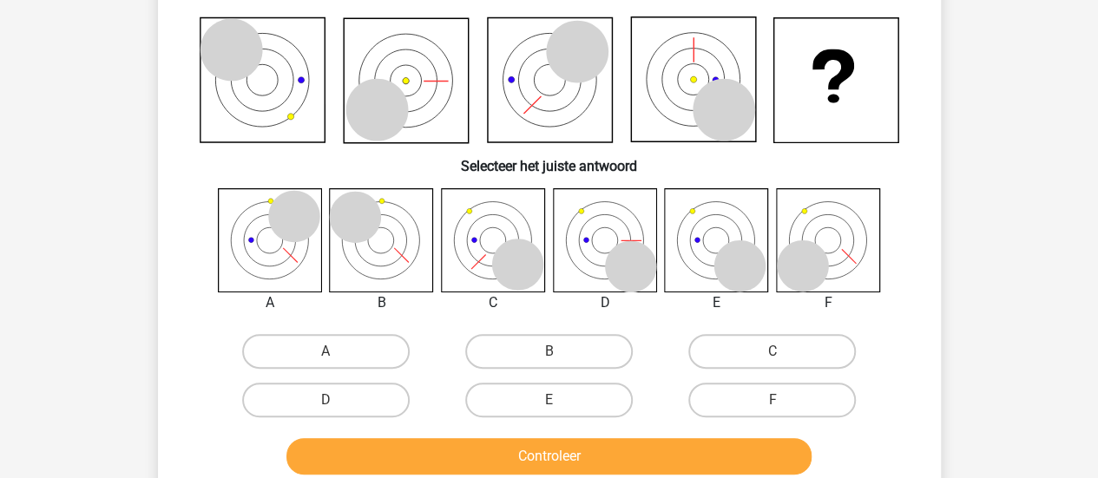
scroll to position [118, 0]
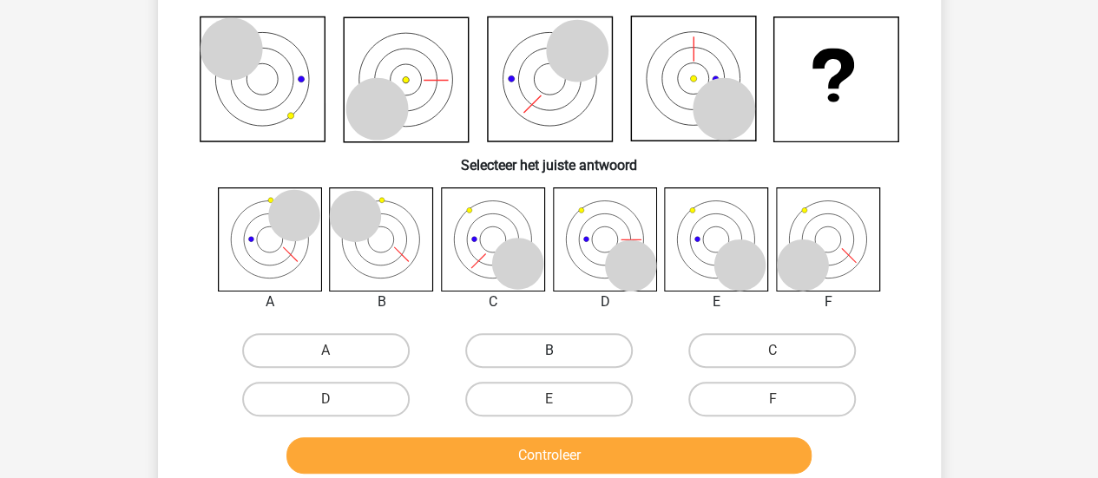
click at [543, 354] on label "B" at bounding box center [549, 350] width 168 height 35
click at [549, 354] on input "B" at bounding box center [554, 356] width 11 height 11
radio input "true"
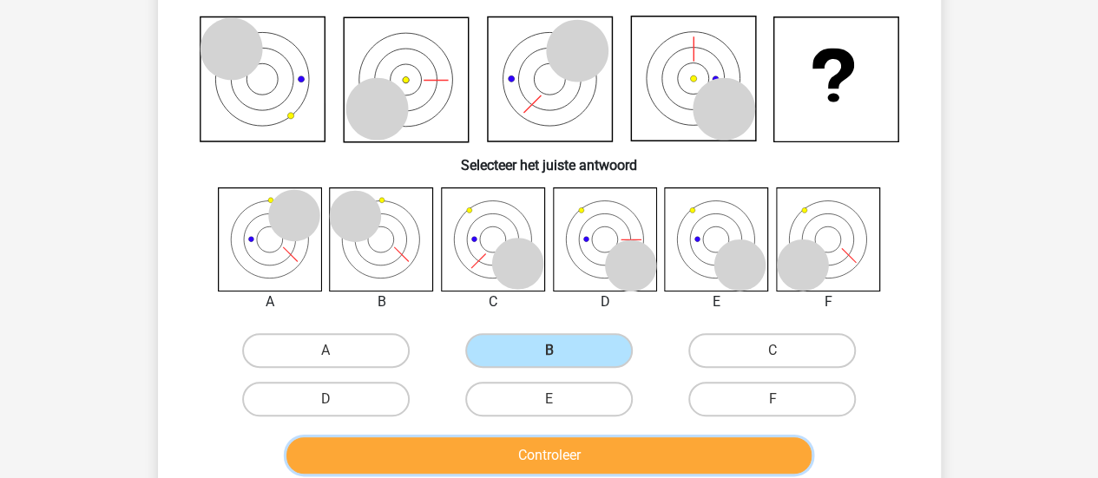
click at [569, 453] on button "Controleer" at bounding box center [548, 455] width 525 height 36
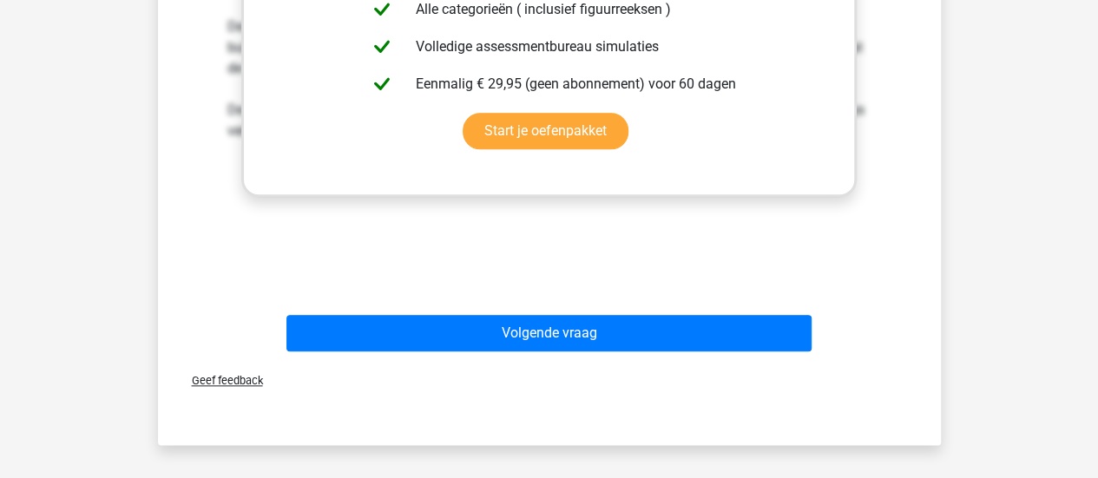
scroll to position [876, 0]
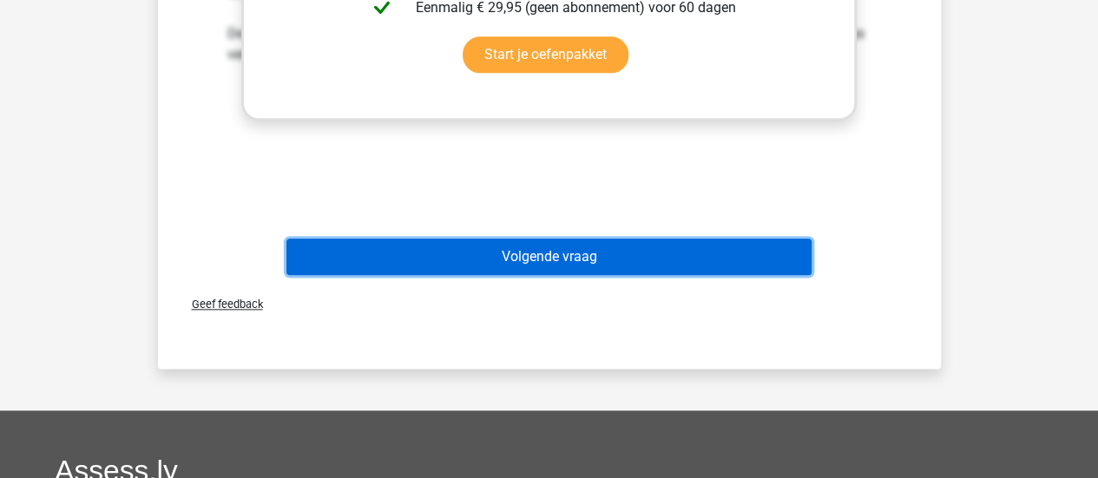
click at [561, 265] on button "Volgende vraag" at bounding box center [548, 257] width 525 height 36
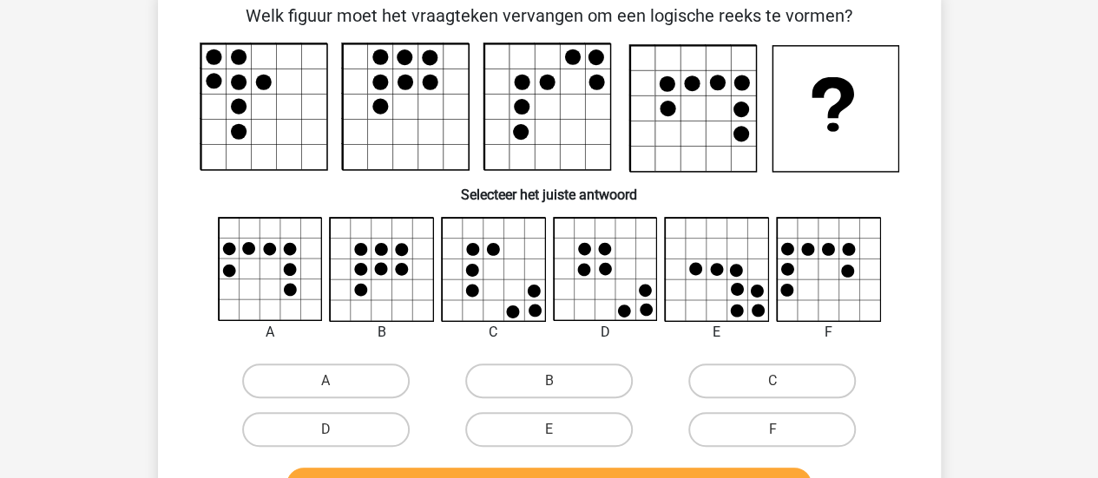
scroll to position [80, 0]
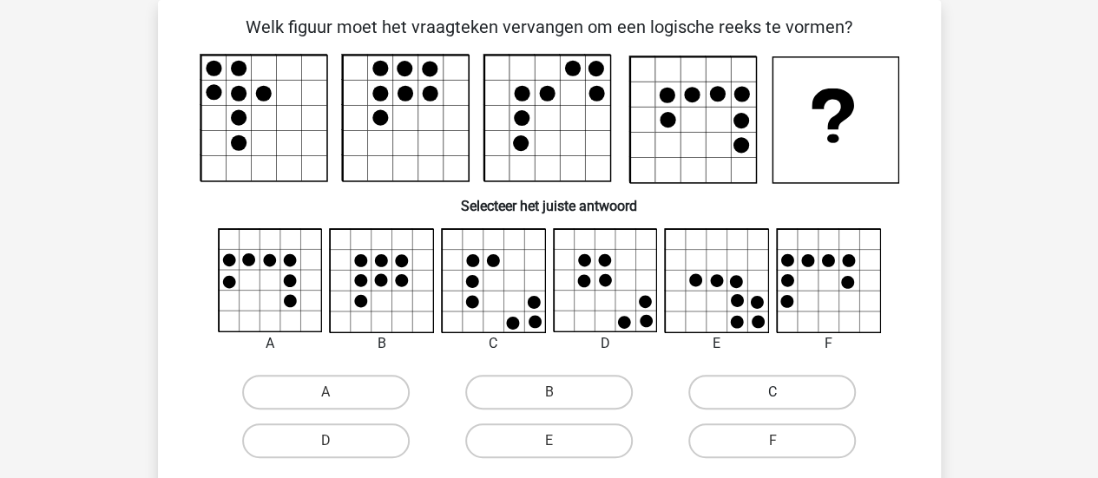
click at [734, 392] on label "C" at bounding box center [772, 392] width 168 height 35
click at [772, 392] on input "C" at bounding box center [777, 397] width 11 height 11
radio input "true"
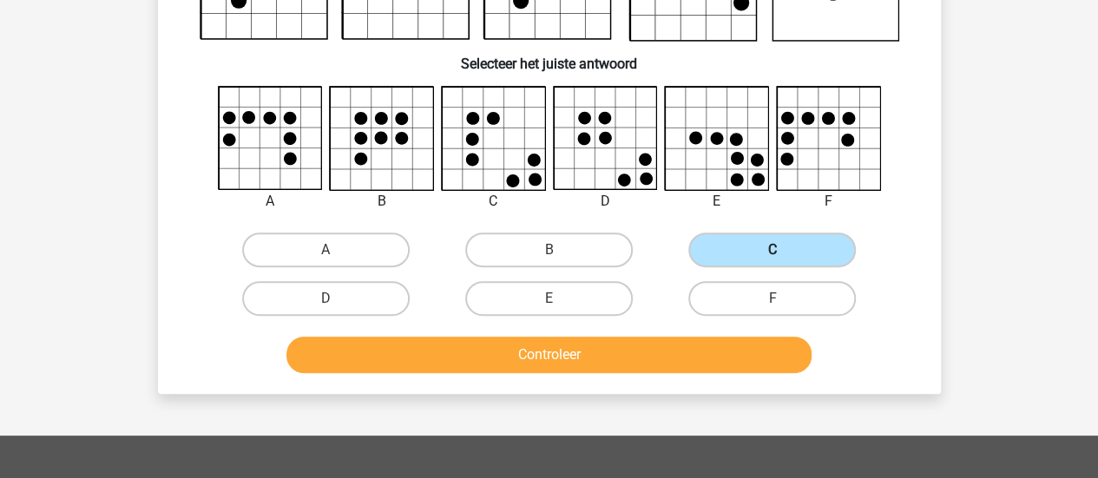
scroll to position [228, 0]
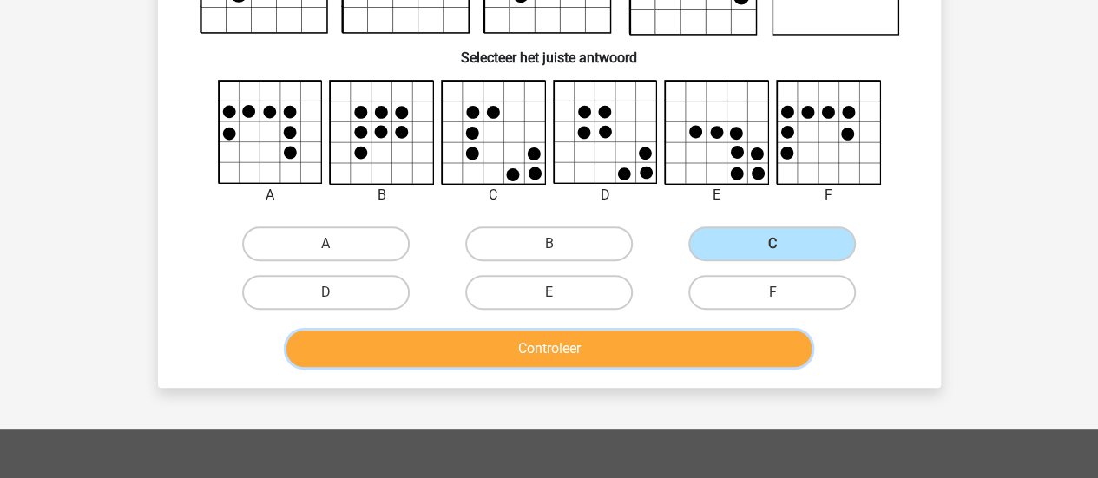
click at [660, 352] on button "Controleer" at bounding box center [548, 349] width 525 height 36
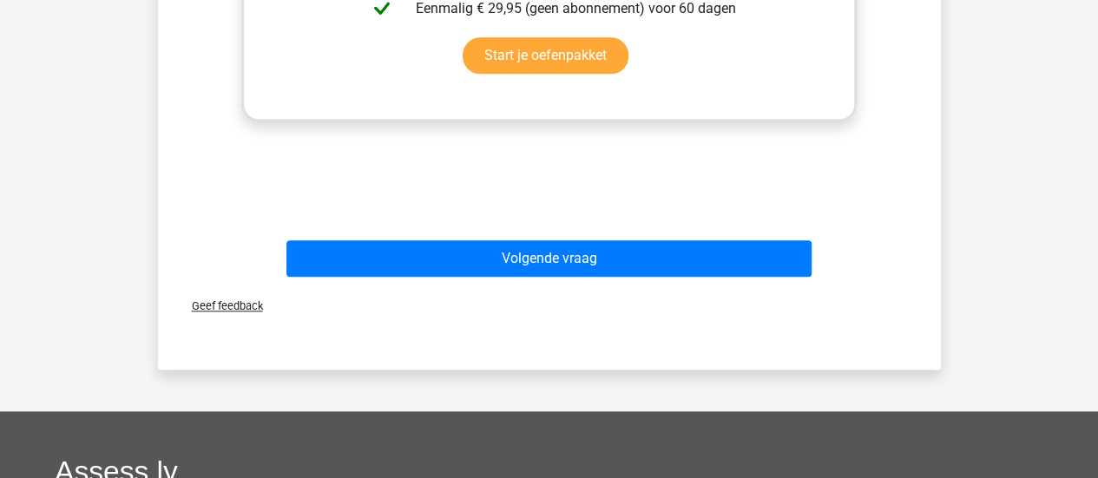
scroll to position [878, 0]
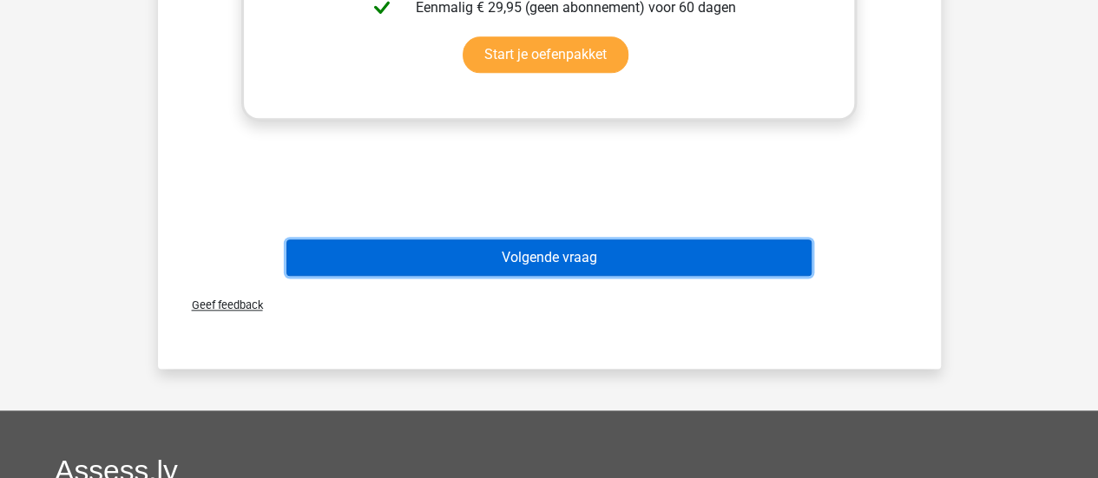
click at [595, 253] on button "Volgende vraag" at bounding box center [548, 258] width 525 height 36
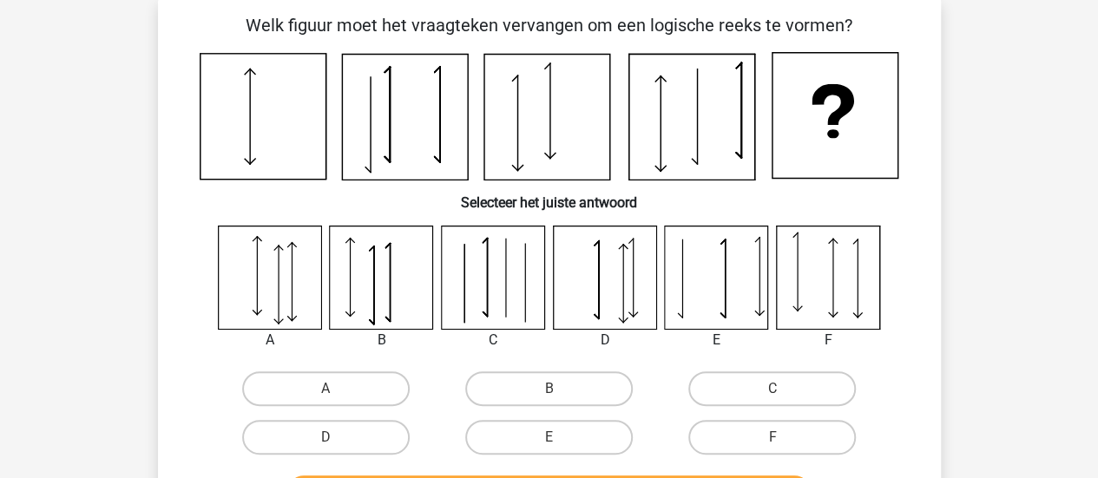
scroll to position [80, 0]
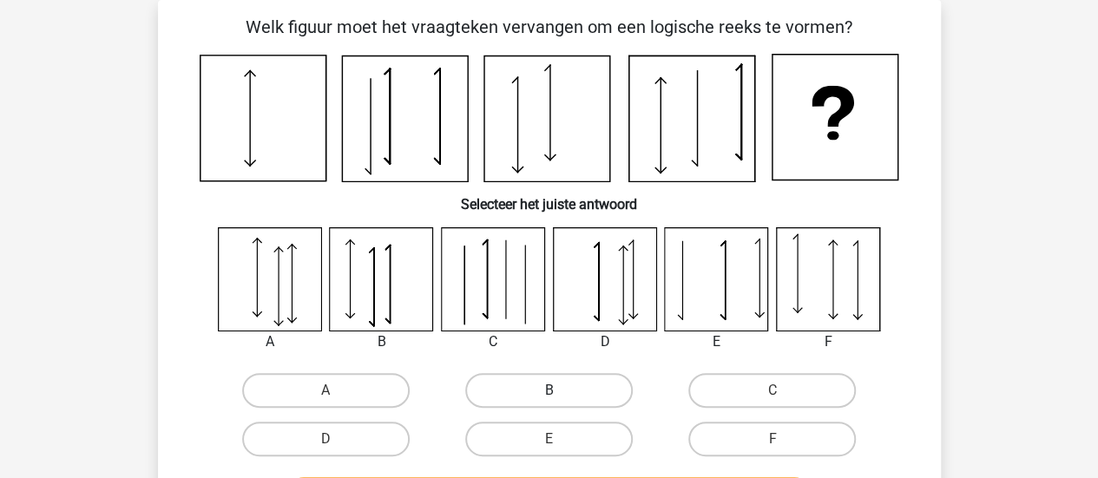
click at [590, 385] on label "B" at bounding box center [549, 390] width 168 height 35
click at [560, 391] on input "B" at bounding box center [554, 396] width 11 height 11
radio input "true"
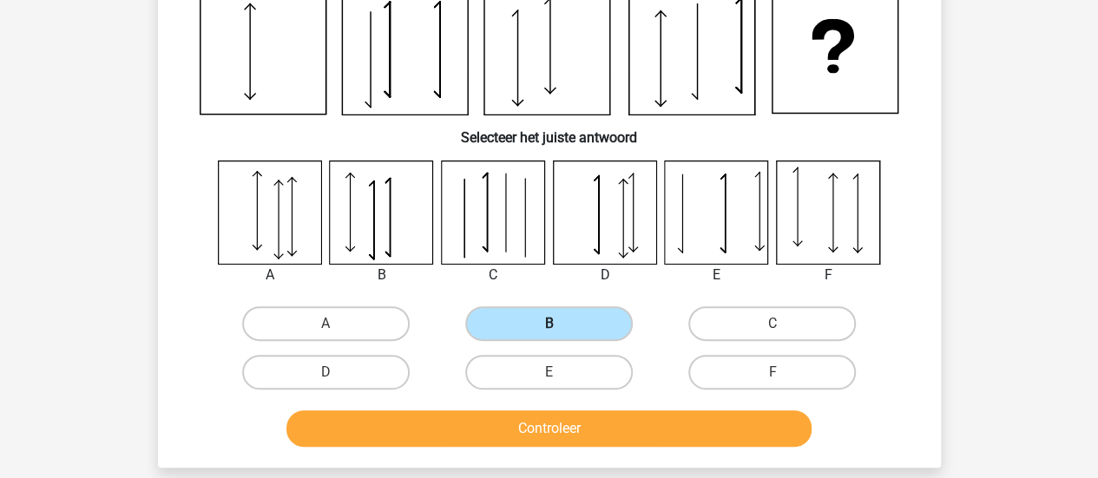
scroll to position [148, 0]
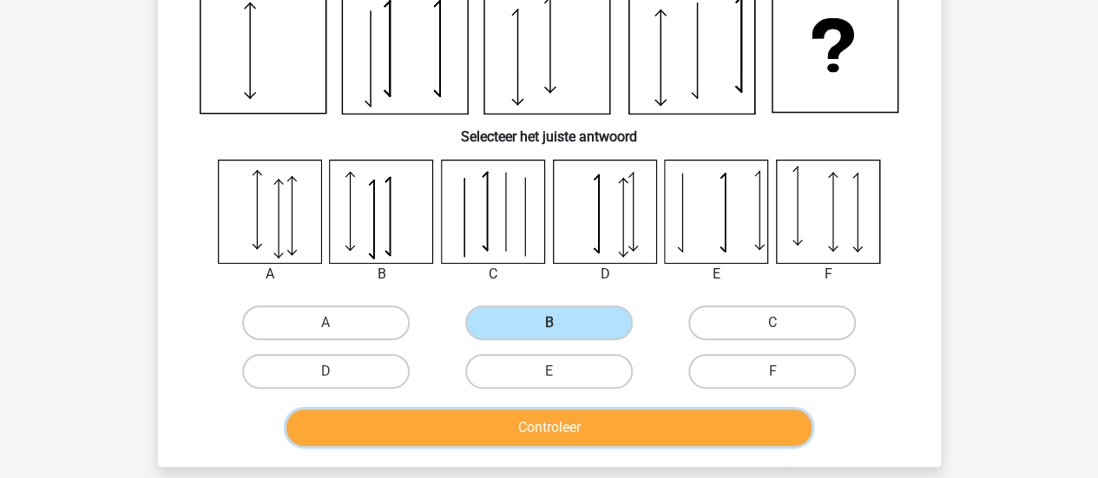
click at [609, 437] on button "Controleer" at bounding box center [548, 428] width 525 height 36
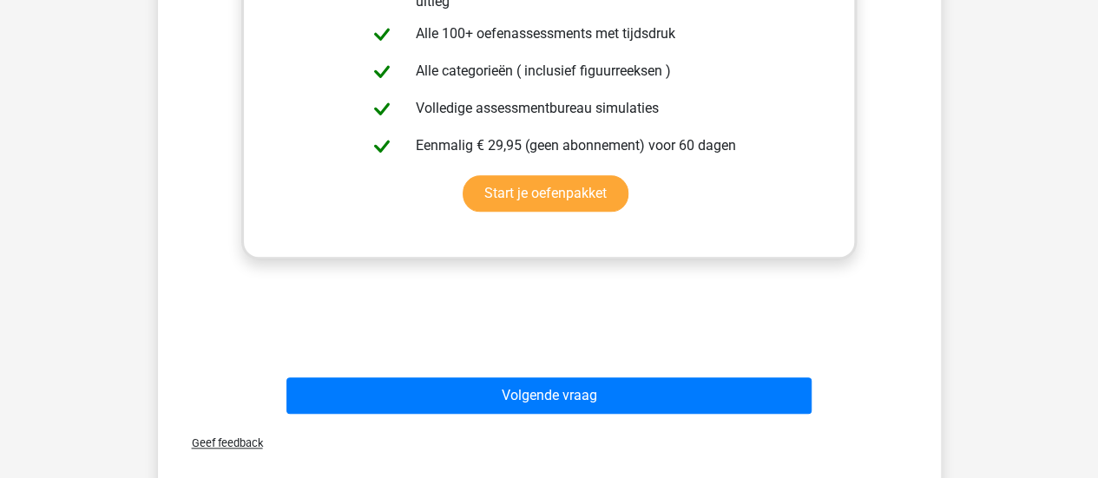
scroll to position [745, 0]
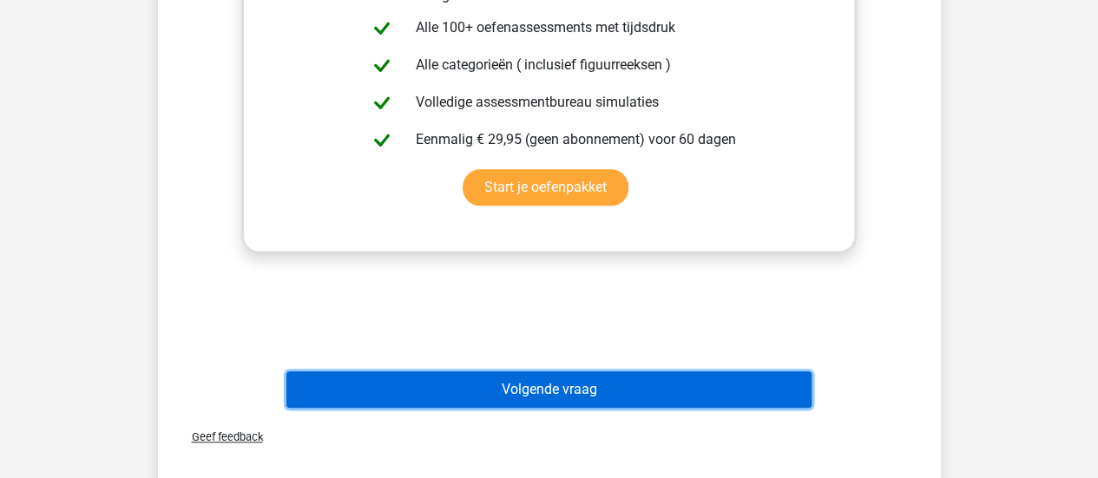
click at [615, 393] on button "Volgende vraag" at bounding box center [548, 389] width 525 height 36
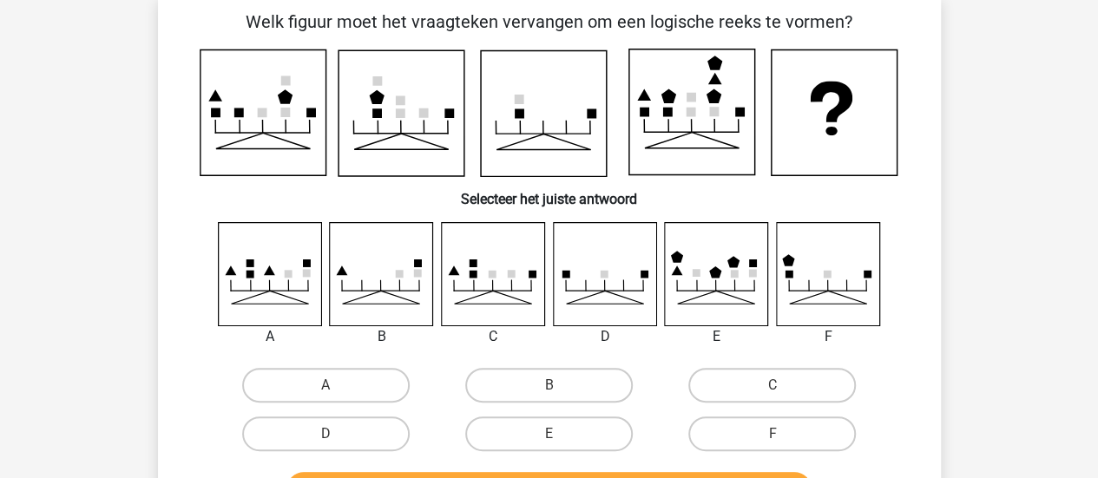
scroll to position [80, 0]
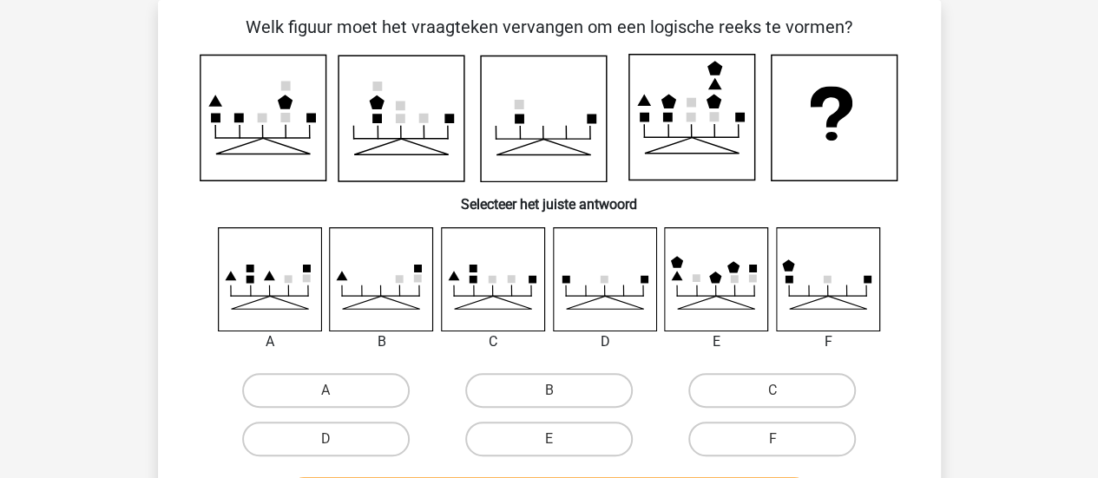
click at [818, 298] on icon at bounding box center [827, 278] width 103 height 103
click at [760, 433] on label "F" at bounding box center [772, 439] width 168 height 35
click at [772, 439] on input "F" at bounding box center [777, 444] width 11 height 11
radio input "true"
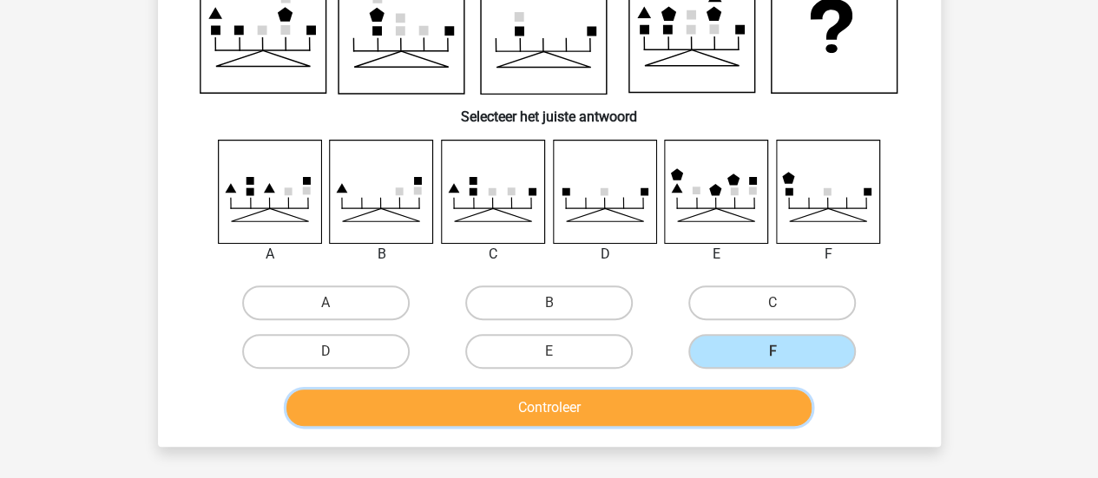
click at [726, 404] on button "Controleer" at bounding box center [548, 408] width 525 height 36
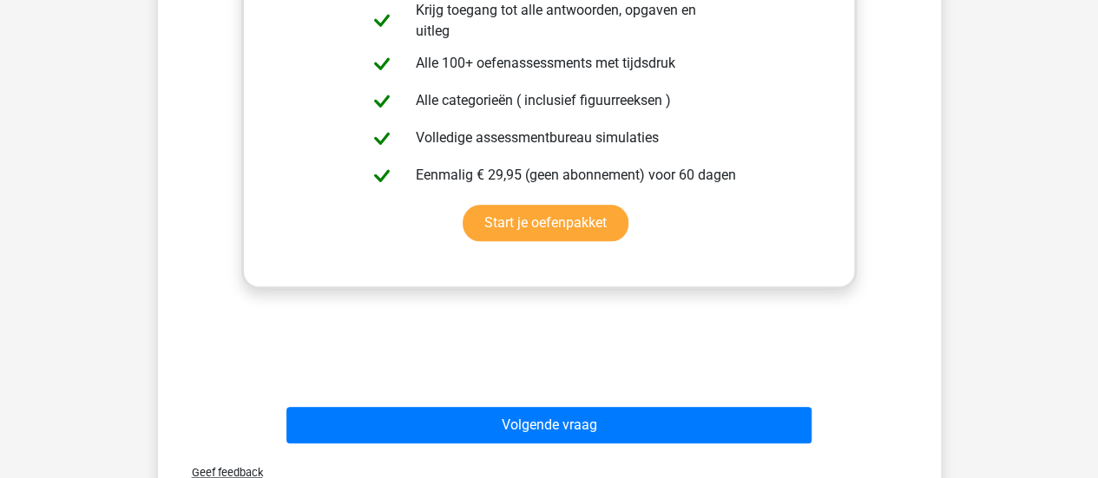
scroll to position [710, 0]
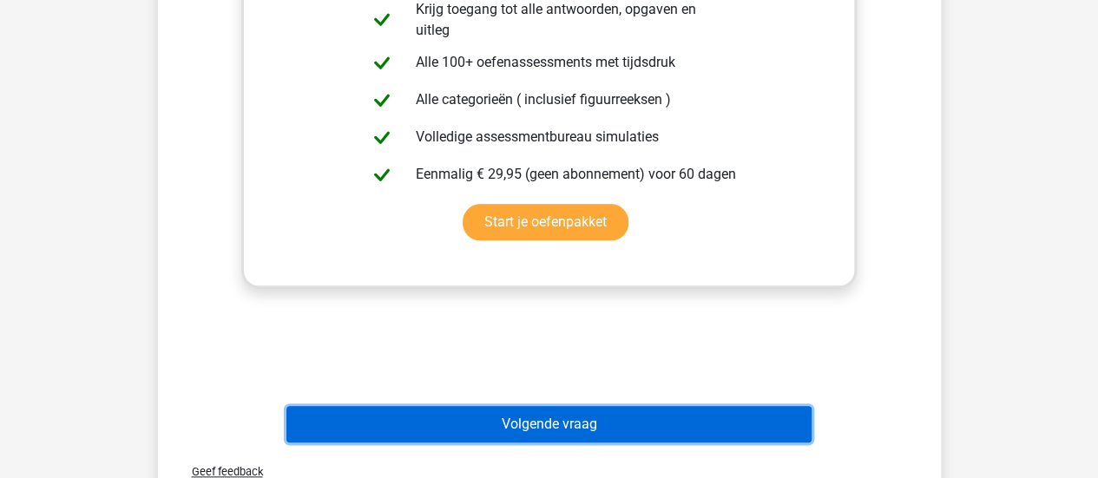
click at [601, 421] on button "Volgende vraag" at bounding box center [548, 424] width 525 height 36
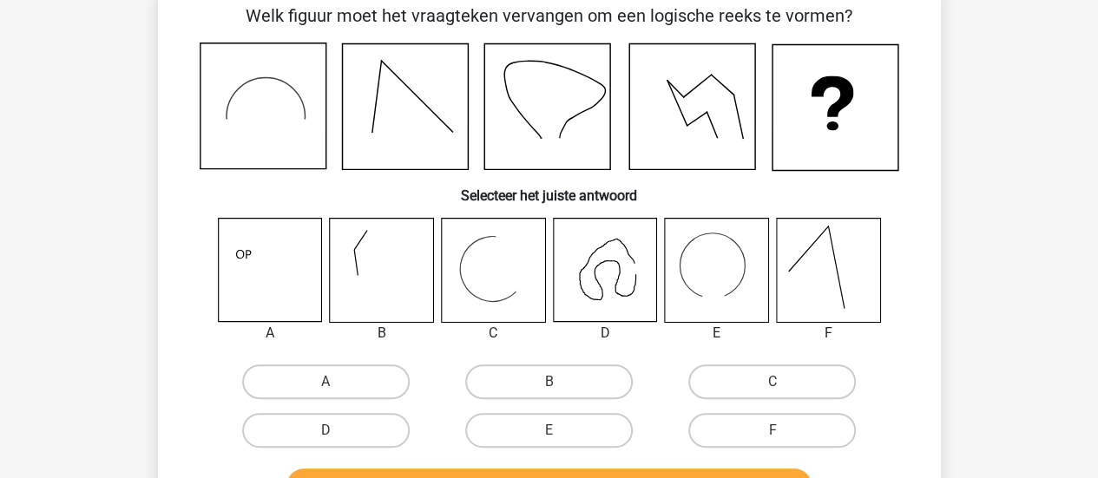
scroll to position [80, 0]
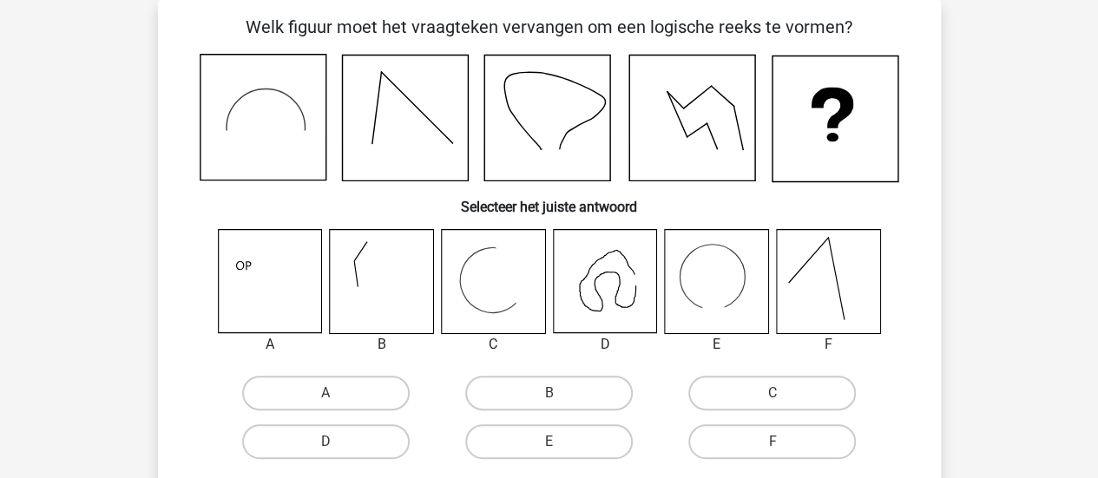
click at [500, 286] on icon at bounding box center [492, 281] width 103 height 103
click at [733, 377] on label "C" at bounding box center [772, 393] width 168 height 35
click at [772, 393] on input "C" at bounding box center [777, 398] width 11 height 11
radio input "true"
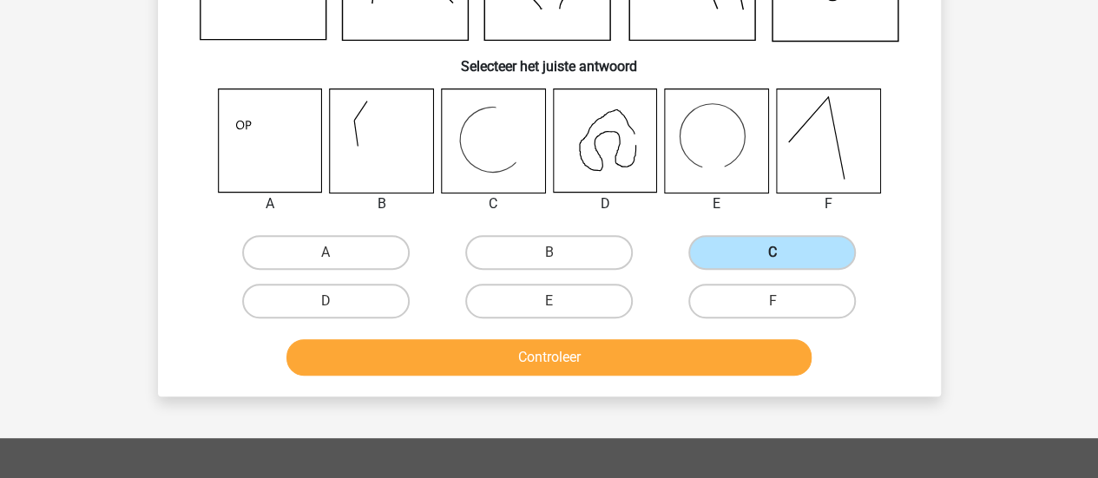
scroll to position [222, 0]
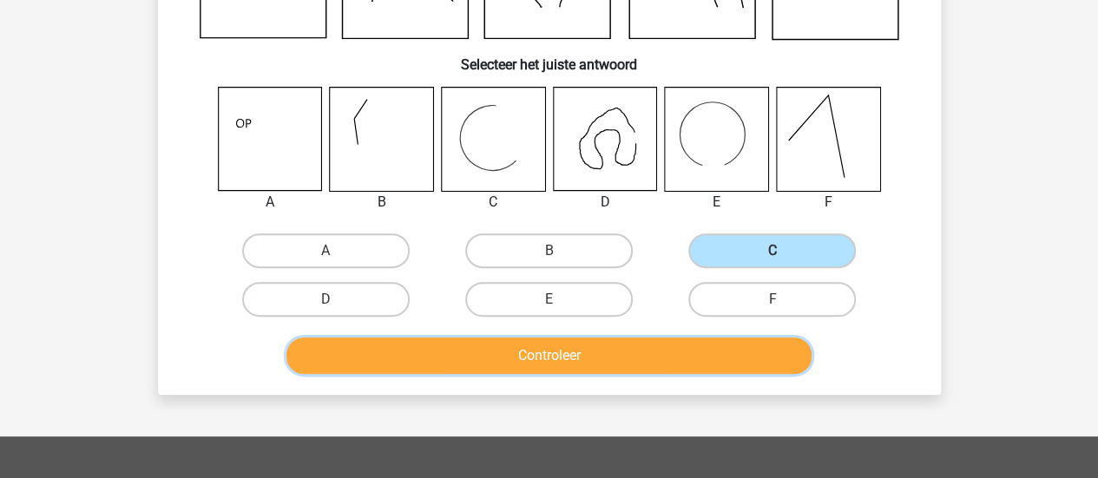
click at [686, 361] on button "Controleer" at bounding box center [548, 356] width 525 height 36
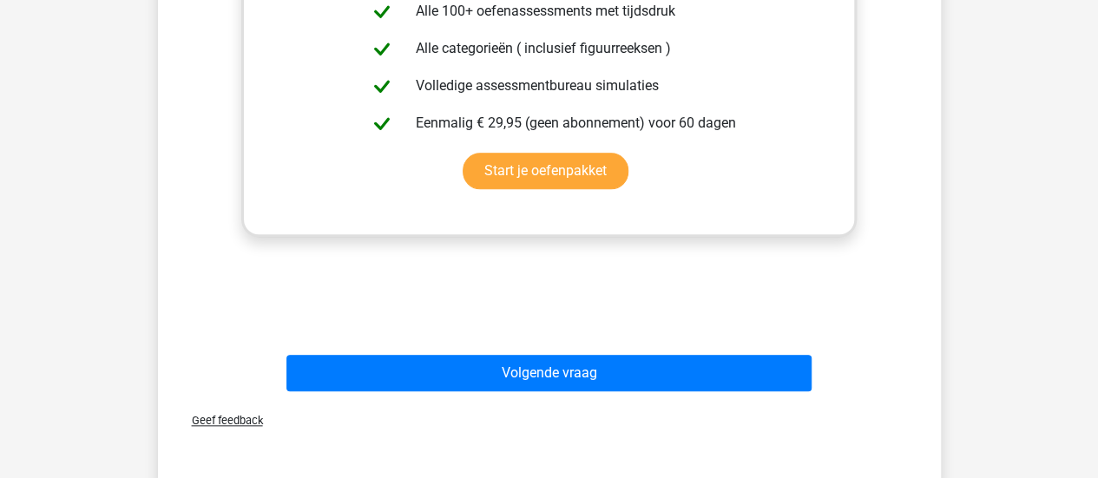
scroll to position [765, 0]
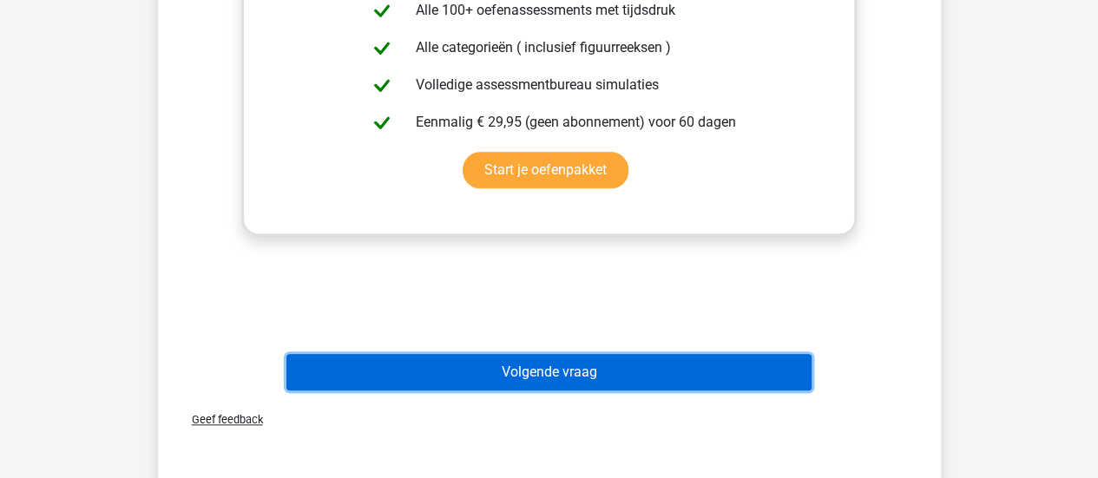
click at [645, 362] on button "Volgende vraag" at bounding box center [548, 372] width 525 height 36
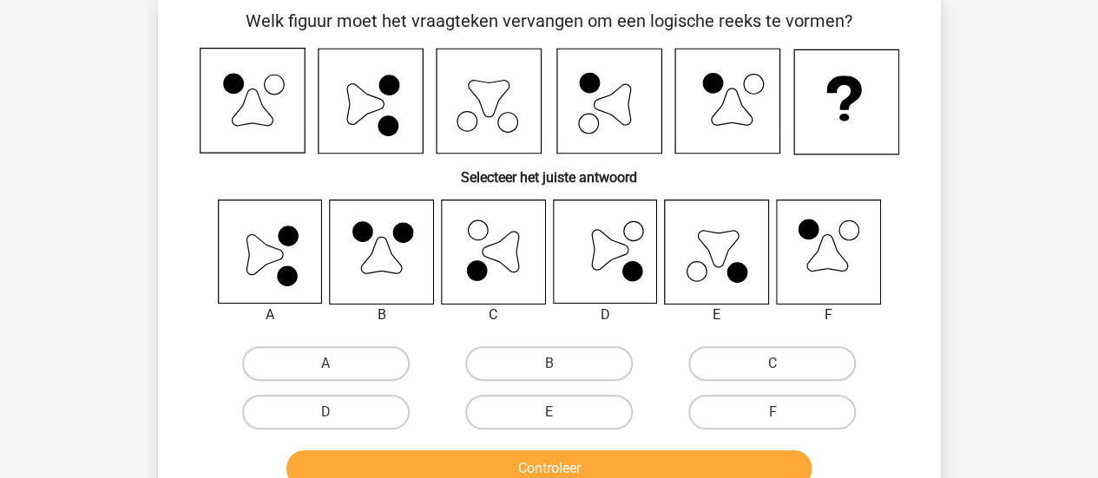
scroll to position [80, 0]
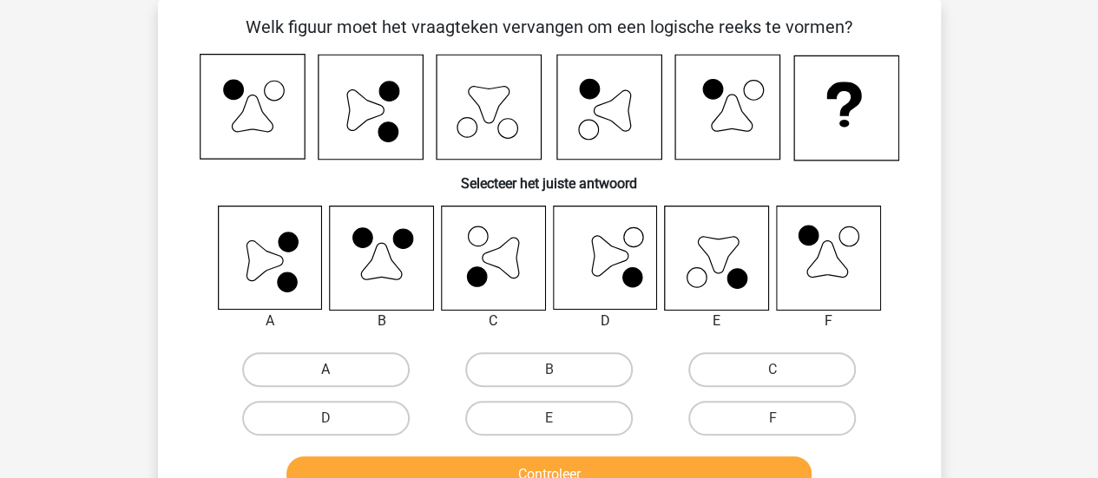
click at [351, 381] on label "A" at bounding box center [326, 369] width 168 height 35
click at [337, 381] on input "A" at bounding box center [330, 375] width 11 height 11
radio input "true"
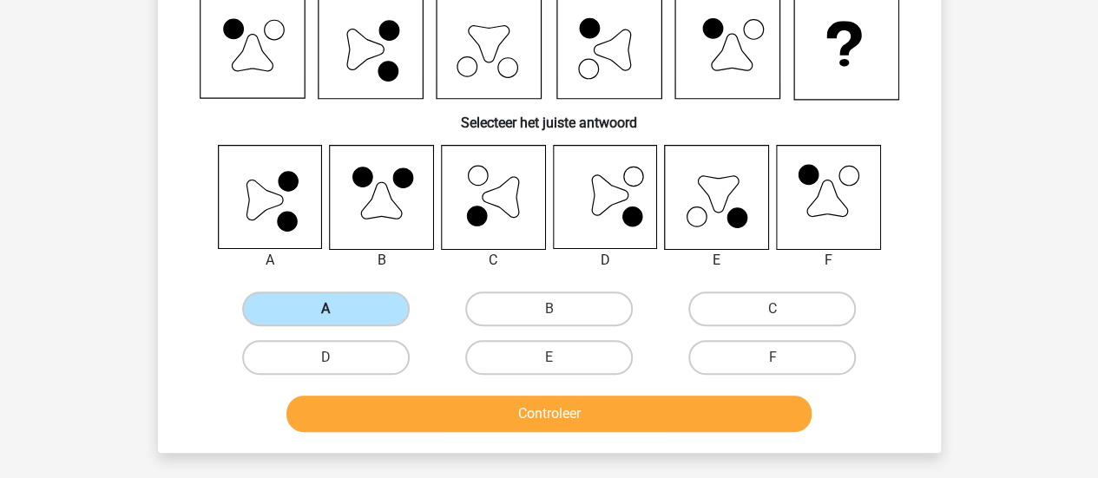
scroll to position [146, 0]
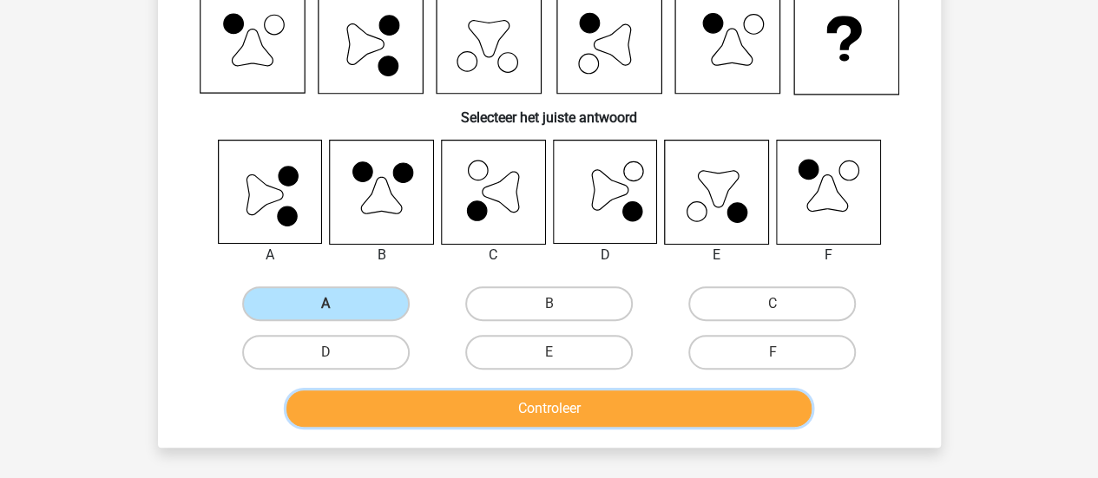
click at [425, 411] on button "Controleer" at bounding box center [548, 409] width 525 height 36
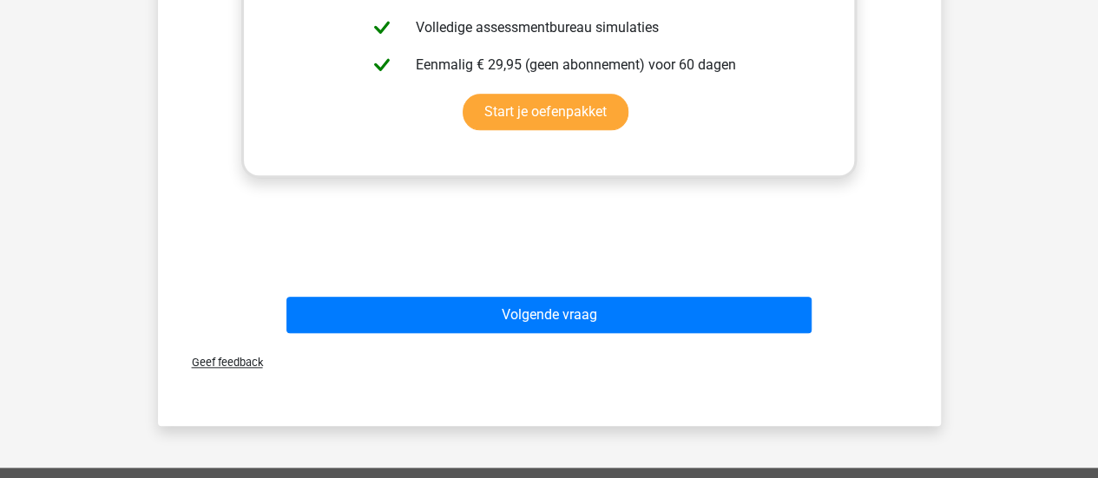
scroll to position [804, 0]
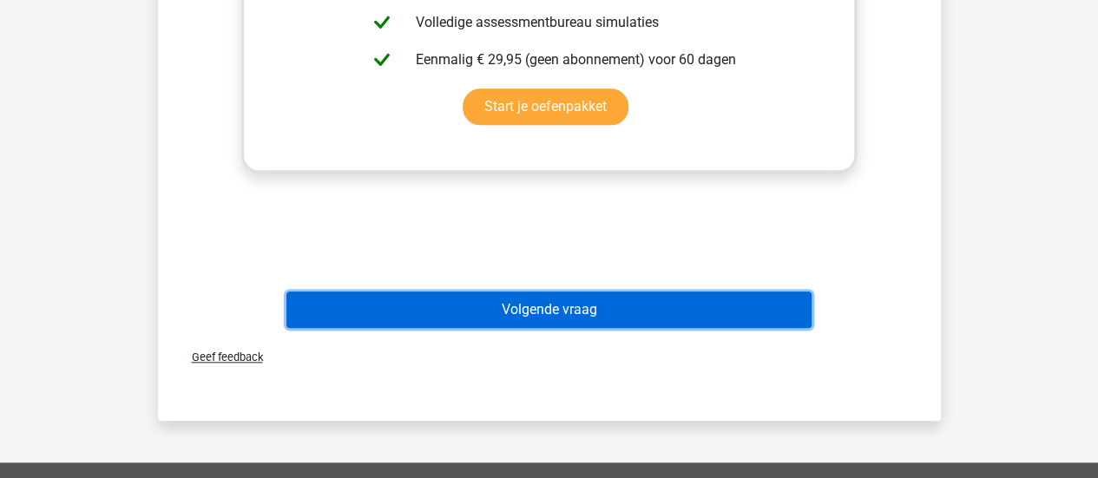
click at [590, 309] on button "Volgende vraag" at bounding box center [548, 310] width 525 height 36
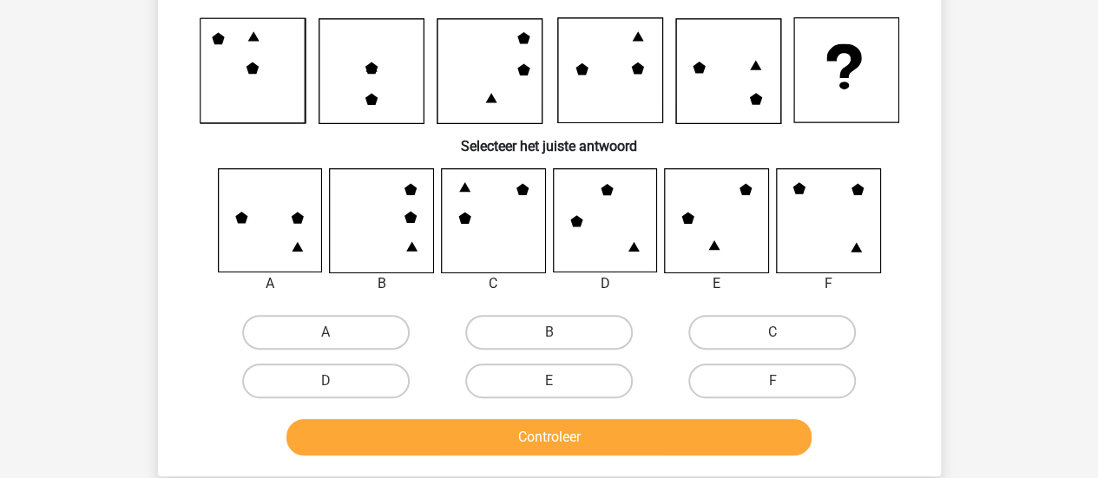
scroll to position [107, 0]
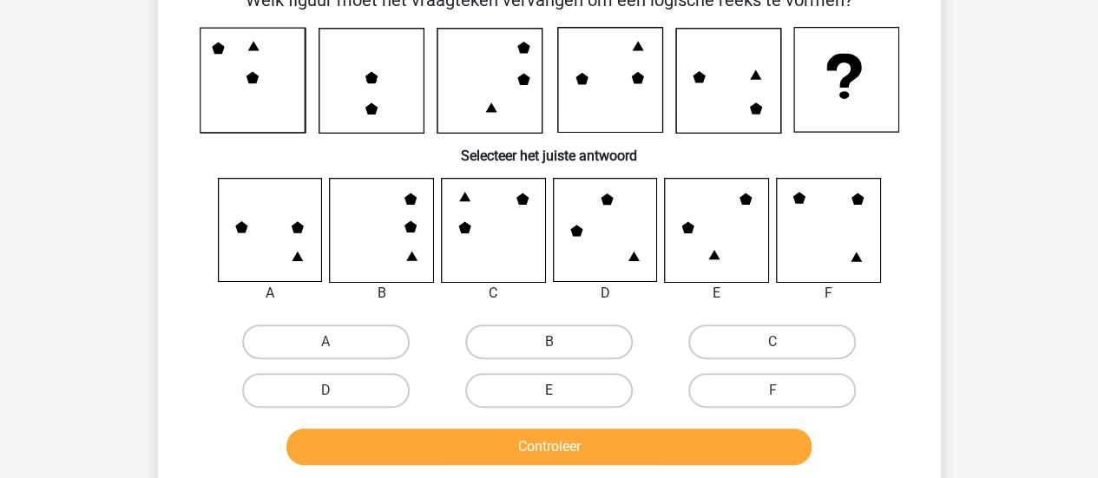
click at [556, 385] on label "E" at bounding box center [549, 390] width 168 height 35
click at [556, 391] on input "E" at bounding box center [554, 396] width 11 height 11
radio input "true"
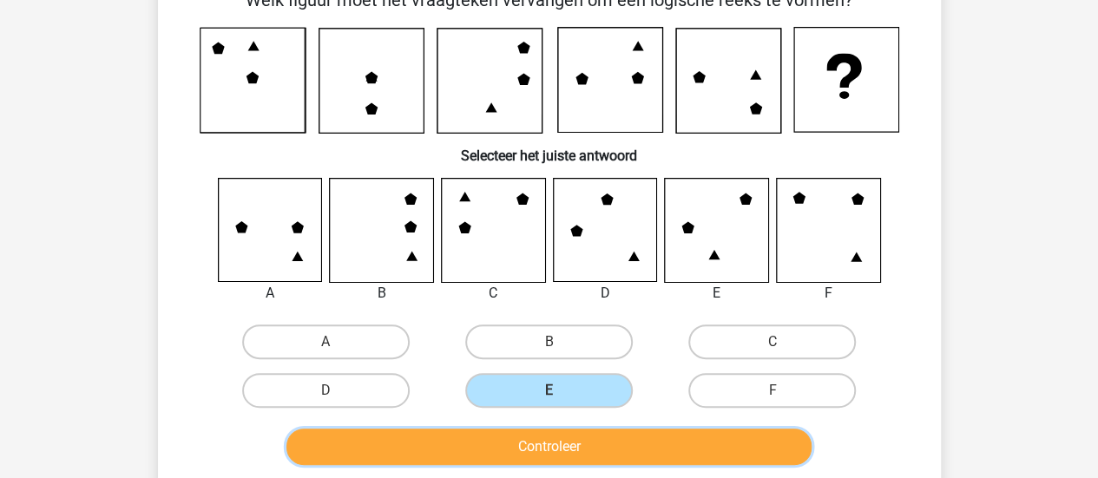
click at [588, 438] on button "Controleer" at bounding box center [548, 447] width 525 height 36
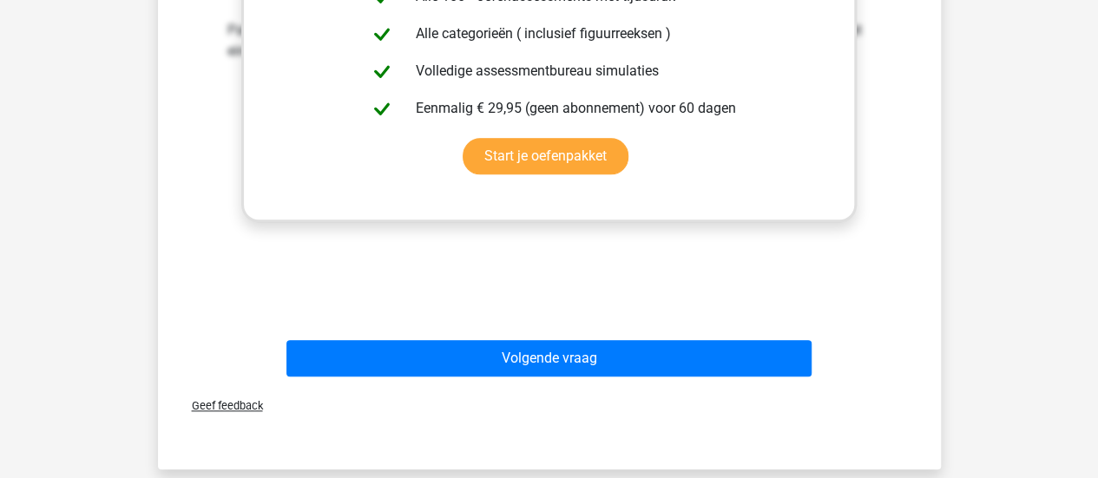
scroll to position [755, 0]
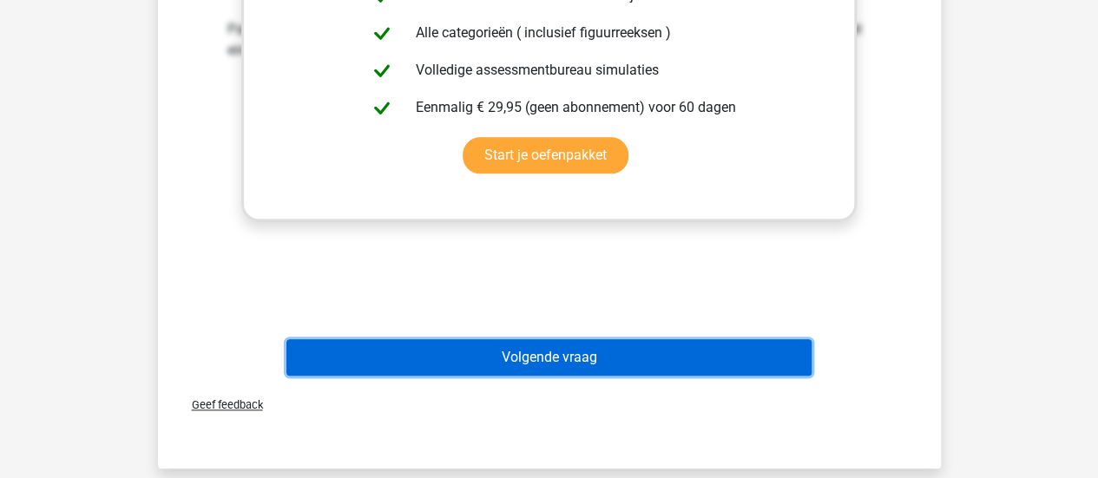
click at [607, 358] on button "Volgende vraag" at bounding box center [548, 357] width 525 height 36
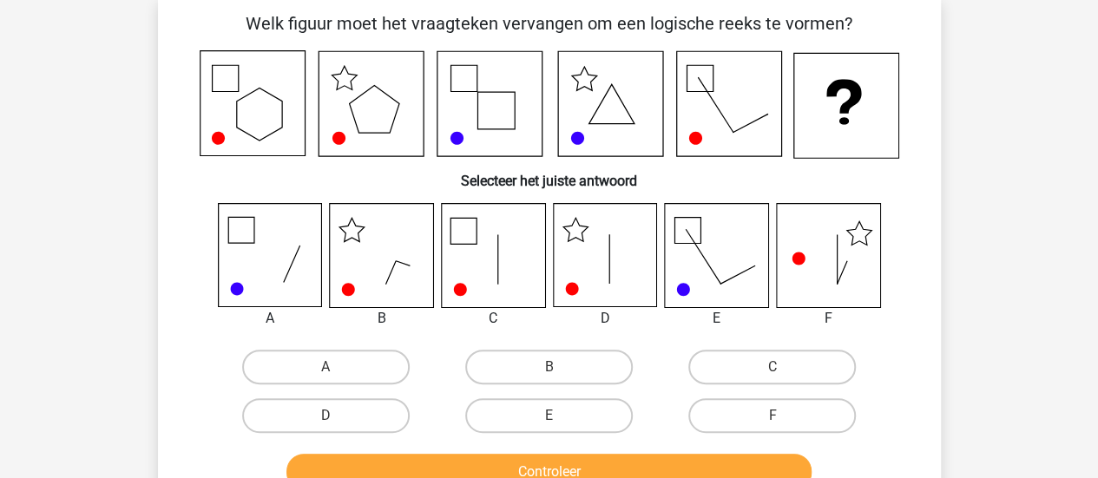
scroll to position [80, 0]
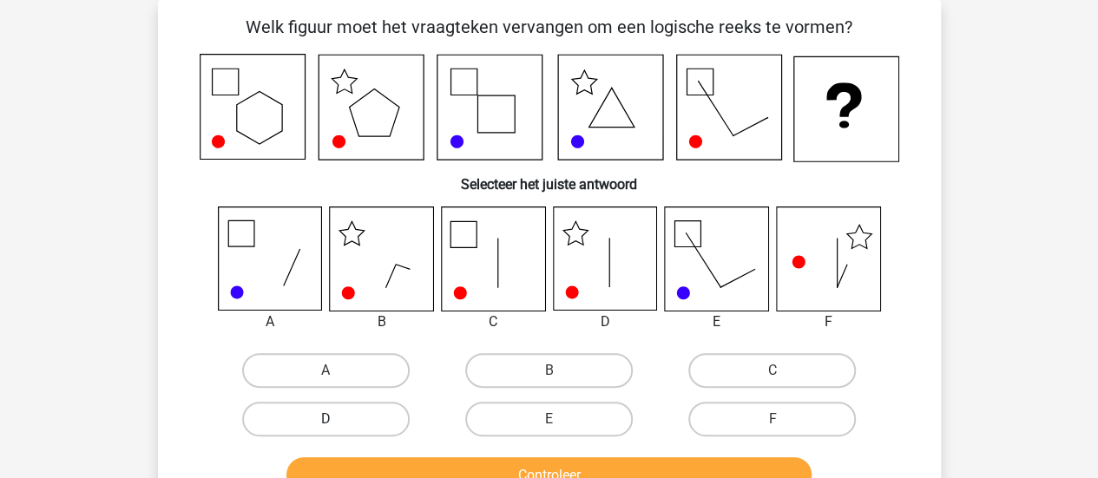
click at [350, 429] on label "D" at bounding box center [326, 419] width 168 height 35
click at [337, 429] on input "D" at bounding box center [330, 424] width 11 height 11
radio input "true"
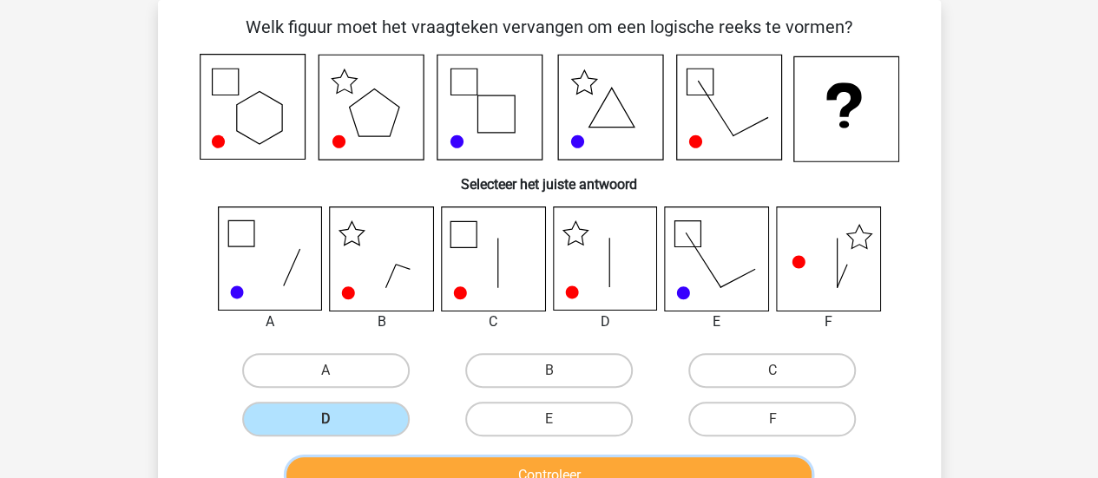
click at [427, 461] on button "Controleer" at bounding box center [548, 475] width 525 height 36
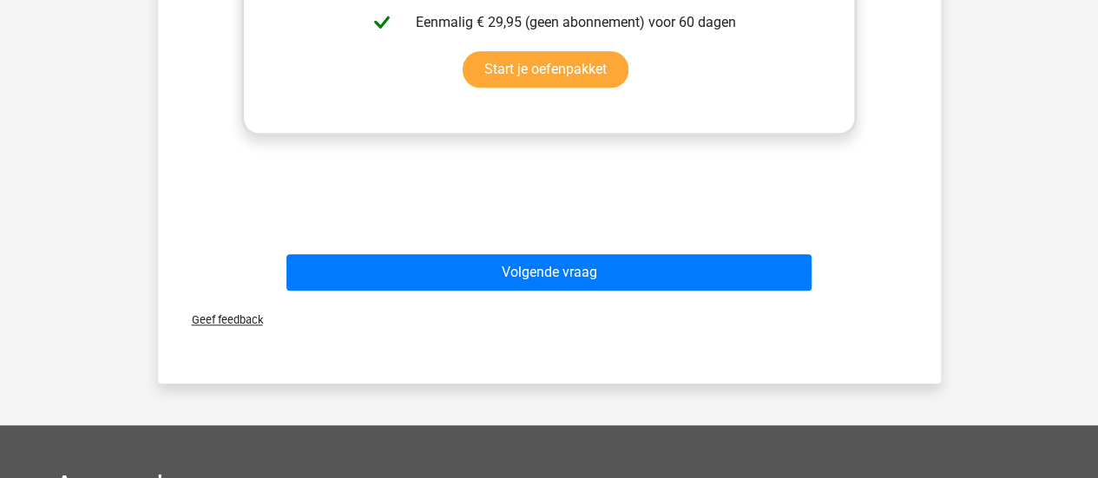
scroll to position [845, 0]
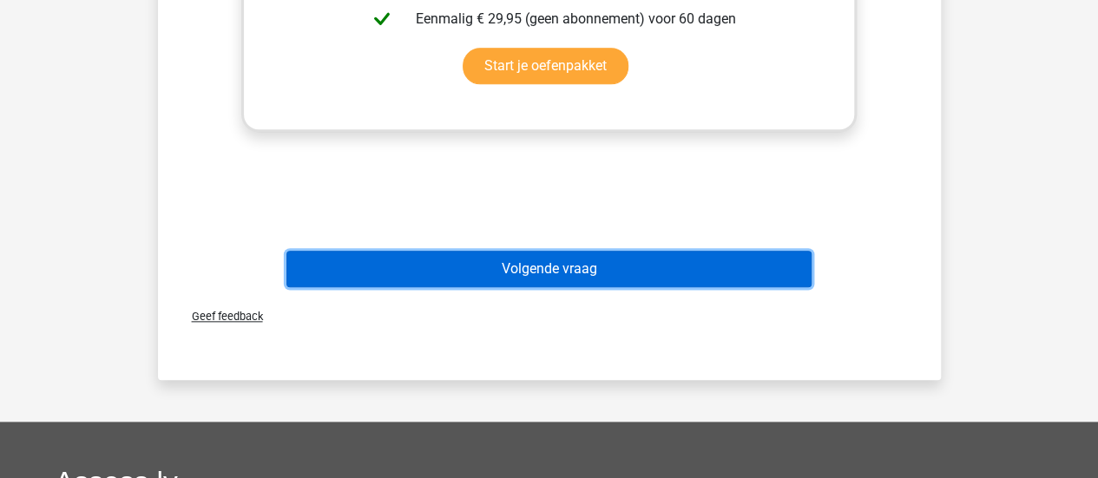
click at [590, 269] on button "Volgende vraag" at bounding box center [548, 269] width 525 height 36
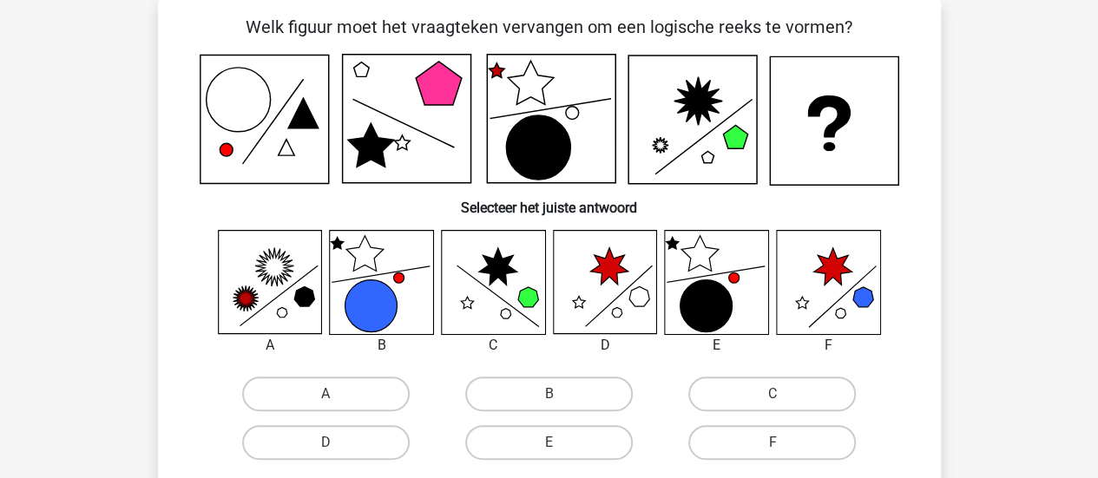
scroll to position [80, 0]
click at [737, 385] on label "C" at bounding box center [772, 394] width 168 height 35
click at [772, 394] on input "C" at bounding box center [777, 399] width 11 height 11
radio input "true"
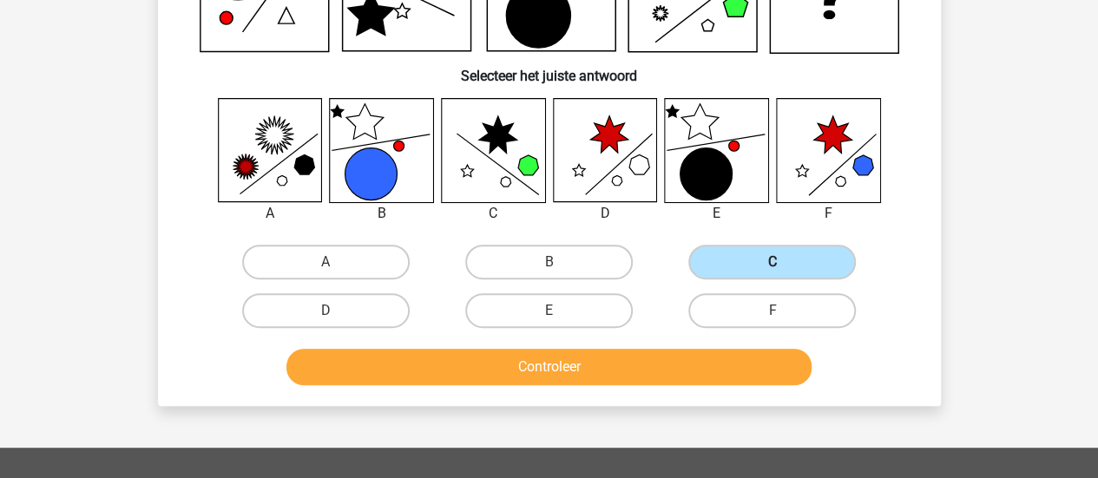
scroll to position [217, 0]
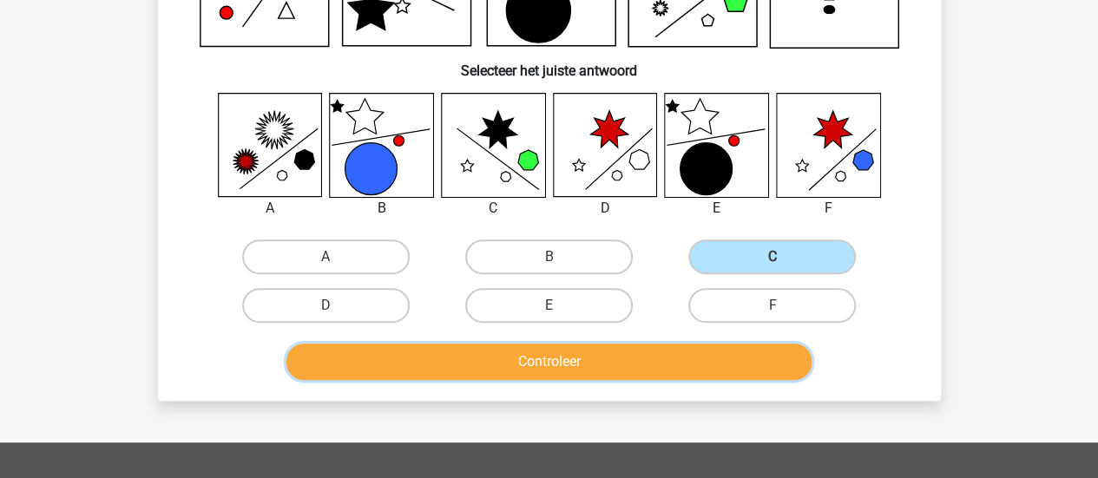
click at [672, 357] on button "Controleer" at bounding box center [548, 362] width 525 height 36
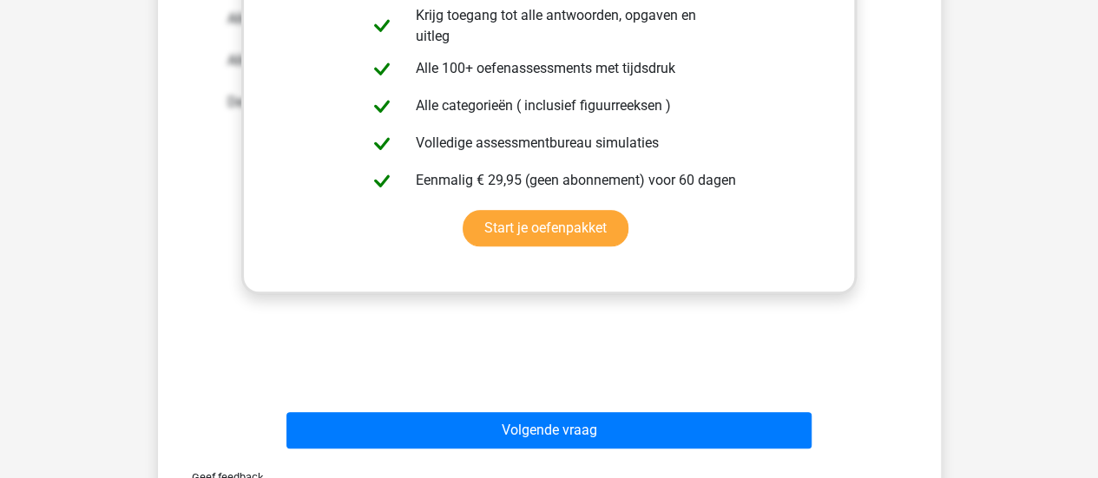
scroll to position [796, 0]
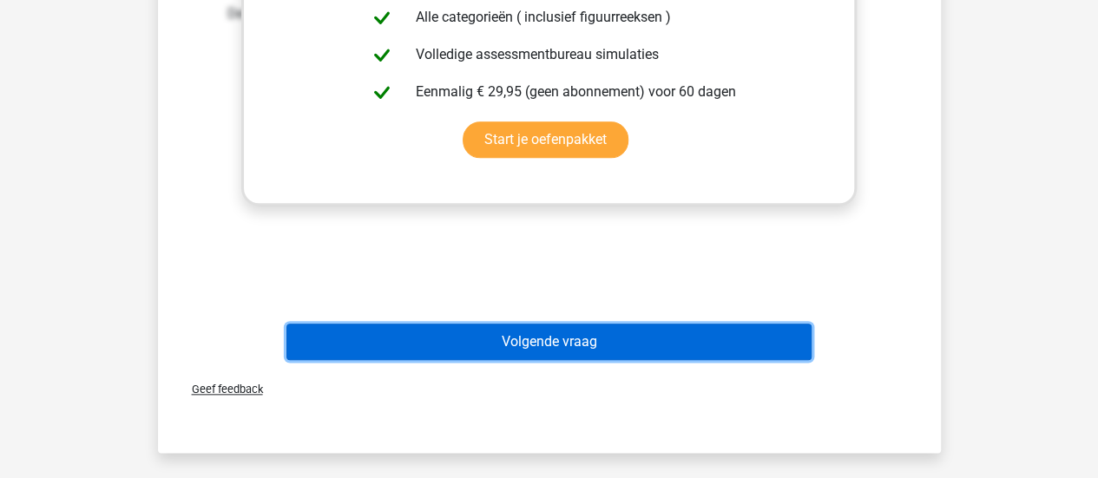
click at [651, 331] on button "Volgende vraag" at bounding box center [548, 342] width 525 height 36
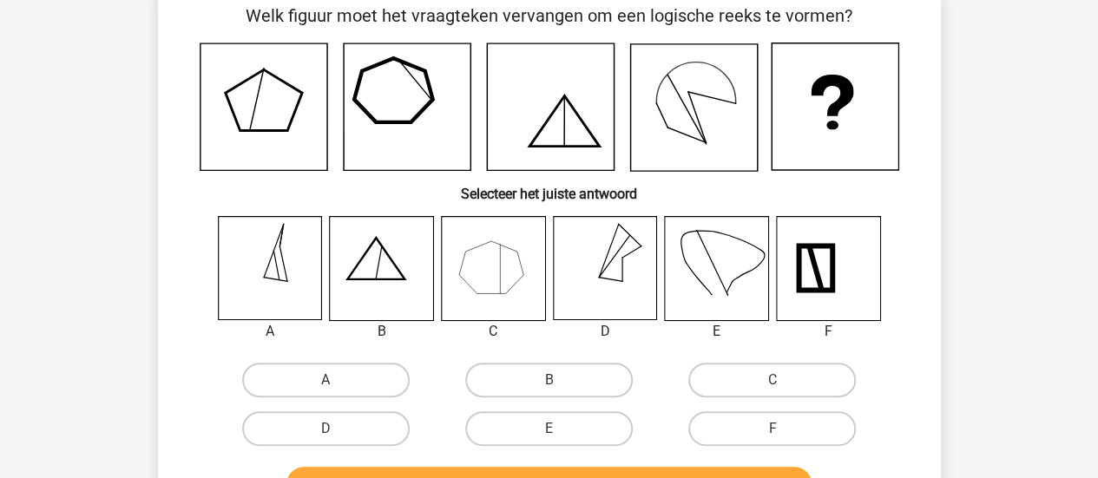
scroll to position [80, 0]
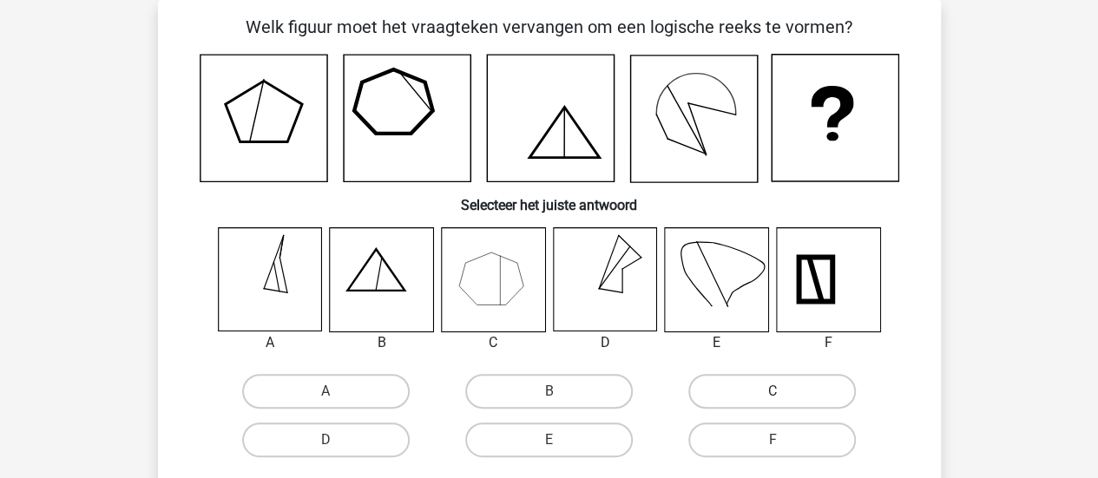
click at [743, 388] on label "C" at bounding box center [772, 391] width 168 height 35
click at [772, 391] on input "C" at bounding box center [777, 396] width 11 height 11
radio input "true"
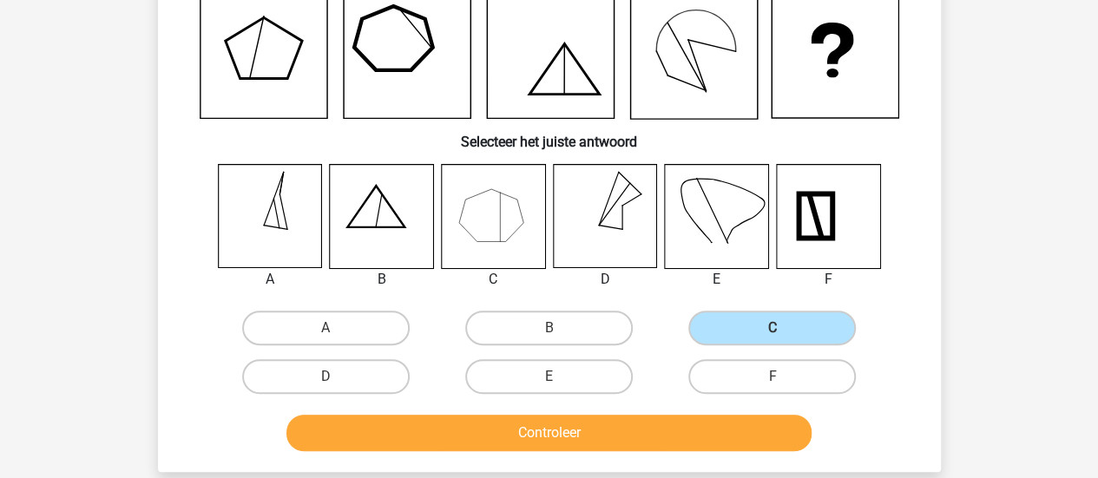
scroll to position [144, 0]
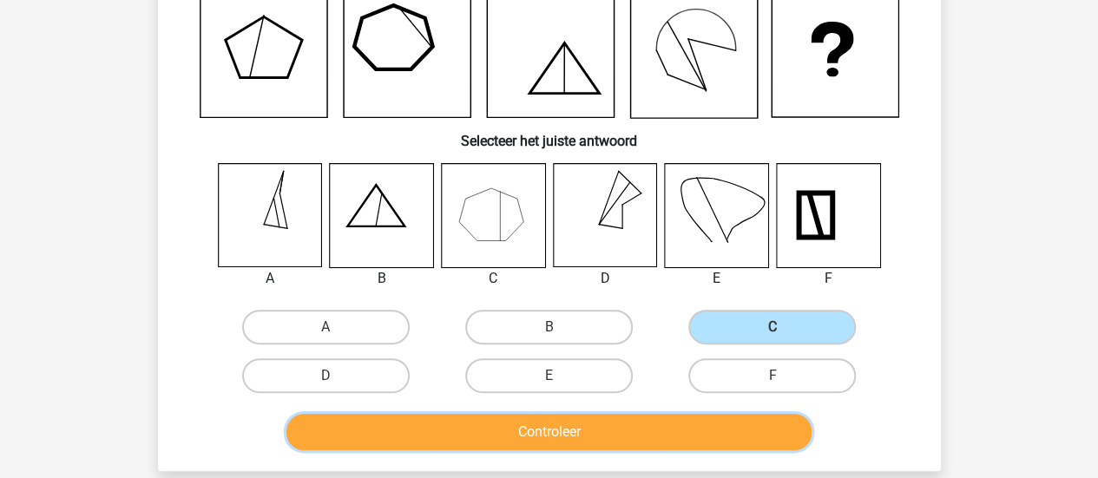
click at [675, 428] on button "Controleer" at bounding box center [548, 432] width 525 height 36
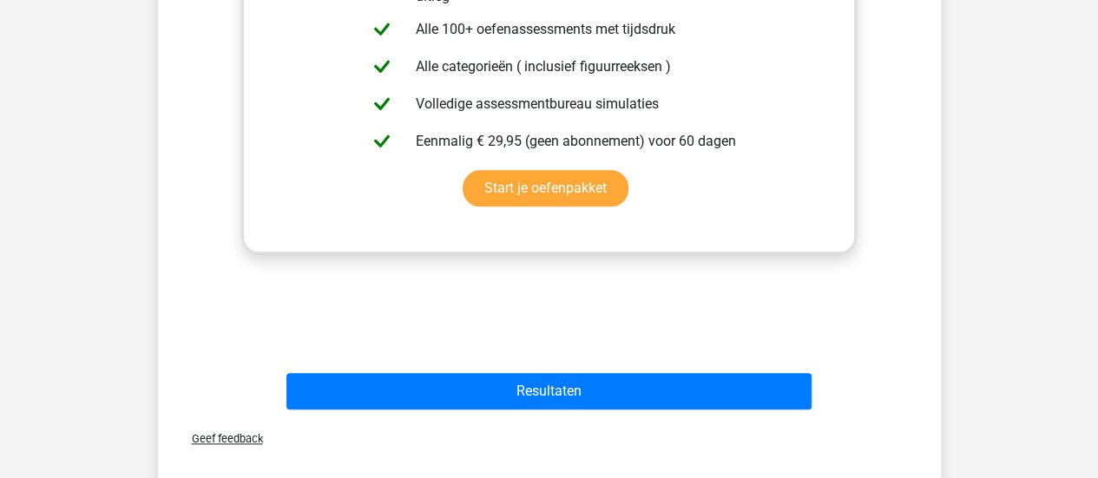
scroll to position [745, 0]
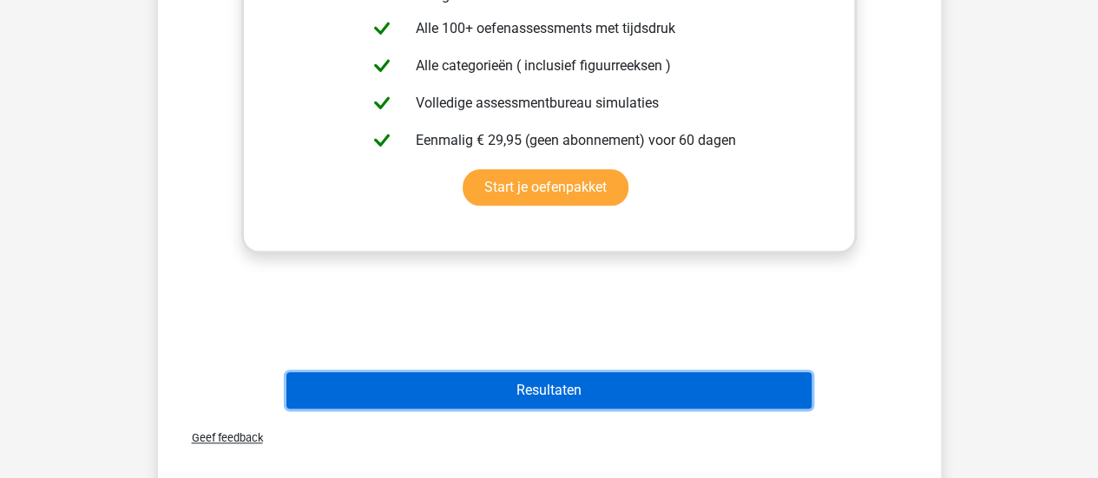
click at [658, 387] on button "Resultaten" at bounding box center [548, 390] width 525 height 36
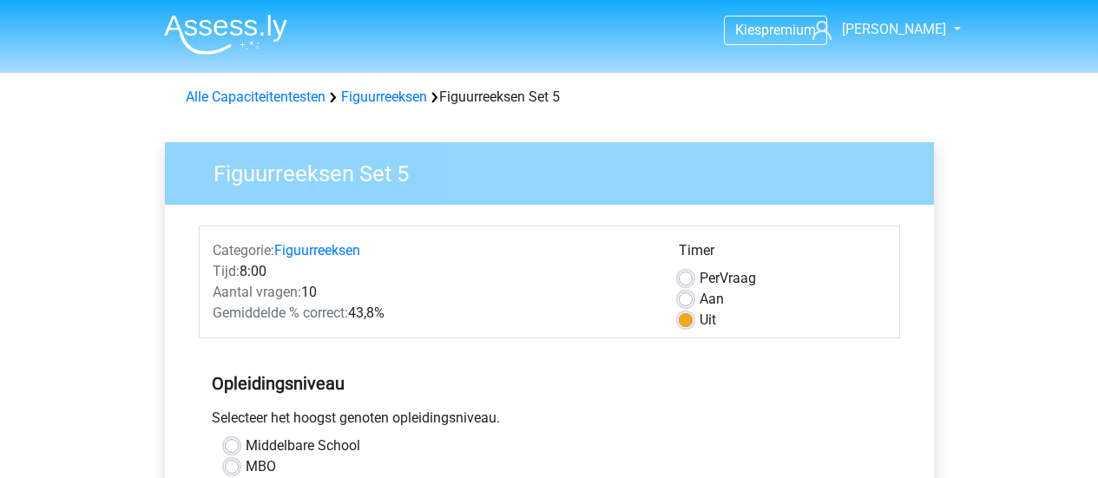
scroll to position [516, 0]
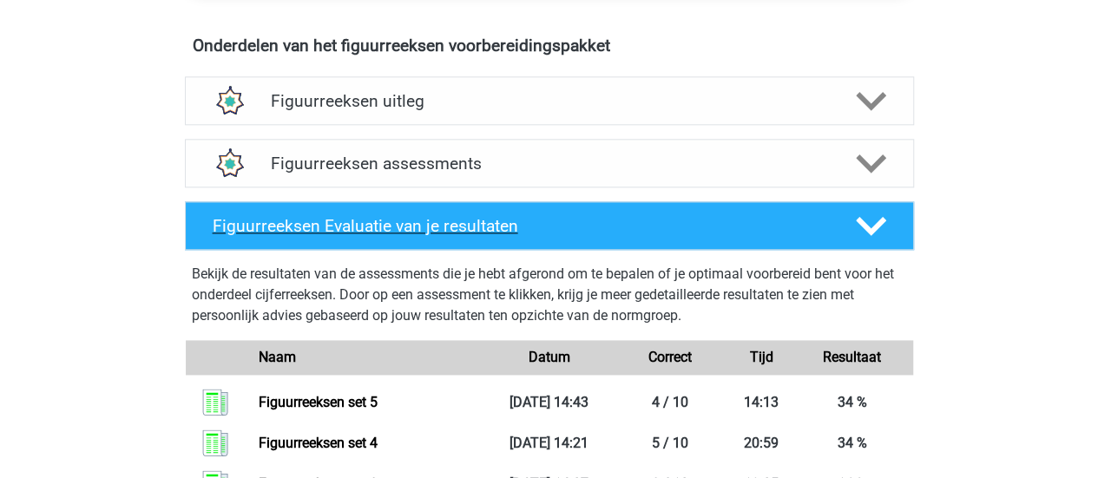
scroll to position [1027, 0]
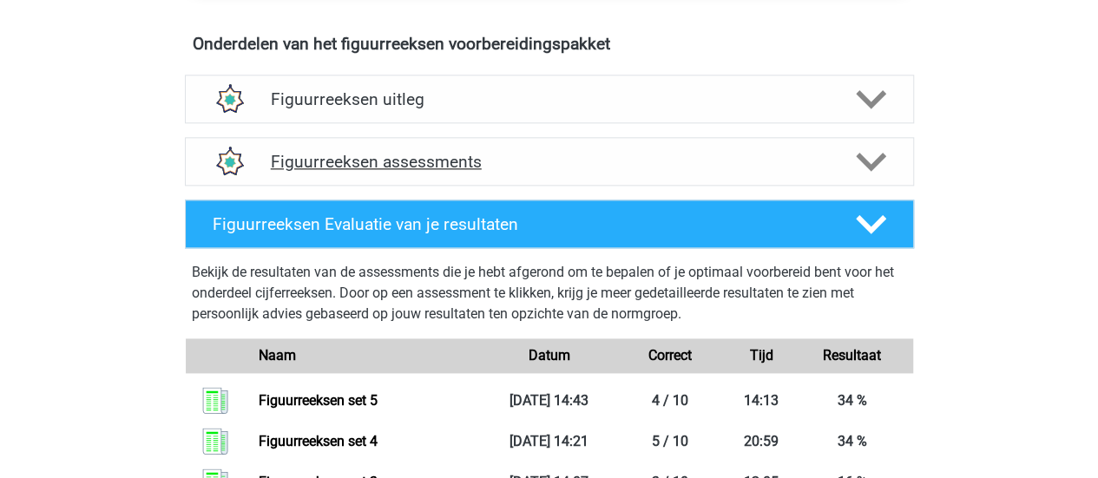
click at [768, 169] on div "Figuurreeksen assessments" at bounding box center [549, 161] width 729 height 49
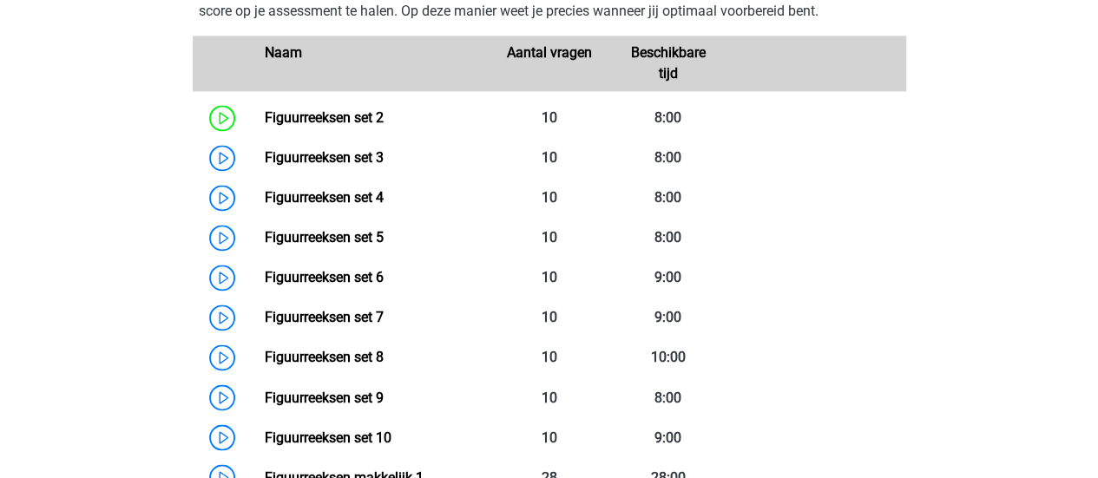
scroll to position [1268, 0]
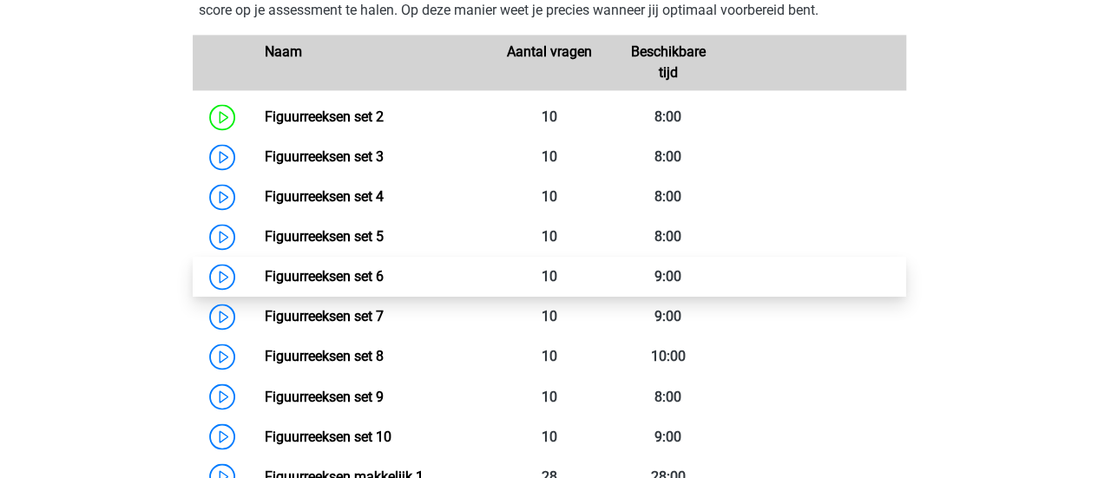
click at [312, 275] on link "Figuurreeksen set 6" at bounding box center [324, 276] width 119 height 16
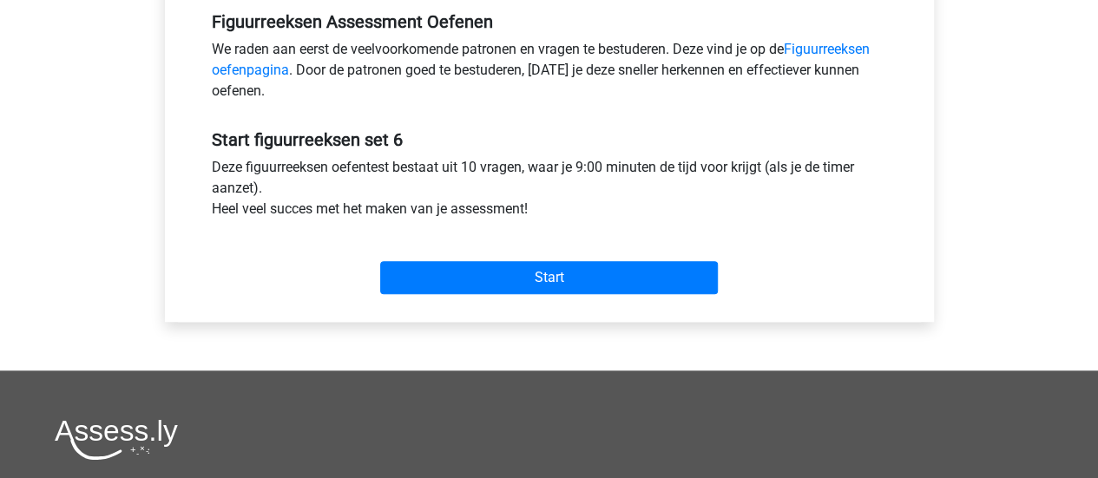
scroll to position [543, 0]
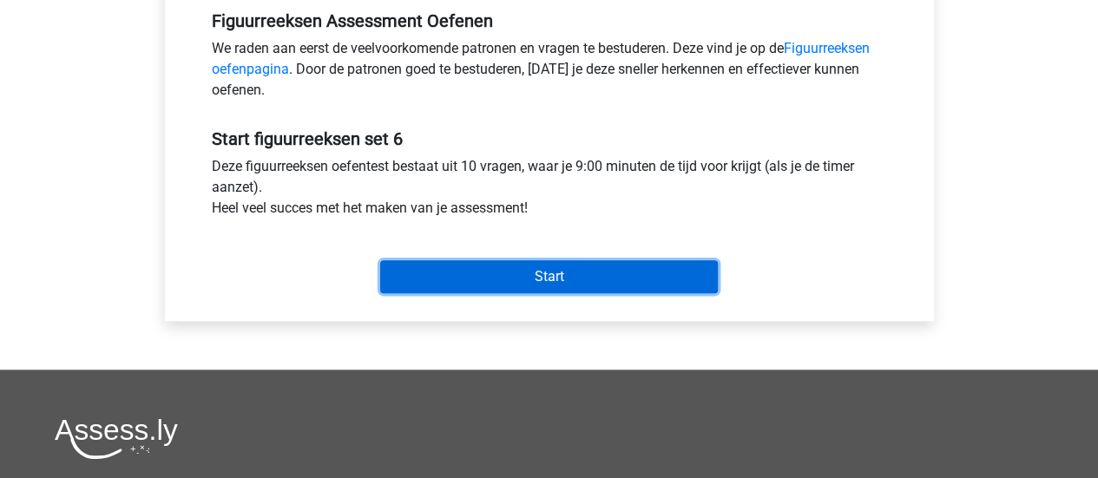
click at [613, 280] on input "Start" at bounding box center [549, 276] width 338 height 33
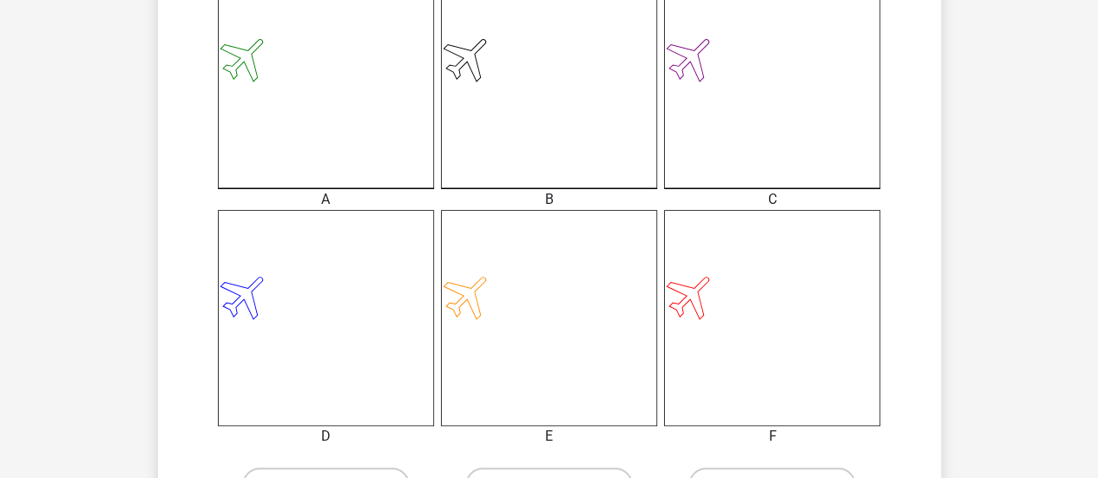
scroll to position [701, 0]
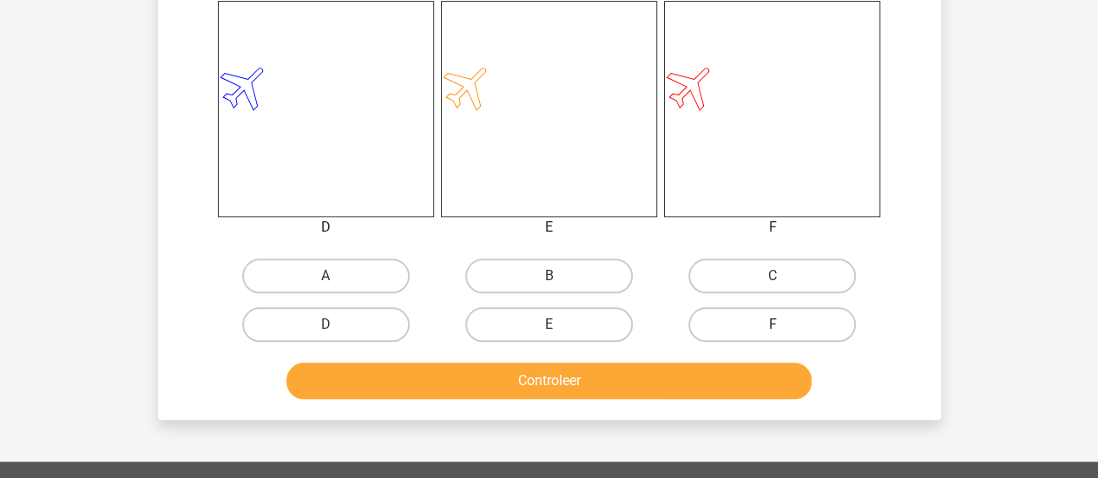
click at [741, 325] on label "F" at bounding box center [772, 324] width 168 height 35
click at [772, 325] on input "F" at bounding box center [777, 330] width 11 height 11
radio input "true"
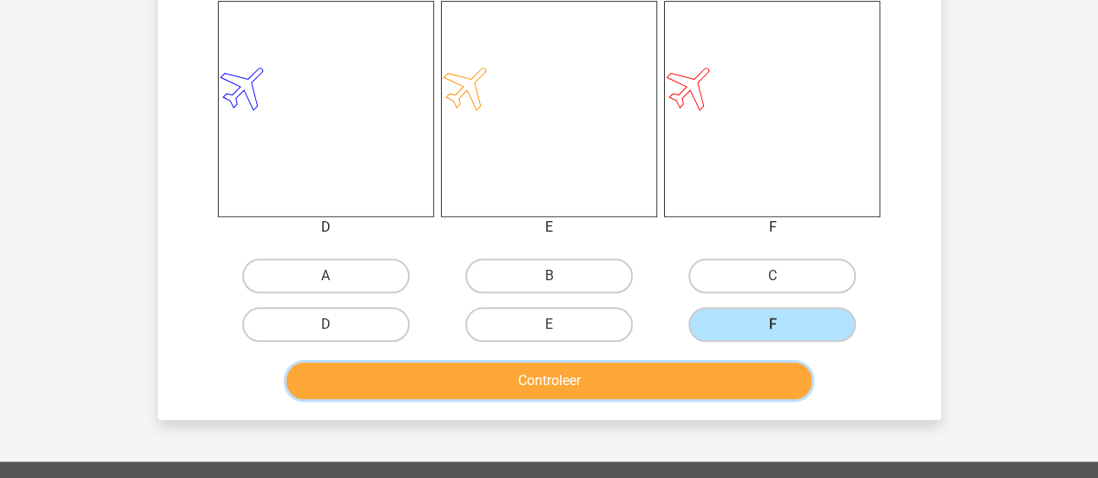
click at [733, 380] on button "Controleer" at bounding box center [548, 381] width 525 height 36
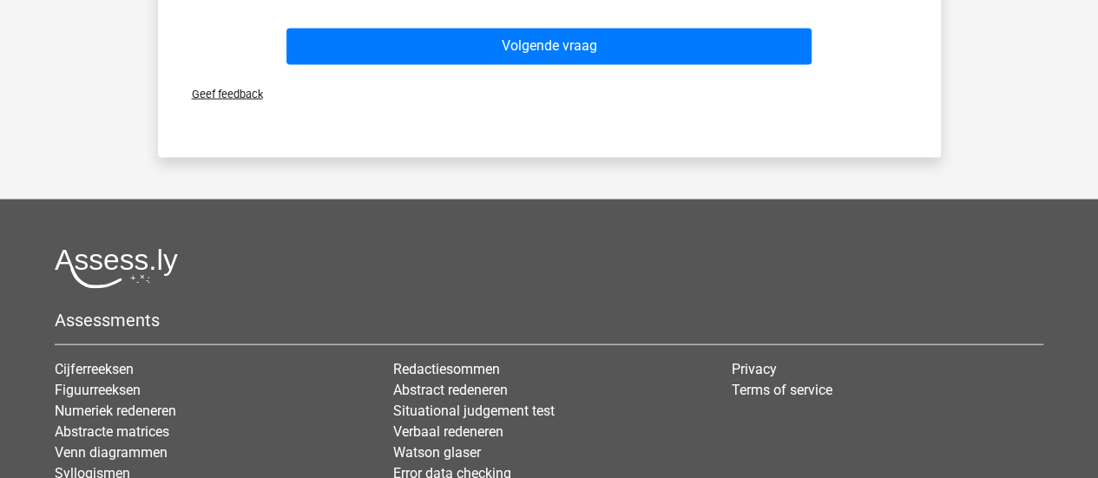
scroll to position [1597, 0]
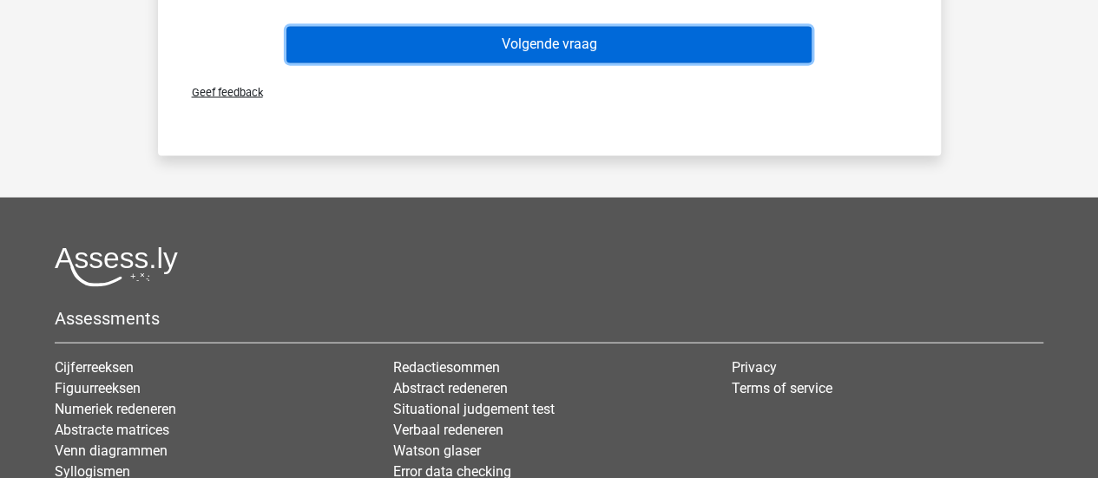
click at [583, 51] on button "Volgende vraag" at bounding box center [548, 44] width 525 height 36
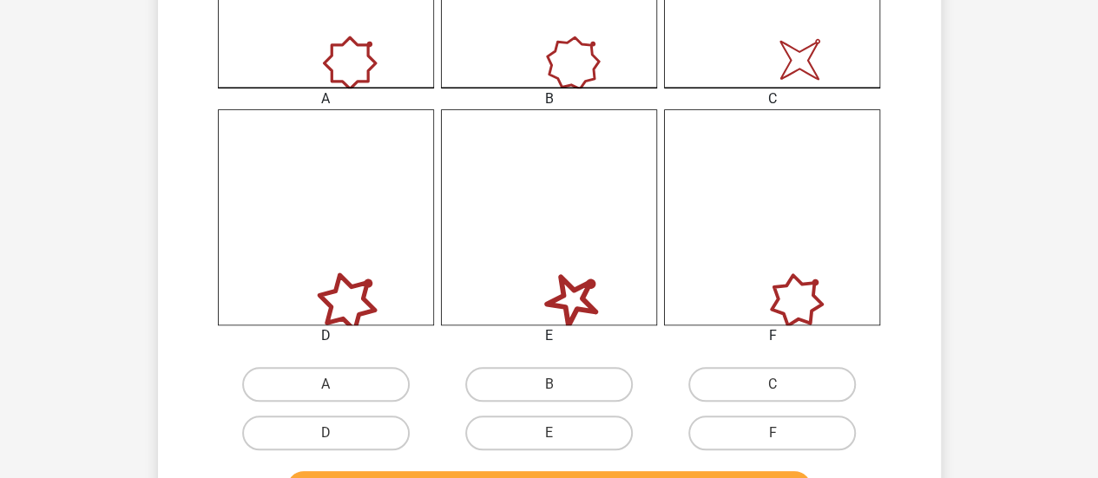
scroll to position [594, 0]
click at [785, 437] on label "F" at bounding box center [772, 432] width 168 height 35
click at [784, 437] on input "F" at bounding box center [777, 437] width 11 height 11
radio input "true"
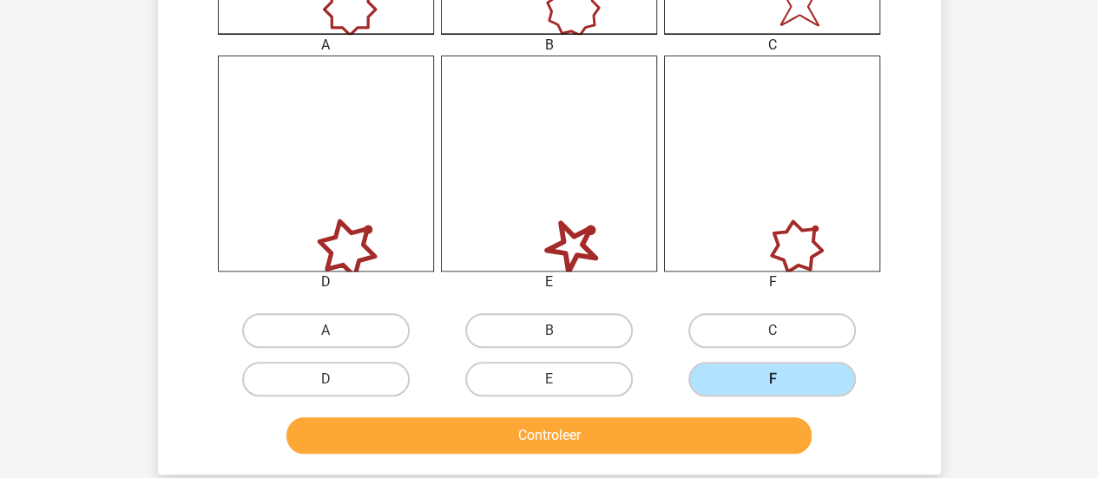
scroll to position [647, 0]
click at [785, 437] on button "Controleer" at bounding box center [548, 435] width 525 height 36
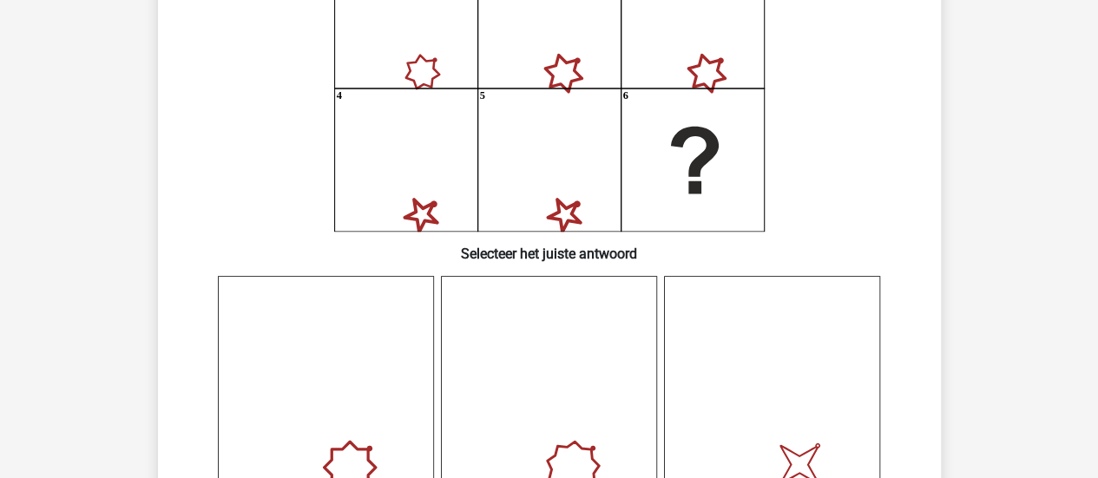
scroll to position [185, 0]
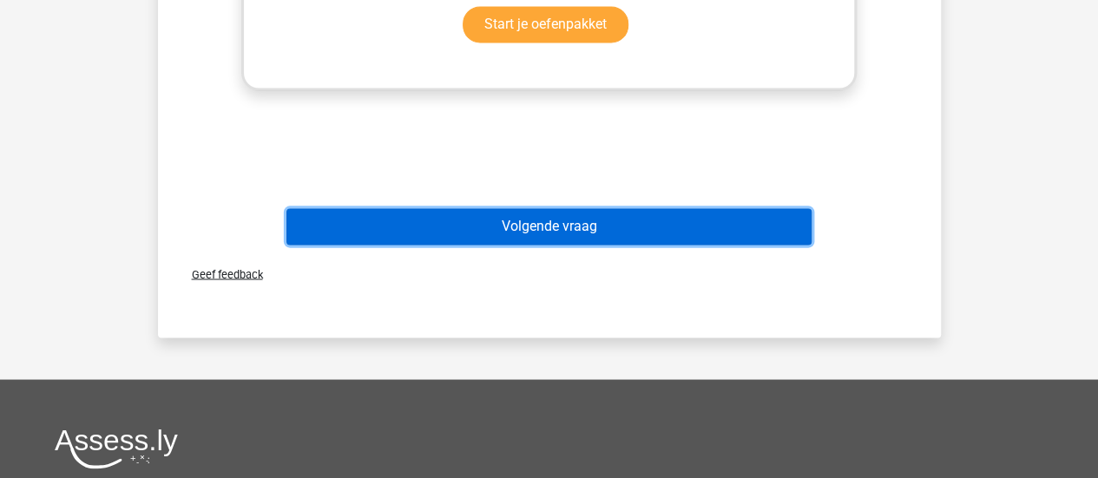
click at [701, 226] on button "Volgende vraag" at bounding box center [548, 226] width 525 height 36
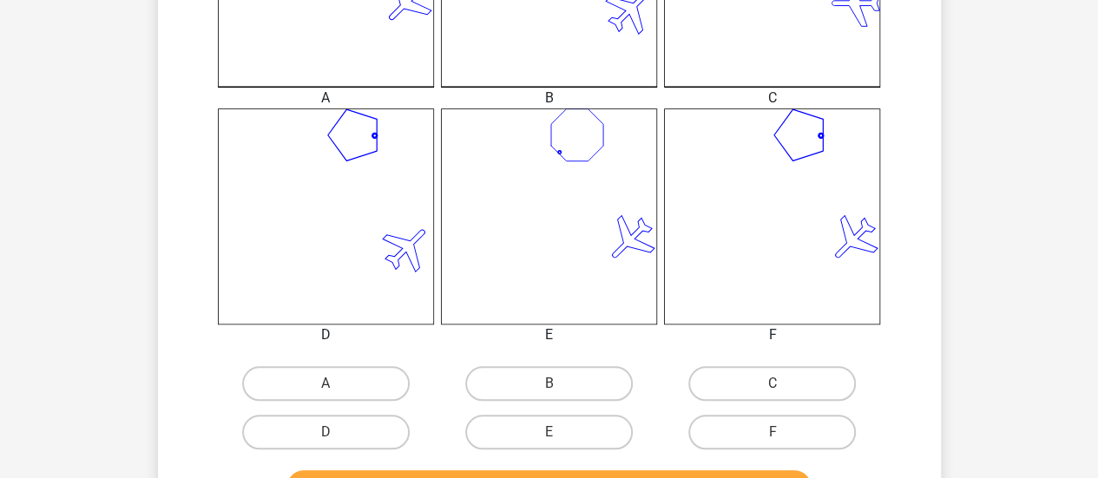
scroll to position [595, 0]
click at [783, 437] on label "F" at bounding box center [772, 431] width 168 height 35
click at [783, 437] on input "F" at bounding box center [777, 436] width 11 height 11
radio input "true"
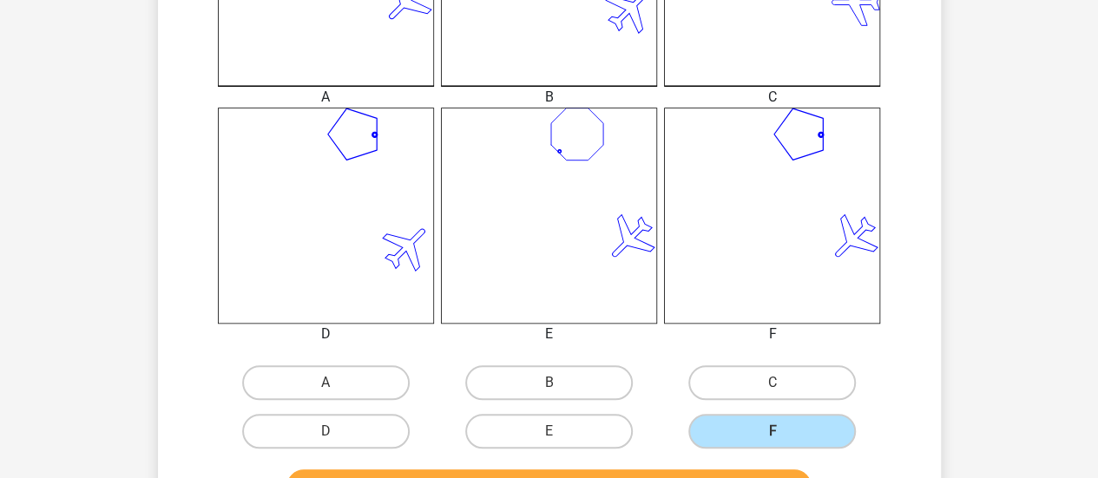
scroll to position [634, 0]
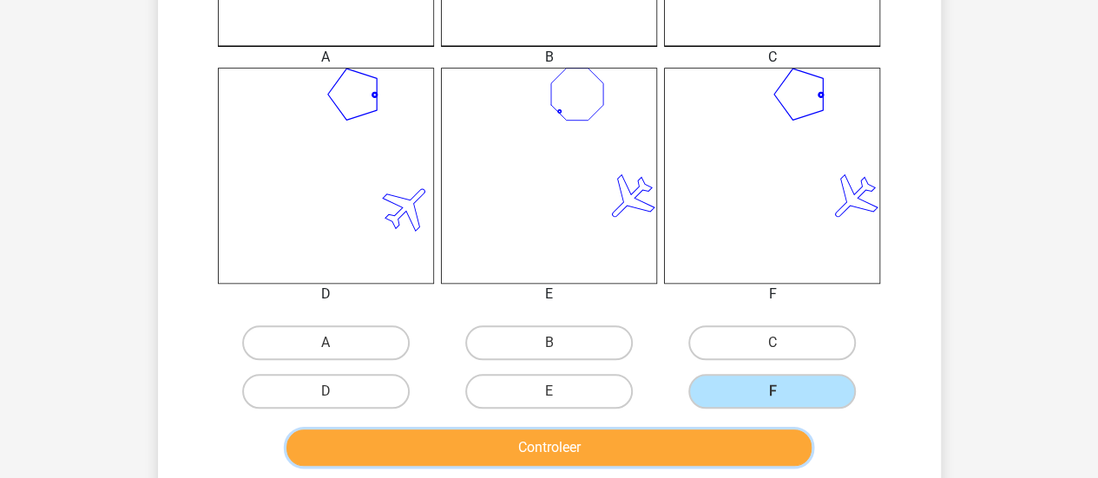
click at [781, 438] on button "Controleer" at bounding box center [548, 448] width 525 height 36
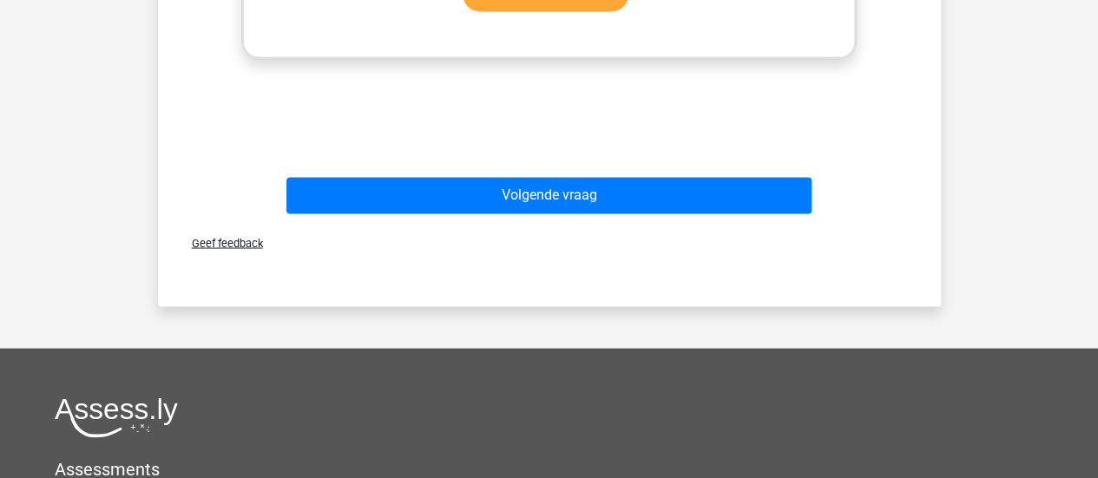
scroll to position [1452, 0]
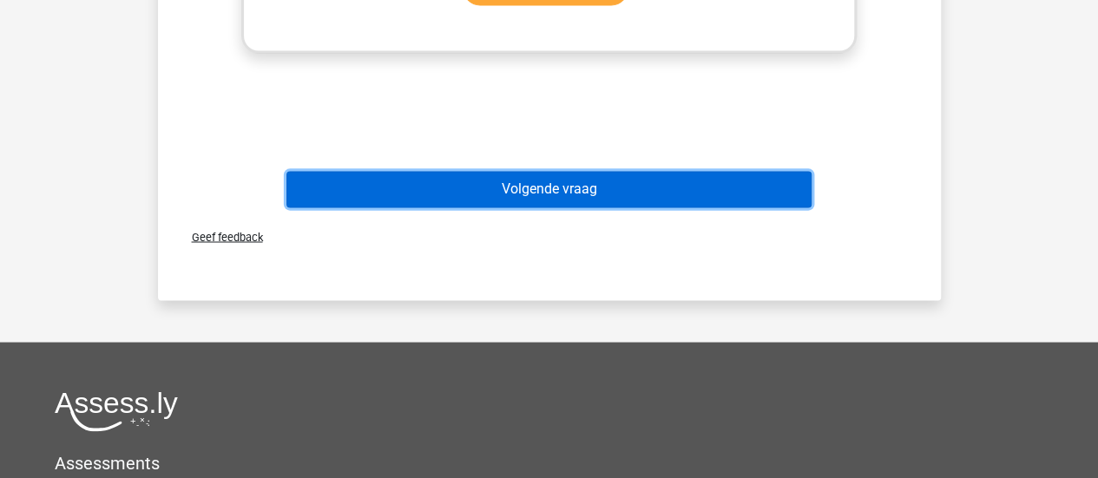
click at [594, 183] on button "Volgende vraag" at bounding box center [548, 189] width 525 height 36
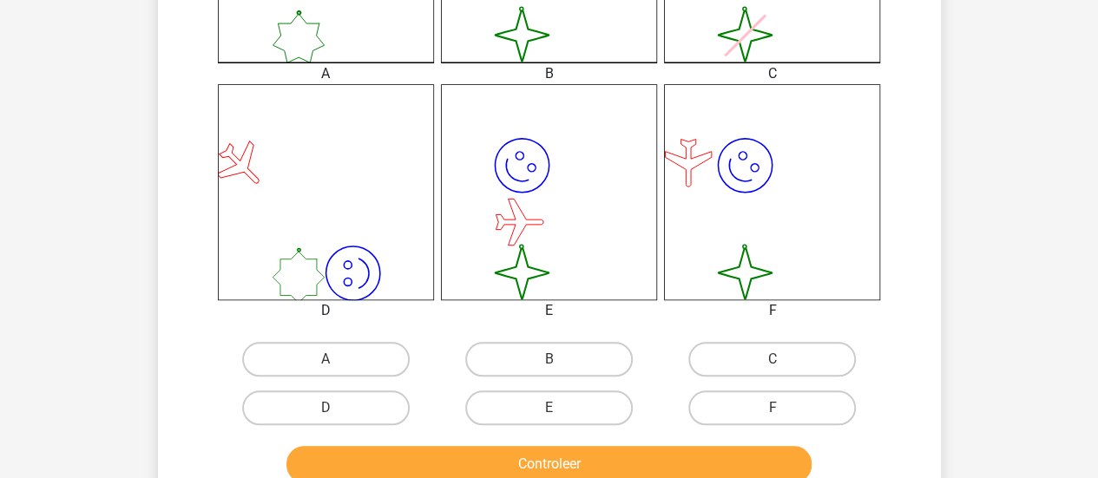
scroll to position [619, 0]
click at [351, 362] on label "A" at bounding box center [326, 358] width 168 height 35
click at [337, 362] on input "A" at bounding box center [330, 363] width 11 height 11
radio input "true"
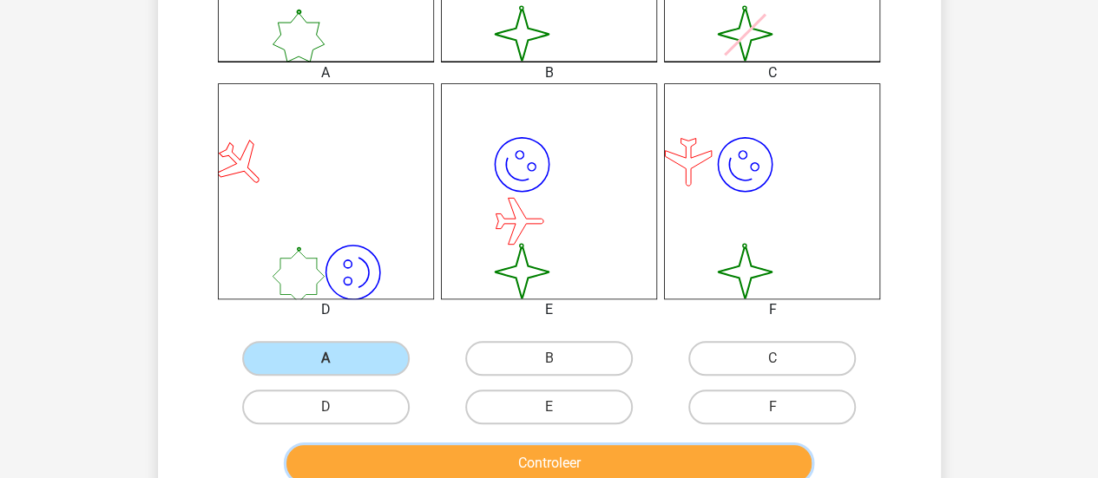
click at [499, 460] on button "Controleer" at bounding box center [548, 463] width 525 height 36
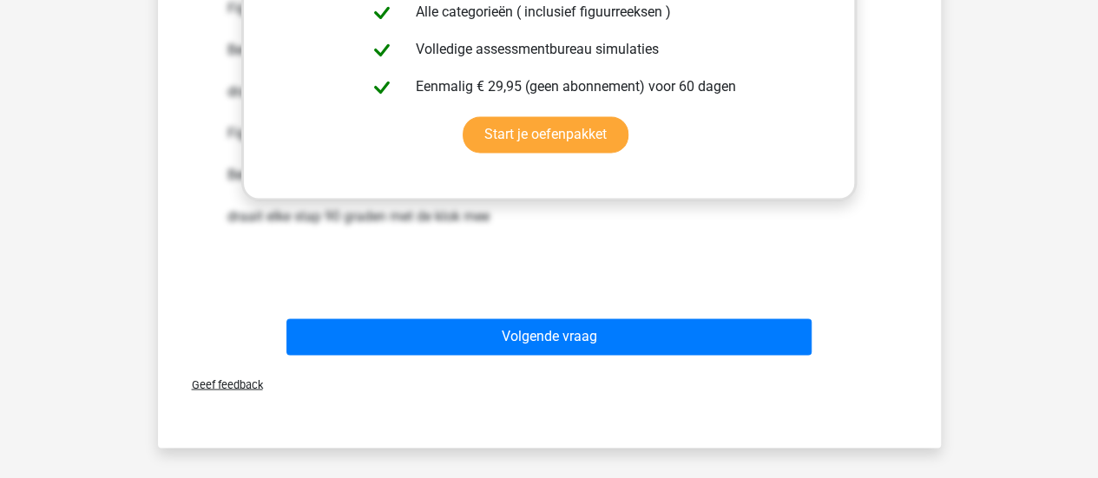
scroll to position [1305, 0]
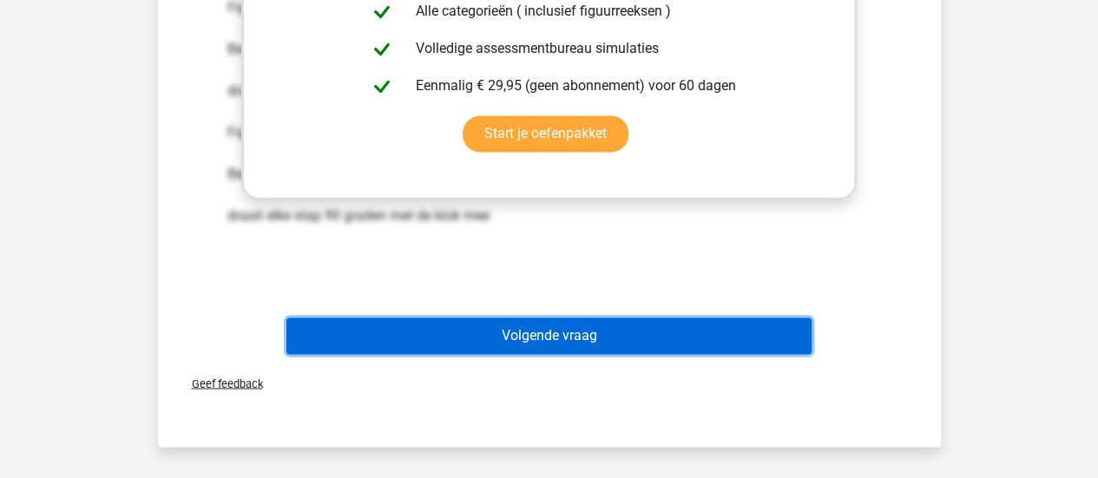
click at [621, 335] on button "Volgende vraag" at bounding box center [548, 336] width 525 height 36
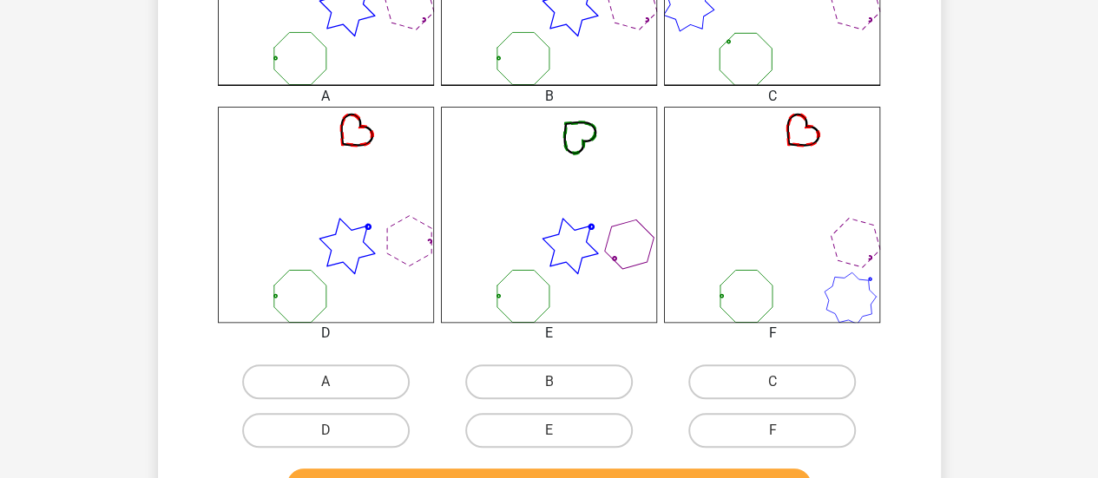
scroll to position [597, 0]
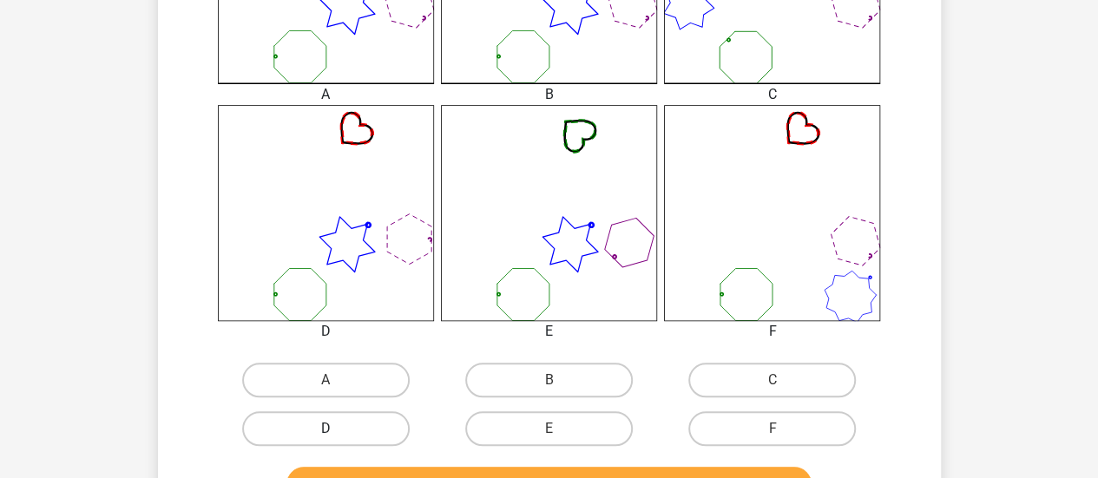
click at [358, 444] on label "D" at bounding box center [326, 428] width 168 height 35
click at [337, 440] on input "D" at bounding box center [330, 434] width 11 height 11
radio input "true"
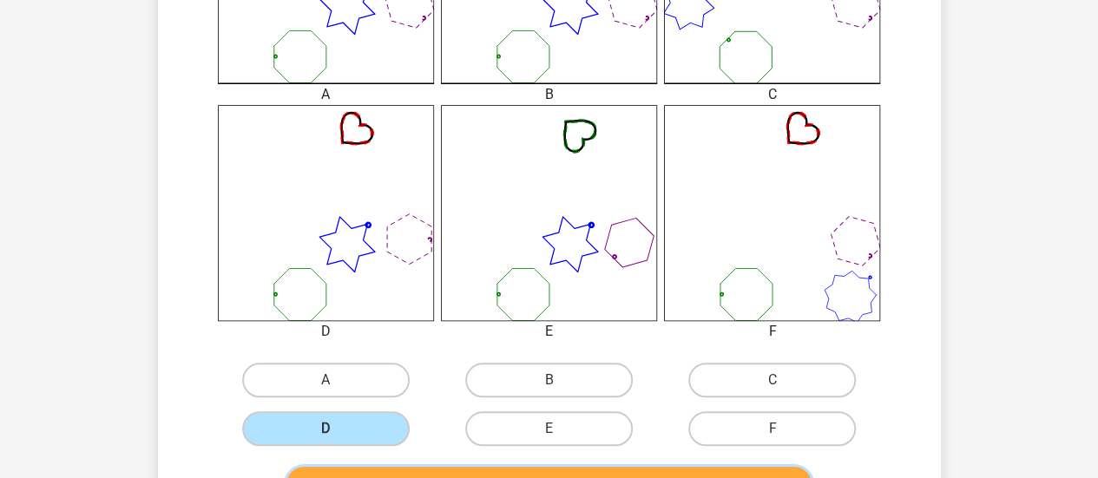
click at [438, 471] on button "Controleer" at bounding box center [548, 485] width 525 height 36
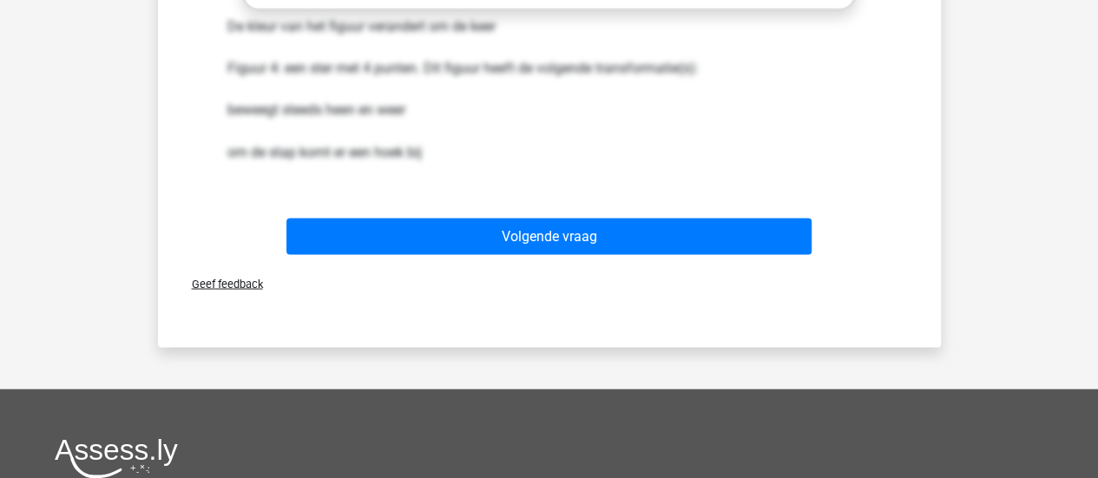
scroll to position [1504, 0]
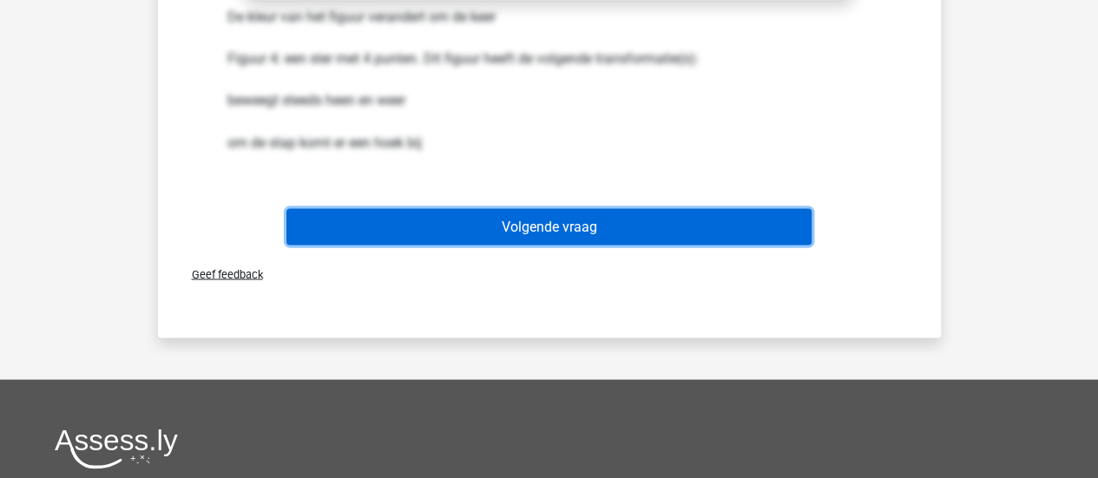
click at [632, 228] on button "Volgende vraag" at bounding box center [548, 226] width 525 height 36
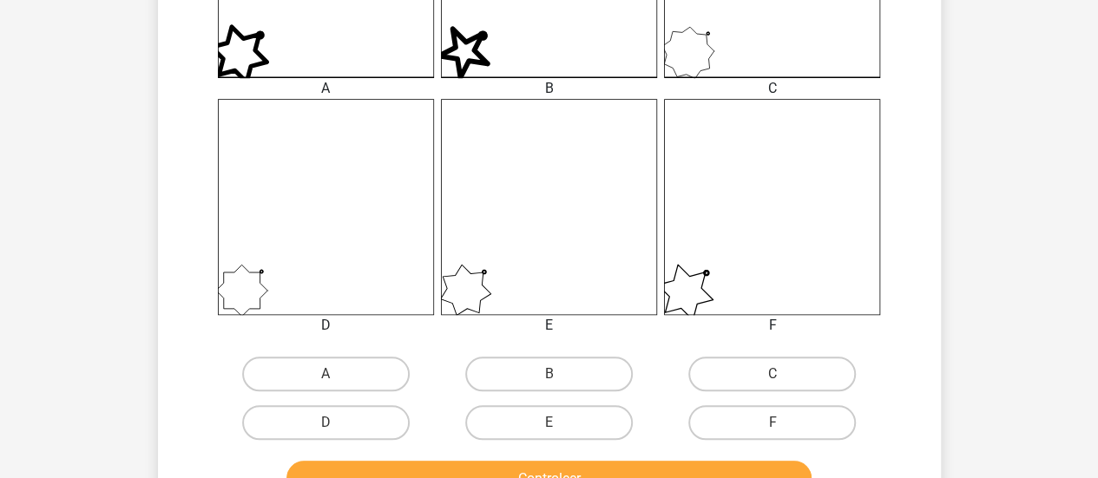
scroll to position [619, 0]
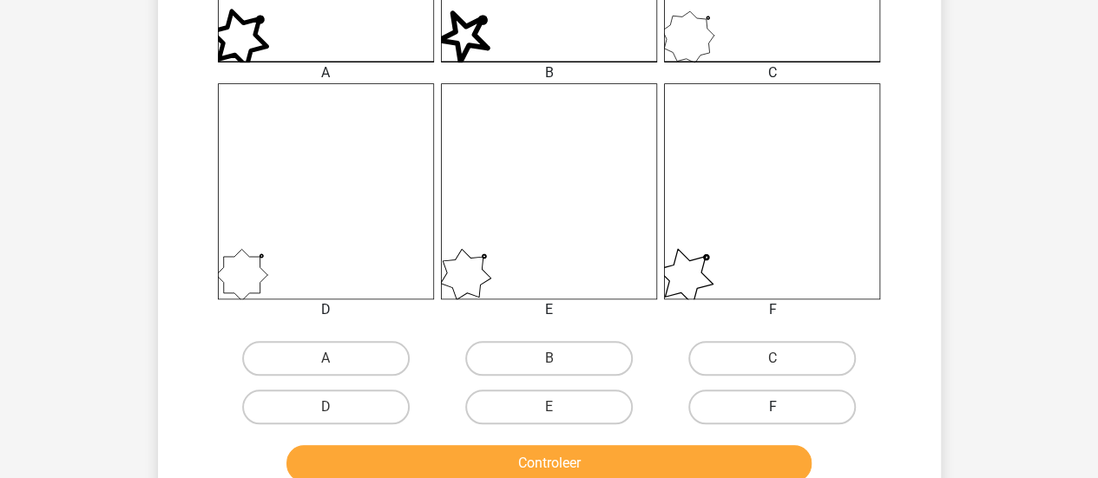
click at [790, 395] on label "F" at bounding box center [772, 407] width 168 height 35
click at [784, 407] on input "F" at bounding box center [777, 412] width 11 height 11
radio input "true"
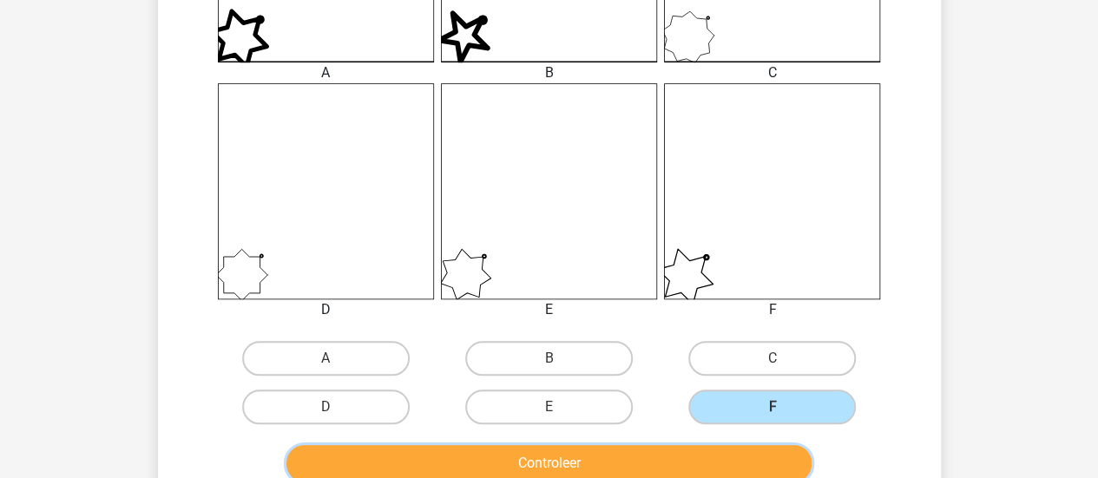
click at [745, 470] on button "Controleer" at bounding box center [548, 463] width 525 height 36
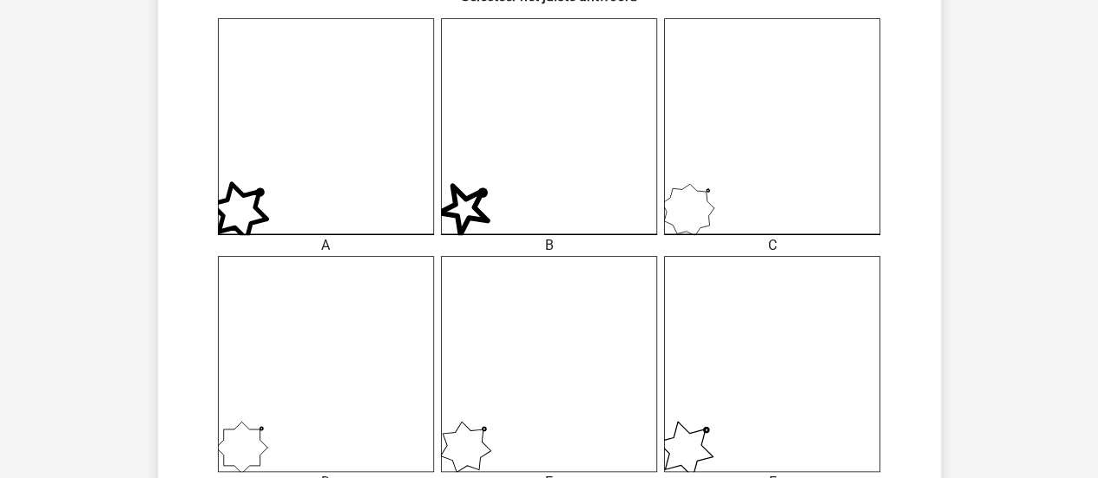
scroll to position [447, 0]
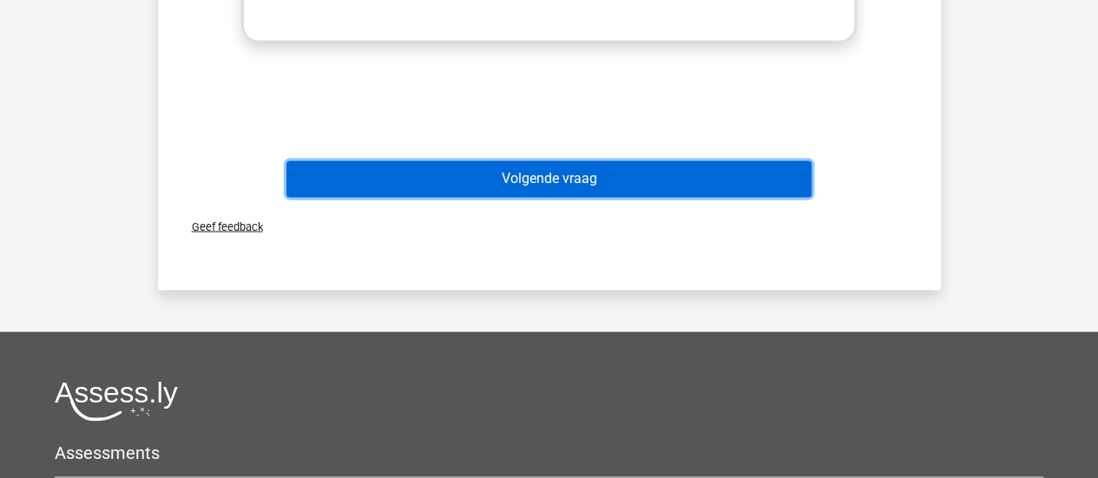
click at [640, 174] on button "Volgende vraag" at bounding box center [548, 179] width 525 height 36
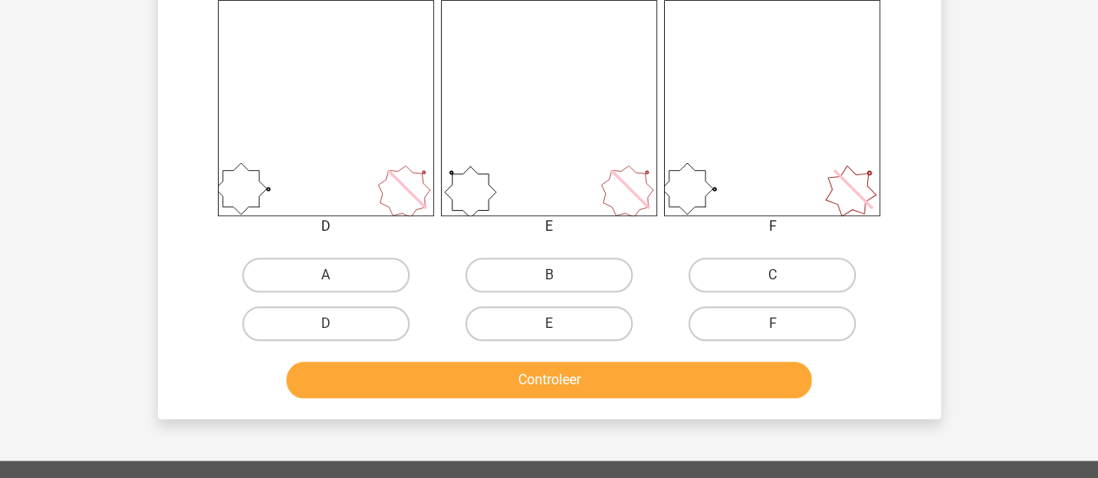
scroll to position [710, 0]
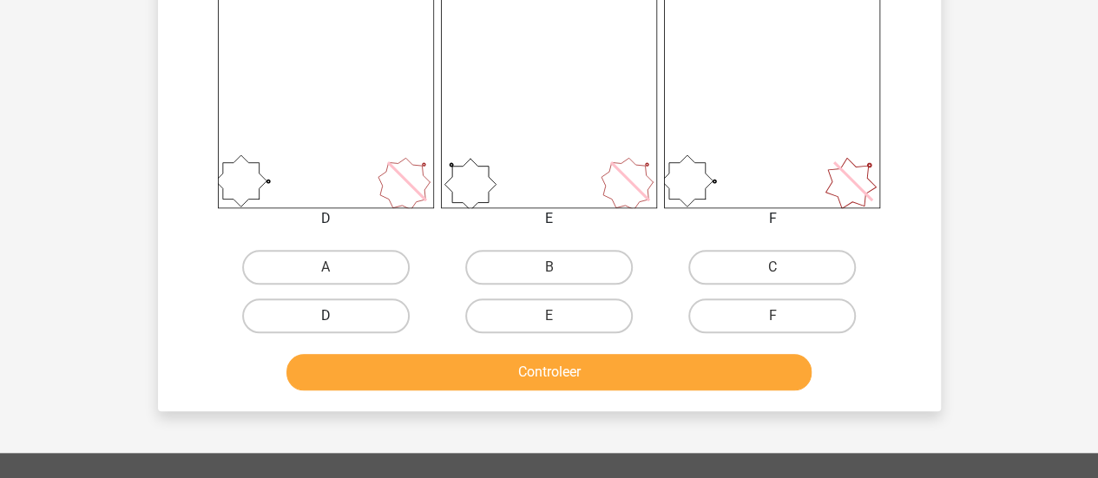
click at [380, 315] on label "D" at bounding box center [326, 316] width 168 height 35
click at [337, 316] on input "D" at bounding box center [330, 321] width 11 height 11
radio input "true"
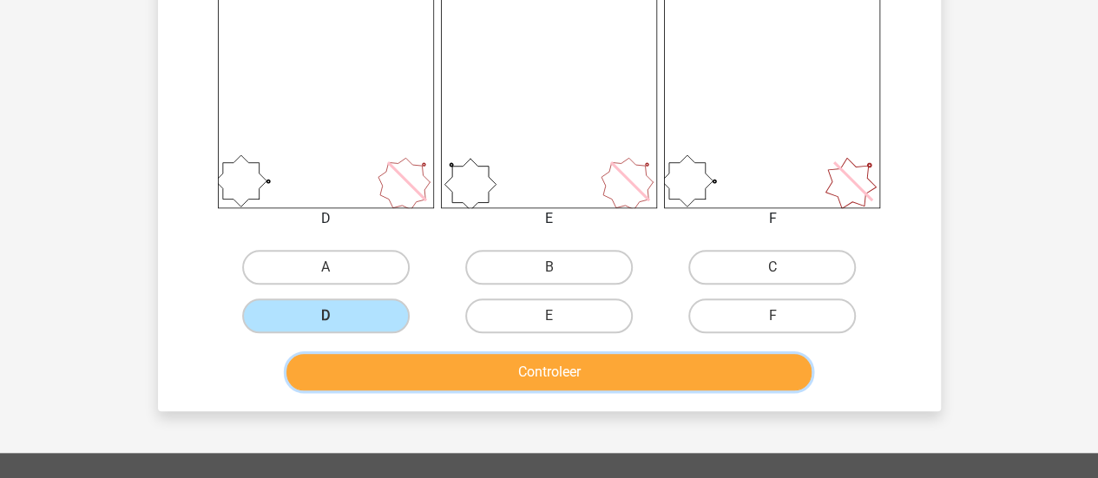
click at [438, 366] on button "Controleer" at bounding box center [548, 372] width 525 height 36
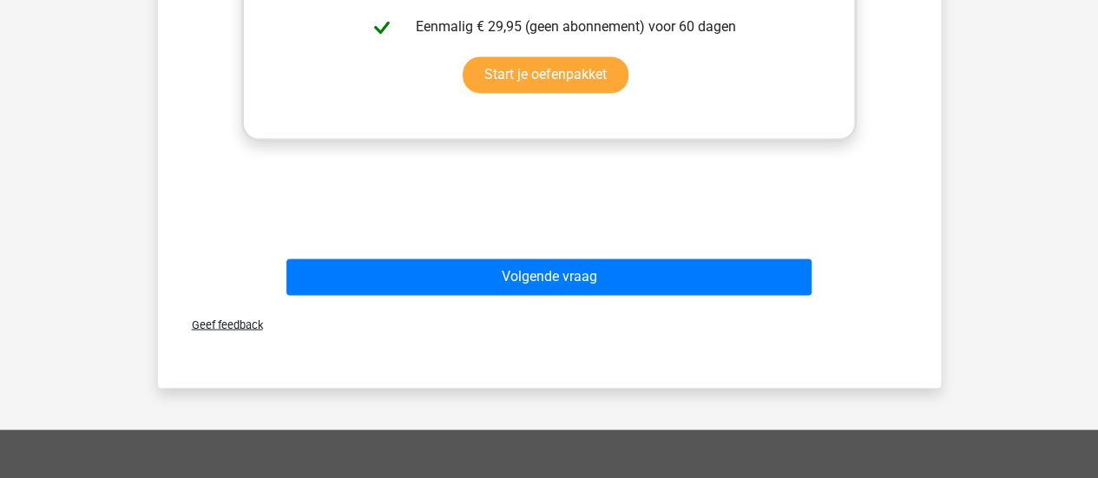
scroll to position [1367, 0]
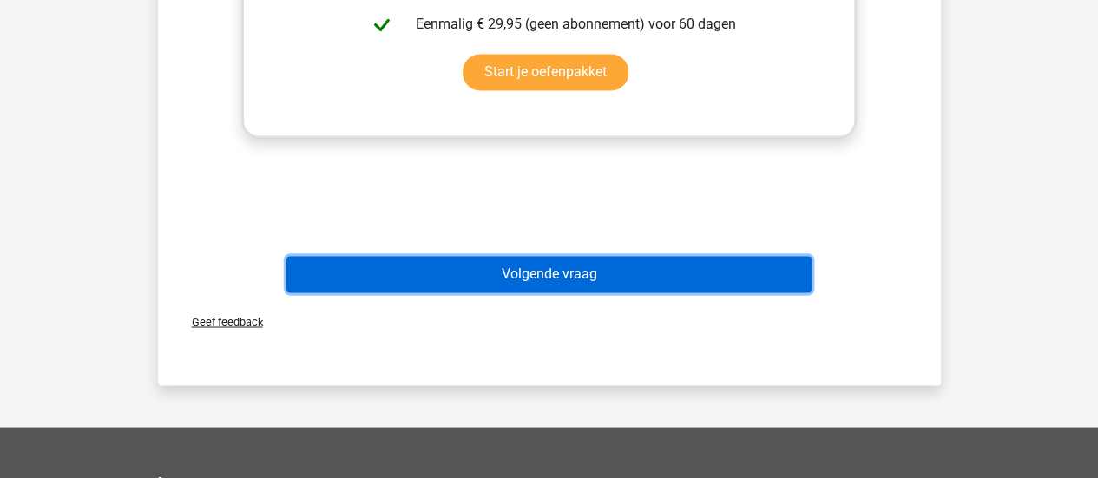
click at [572, 273] on button "Volgende vraag" at bounding box center [548, 274] width 525 height 36
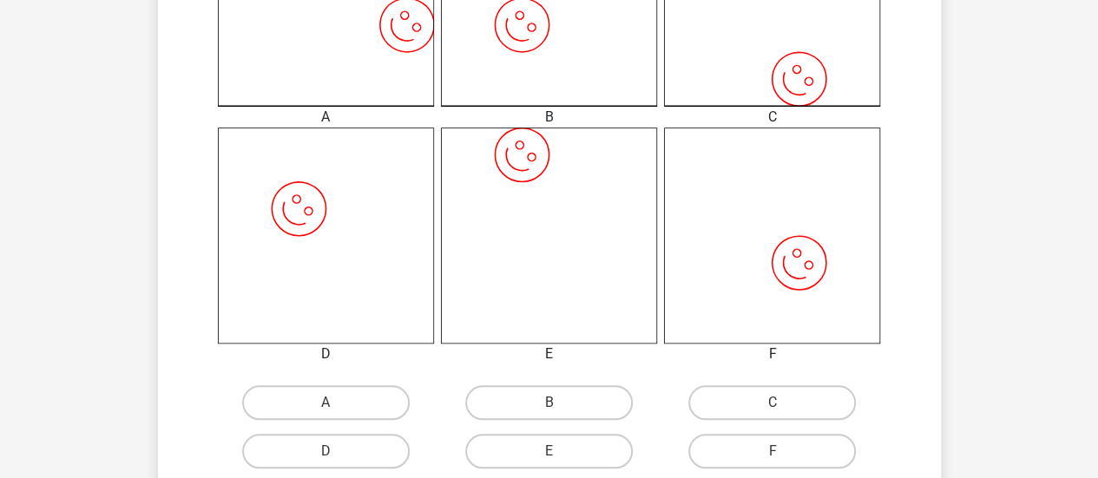
scroll to position [576, 0]
click at [356, 395] on label "A" at bounding box center [326, 401] width 168 height 35
click at [337, 401] on input "A" at bounding box center [330, 406] width 11 height 11
radio input "true"
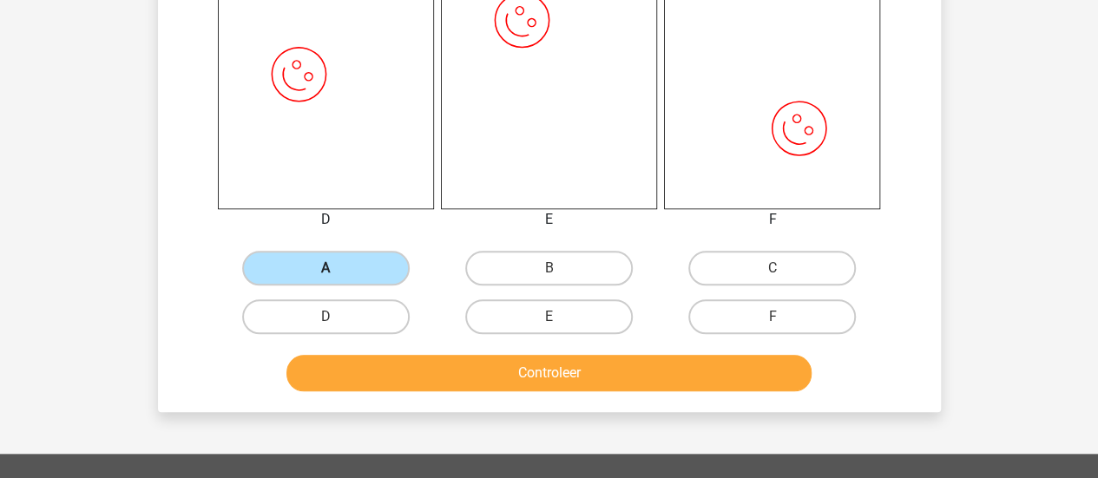
scroll to position [712, 0]
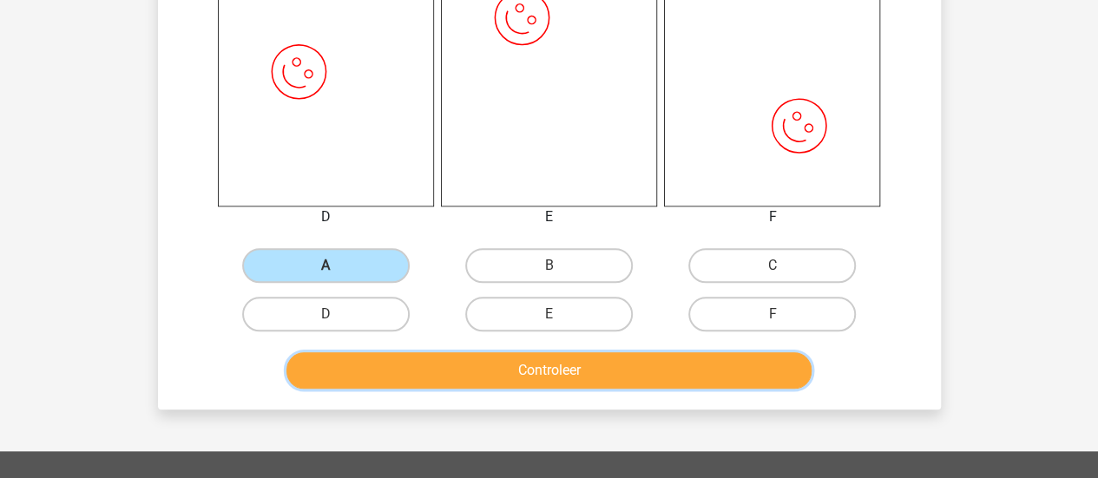
click at [440, 370] on button "Controleer" at bounding box center [548, 370] width 525 height 36
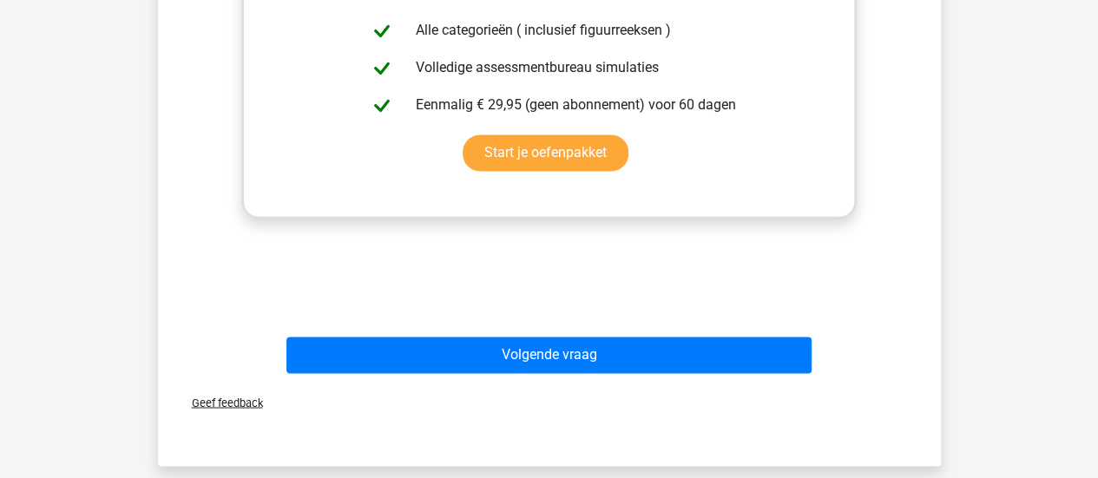
scroll to position [1410, 0]
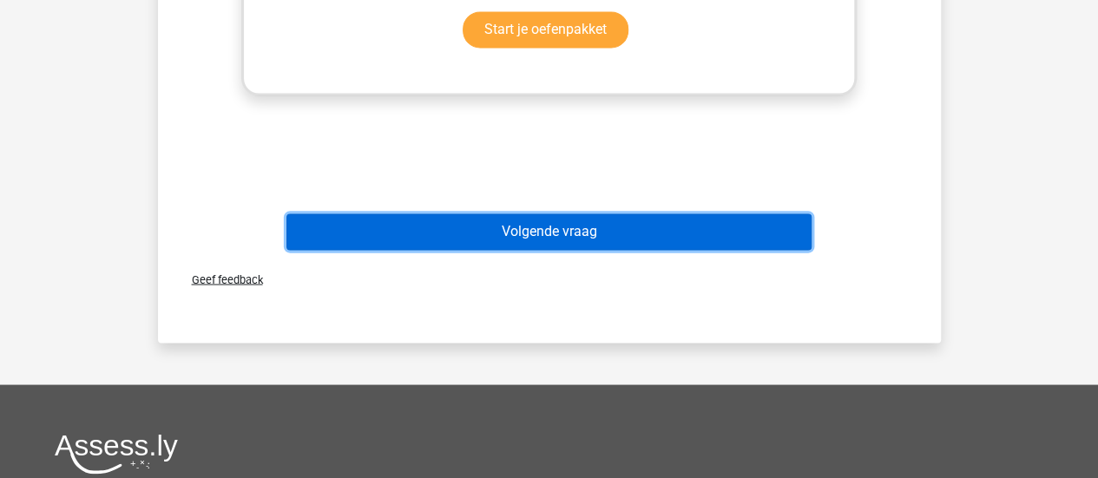
click at [588, 237] on button "Volgende vraag" at bounding box center [548, 232] width 525 height 36
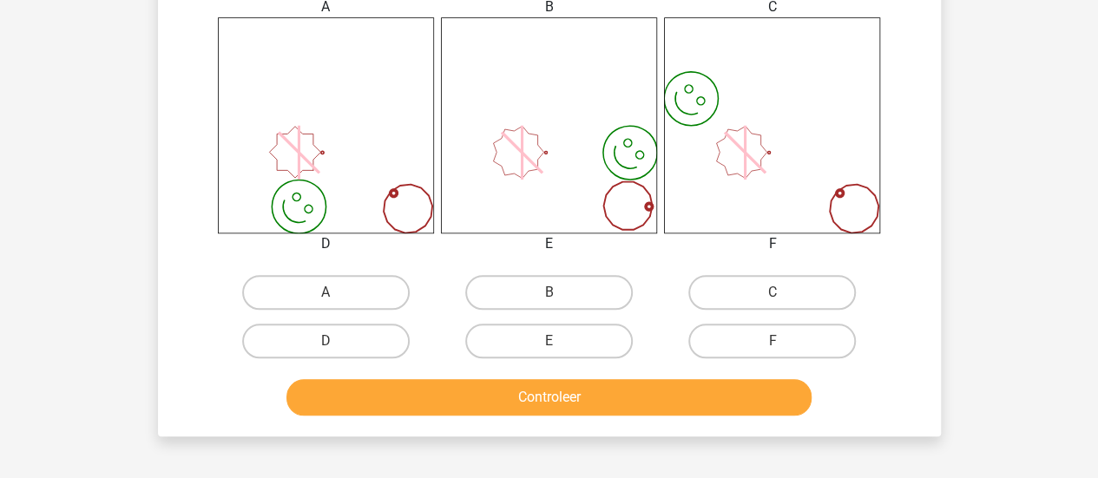
scroll to position [686, 0]
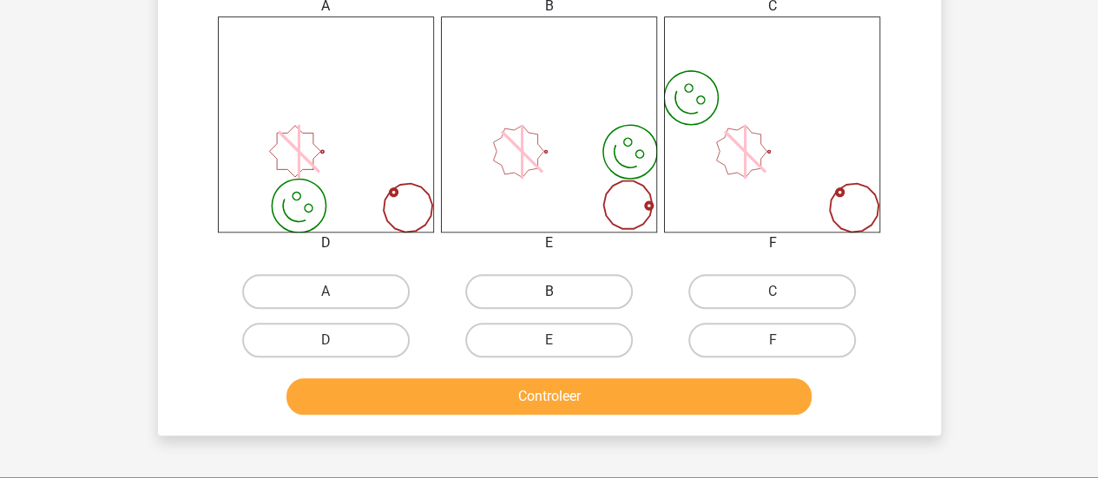
click at [537, 293] on label "B" at bounding box center [549, 291] width 168 height 35
click at [549, 293] on input "B" at bounding box center [554, 297] width 11 height 11
radio input "true"
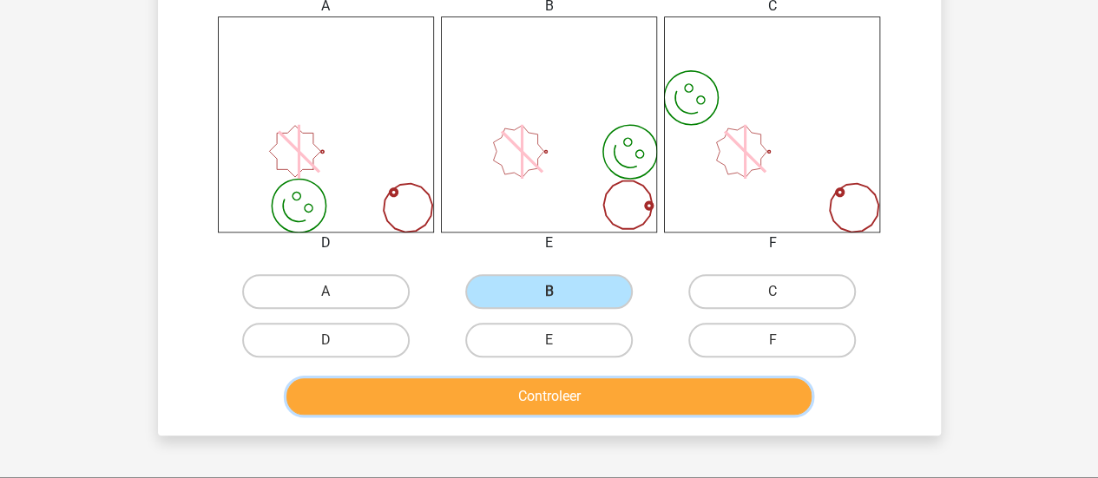
click at [545, 405] on button "Controleer" at bounding box center [548, 396] width 525 height 36
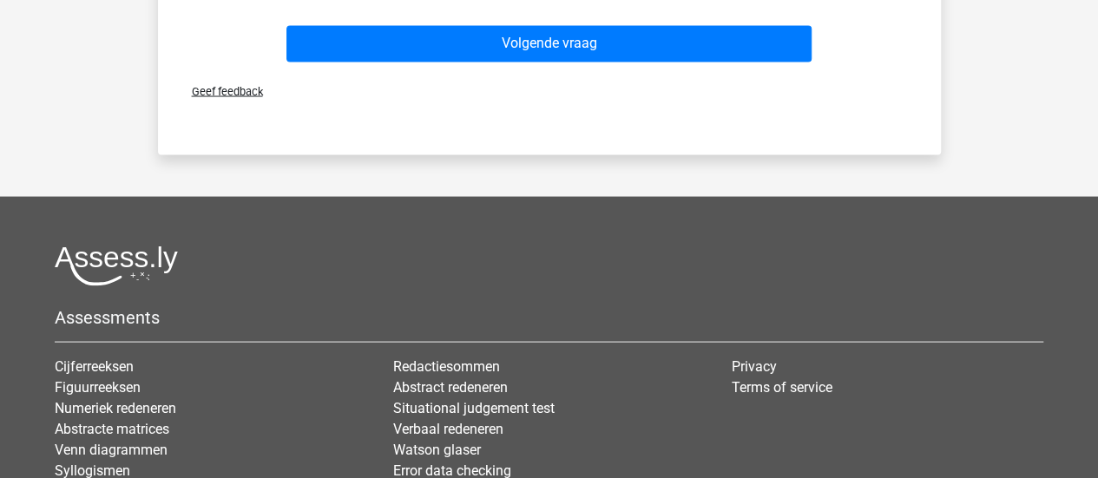
scroll to position [1599, 0]
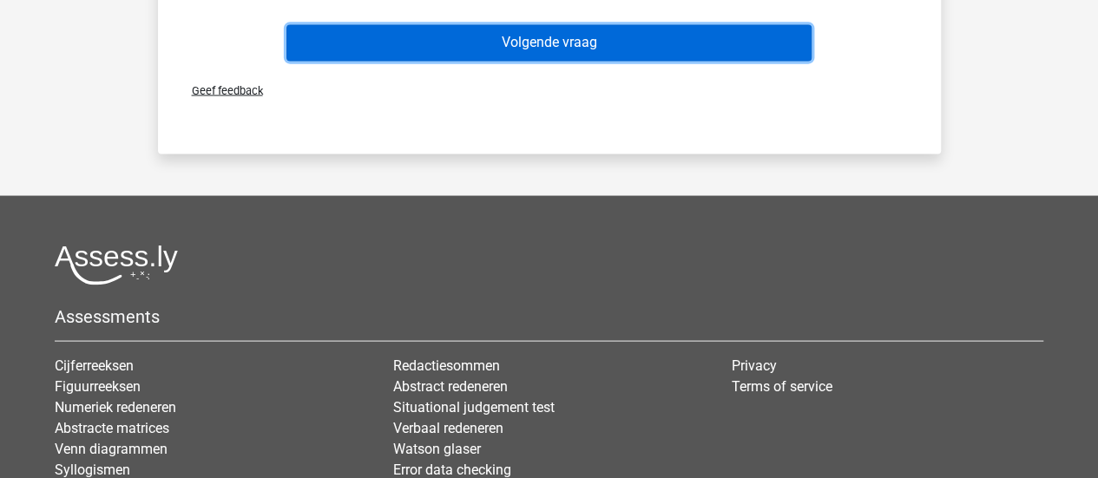
click at [608, 48] on button "Volgende vraag" at bounding box center [548, 42] width 525 height 36
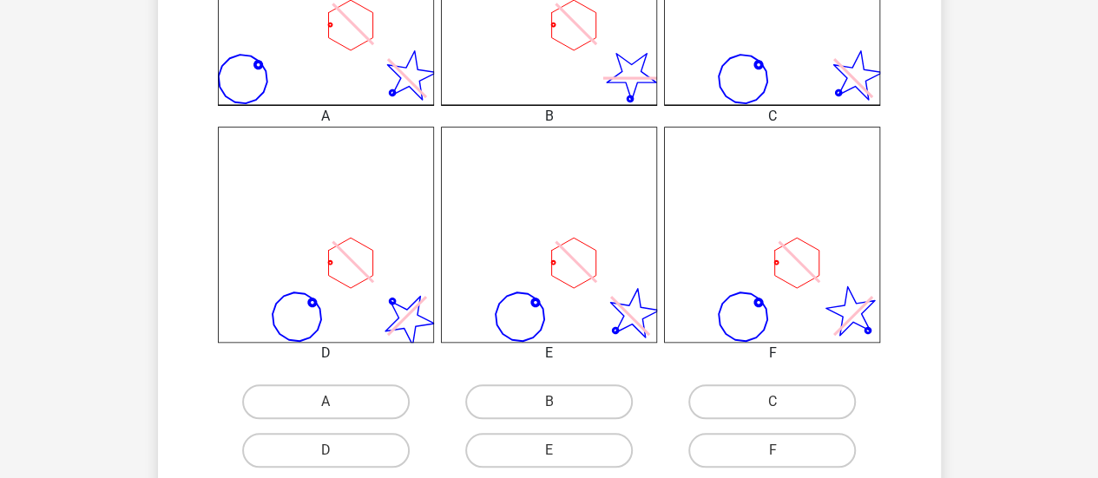
scroll to position [577, 0]
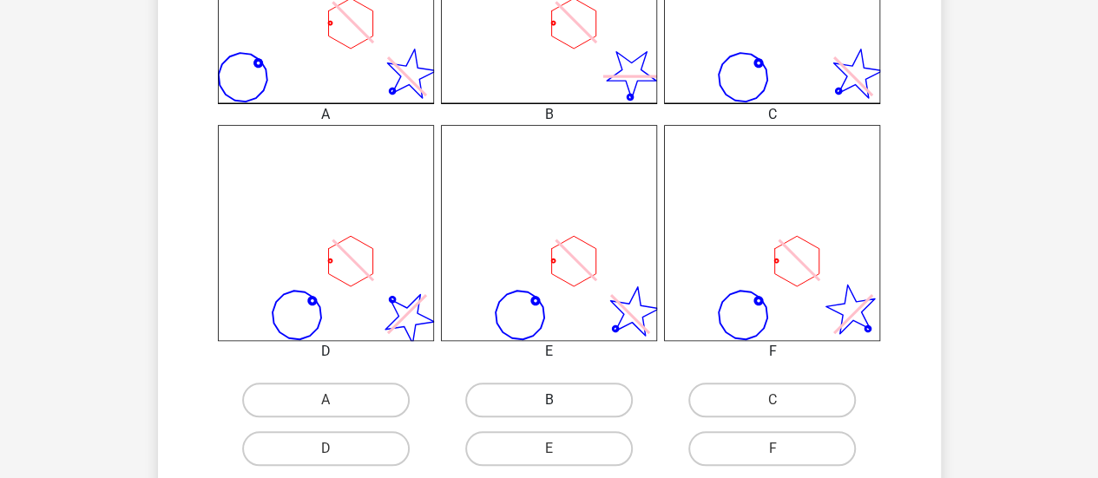
click at [545, 397] on label "B" at bounding box center [549, 400] width 168 height 35
click at [549, 400] on input "B" at bounding box center [554, 405] width 11 height 11
radio input "true"
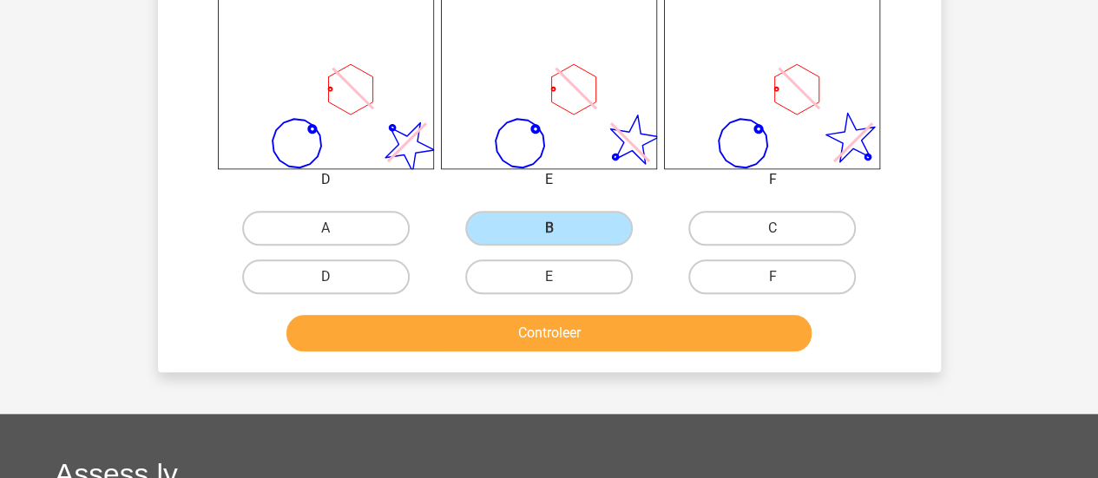
scroll to position [750, 0]
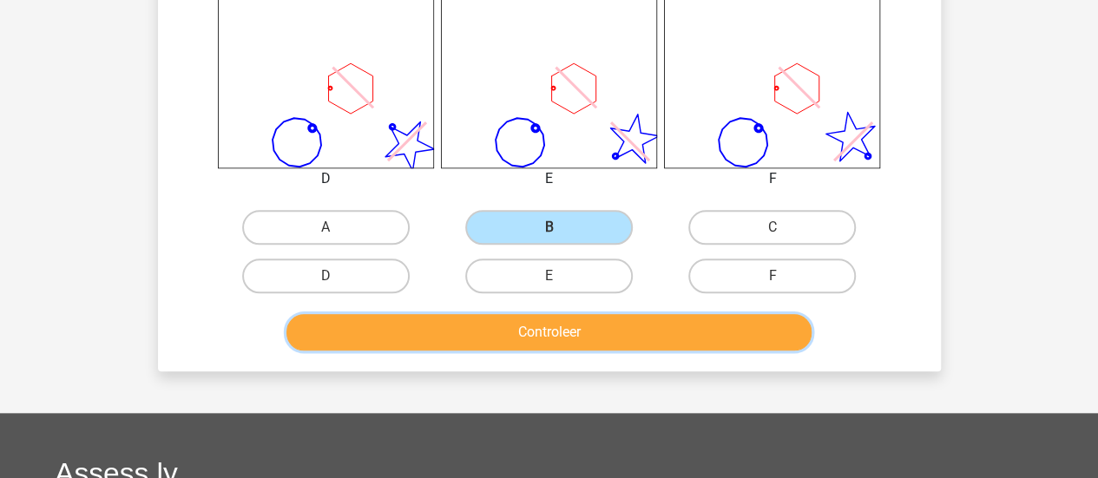
click at [575, 331] on button "Controleer" at bounding box center [548, 332] width 525 height 36
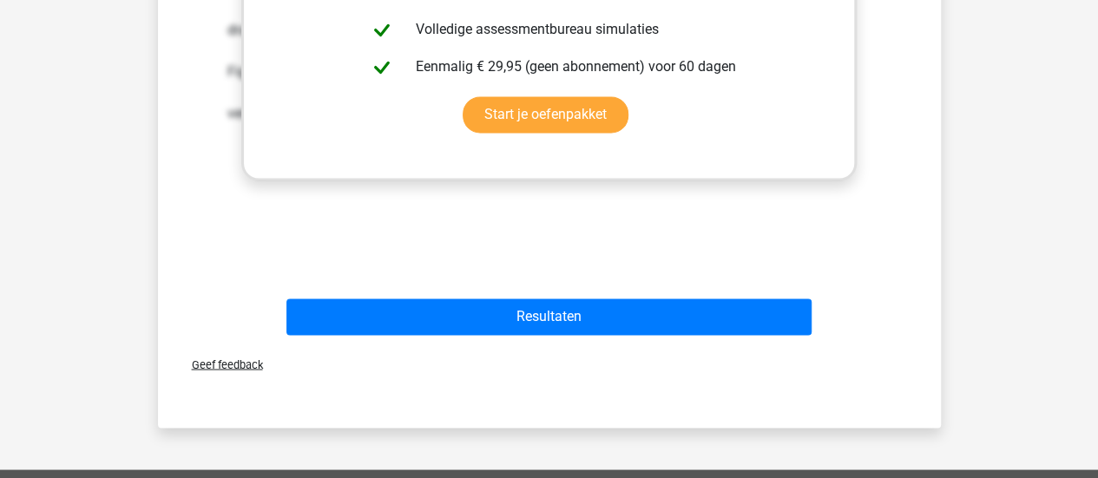
scroll to position [1383, 0]
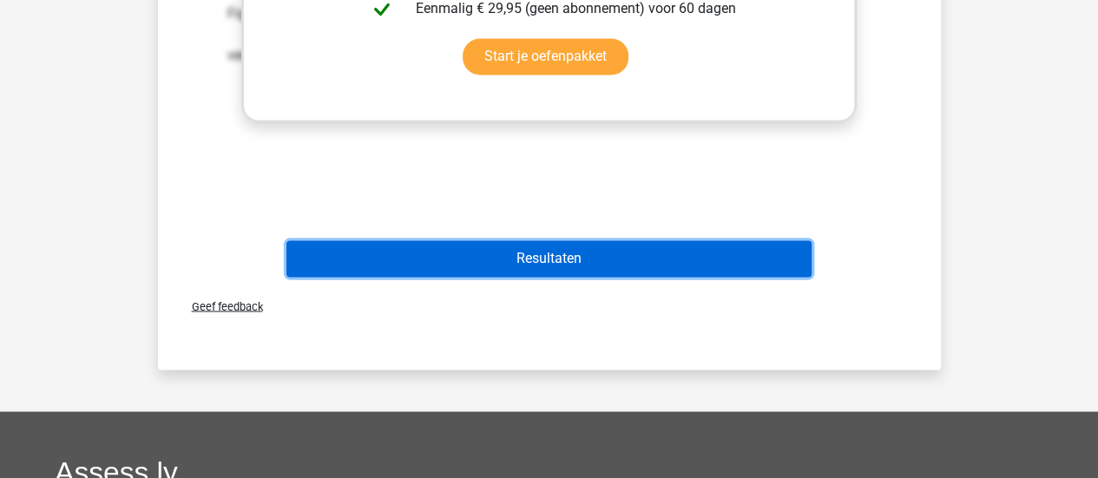
click at [600, 246] on button "Resultaten" at bounding box center [548, 258] width 525 height 36
